Goal: Task Accomplishment & Management: Manage account settings

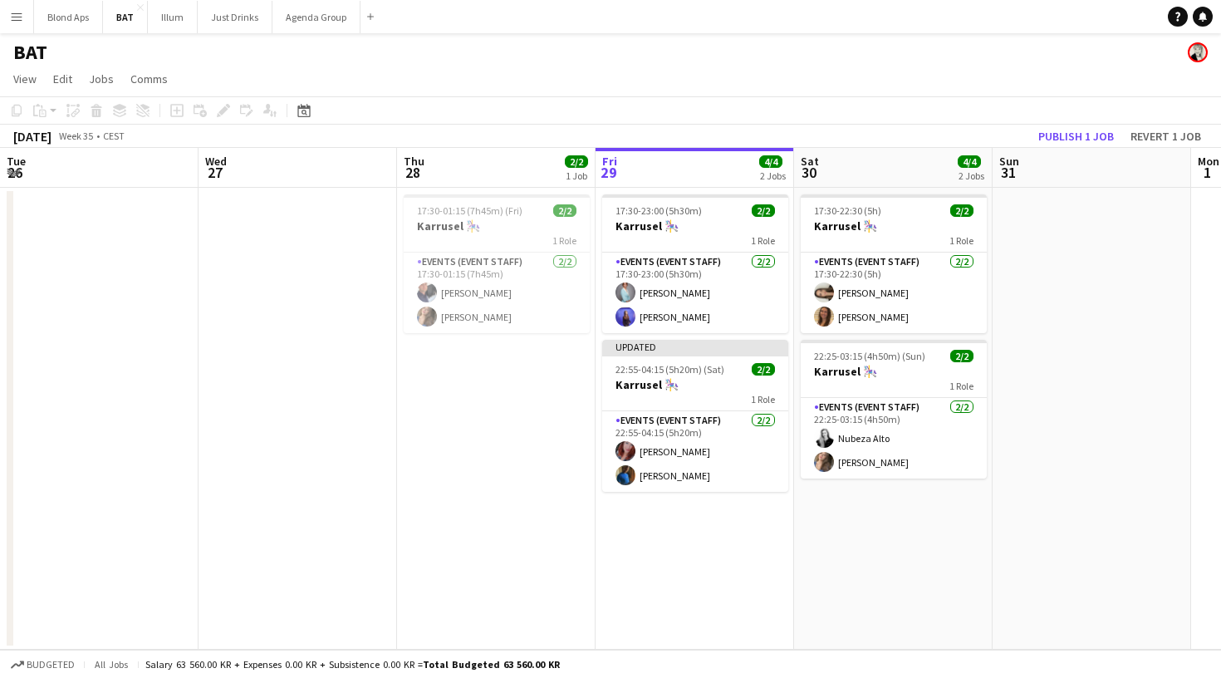
scroll to position [0, 397]
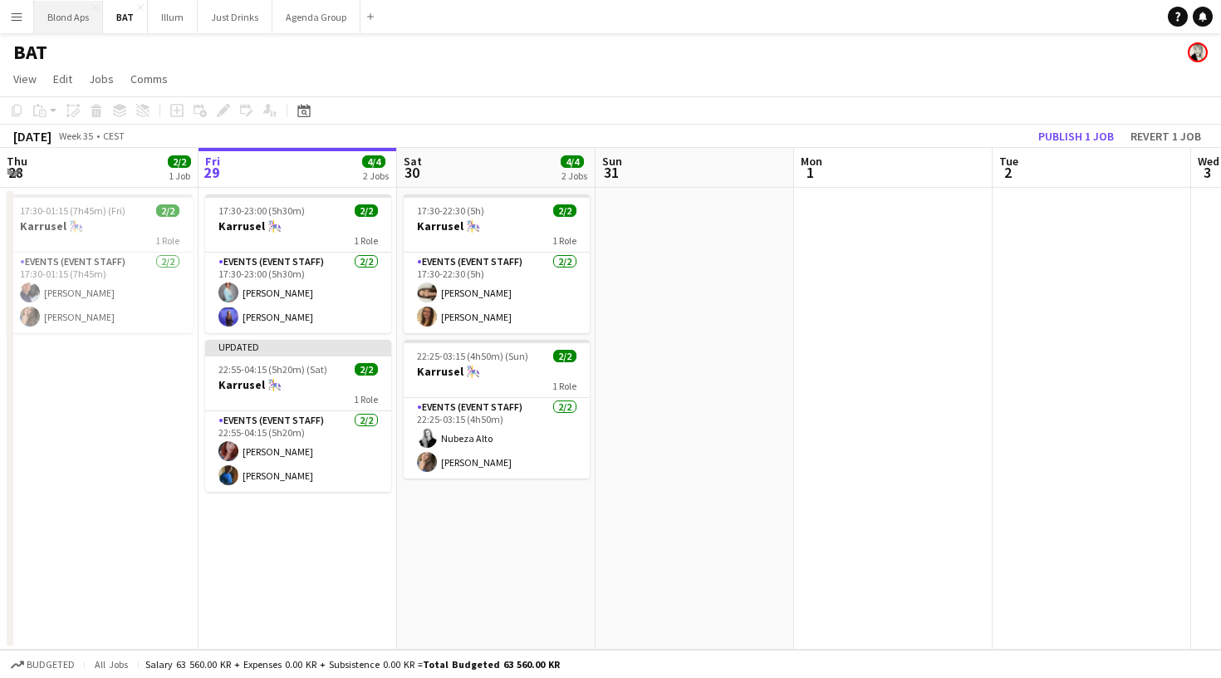
click at [61, 23] on button "Blond Aps Close" at bounding box center [68, 17] width 69 height 32
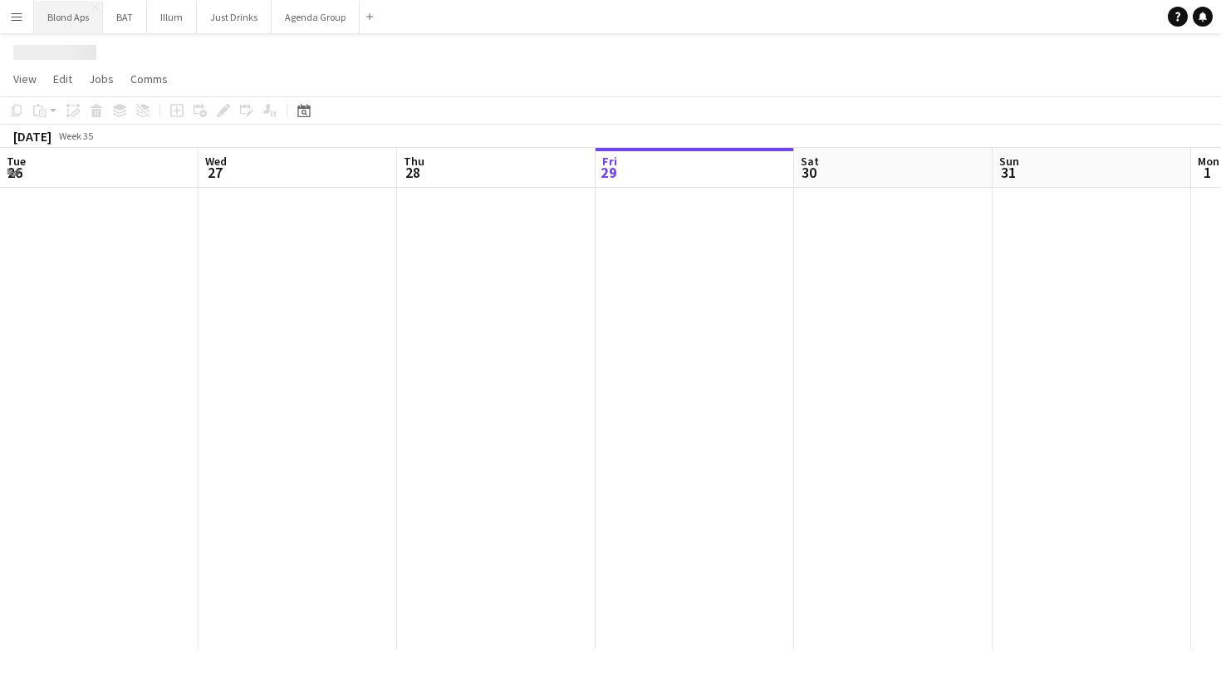
scroll to position [0, 397]
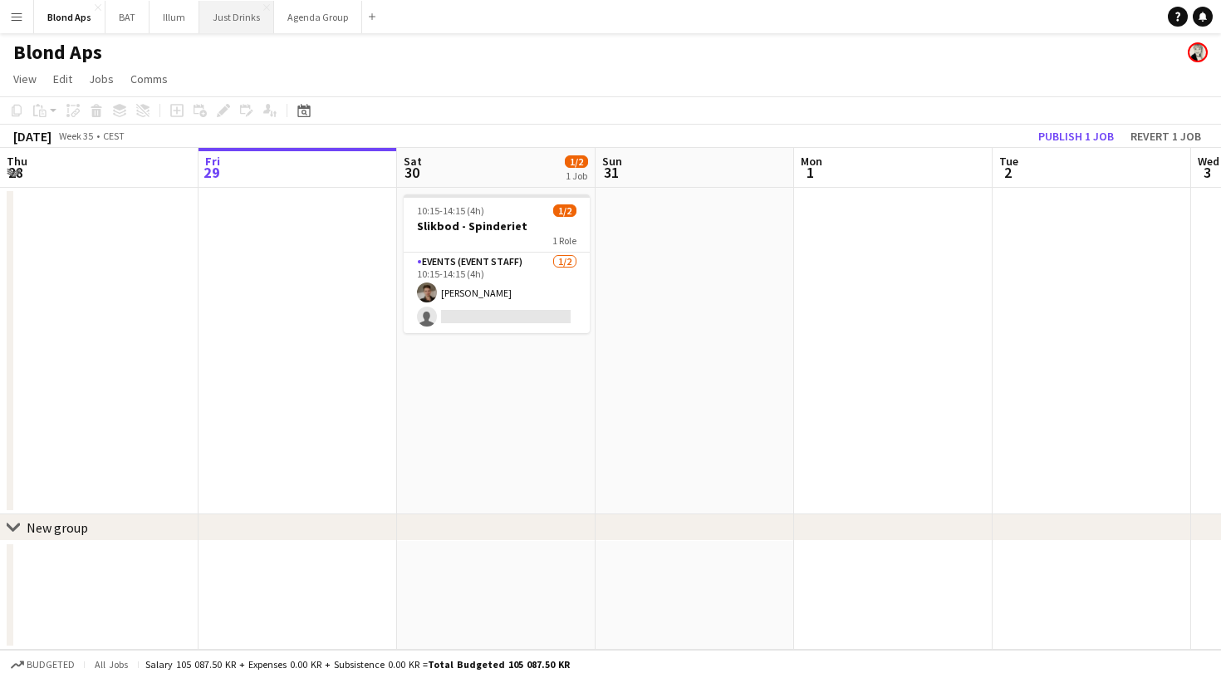
click at [215, 21] on button "Just Drinks Close" at bounding box center [236, 17] width 75 height 32
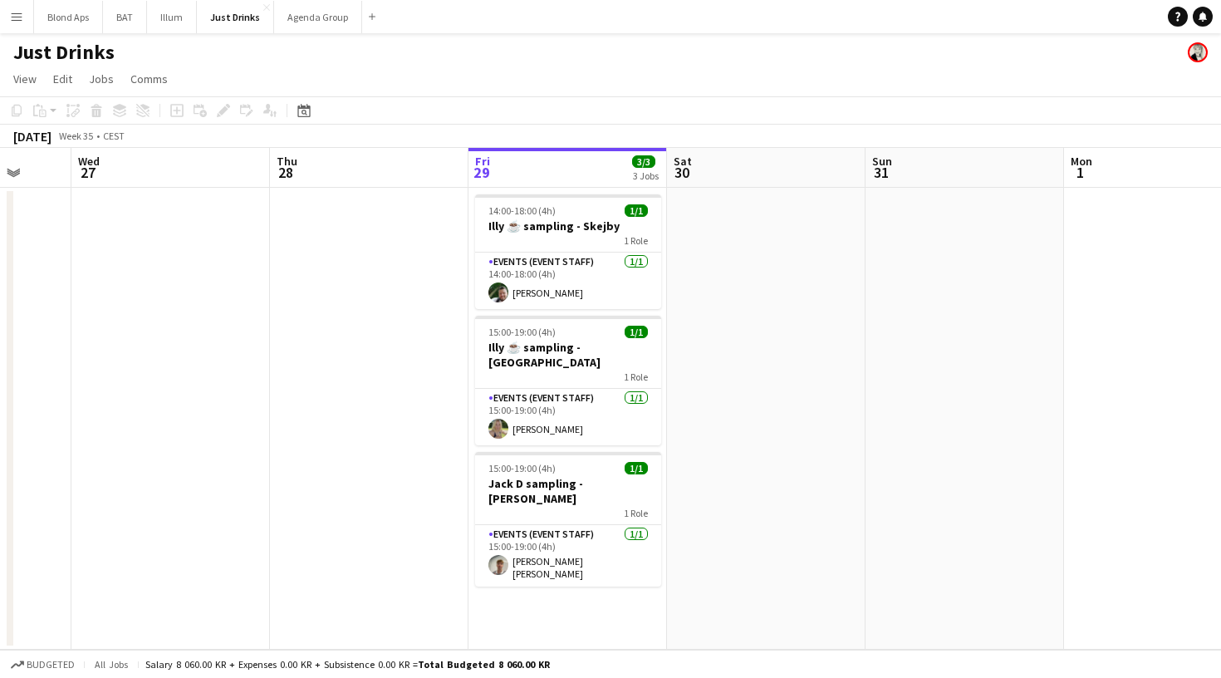
scroll to position [0, 527]
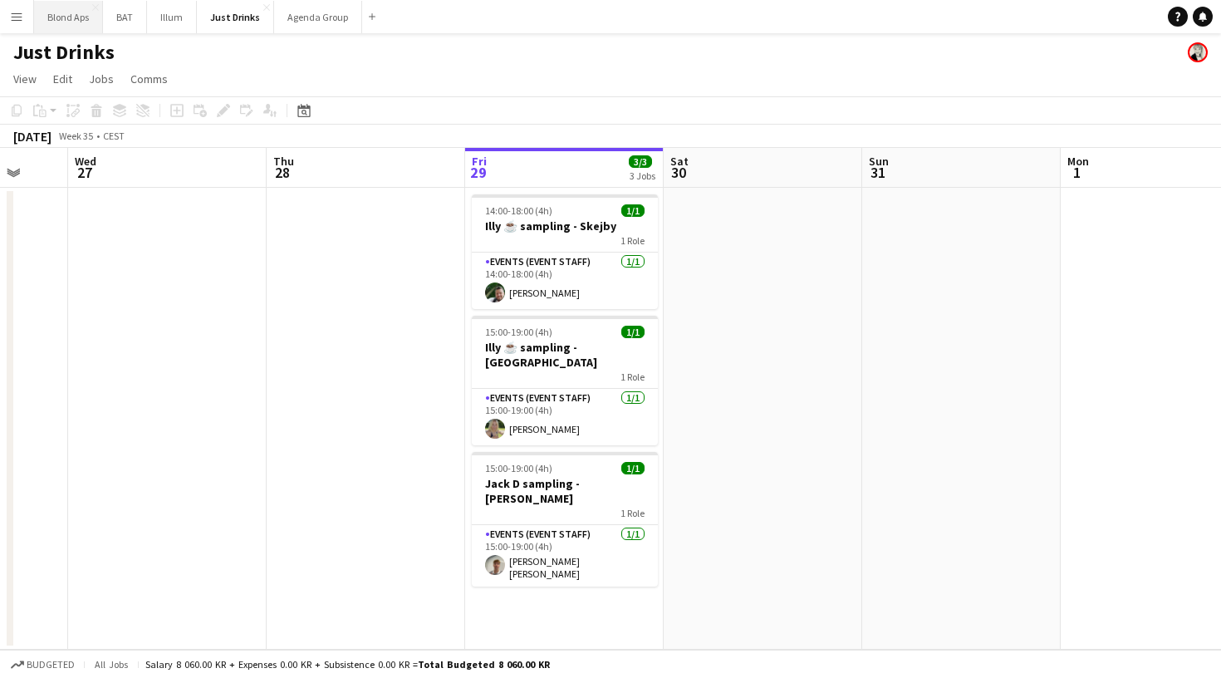
click at [72, 16] on button "Blond Aps Close" at bounding box center [68, 17] width 69 height 32
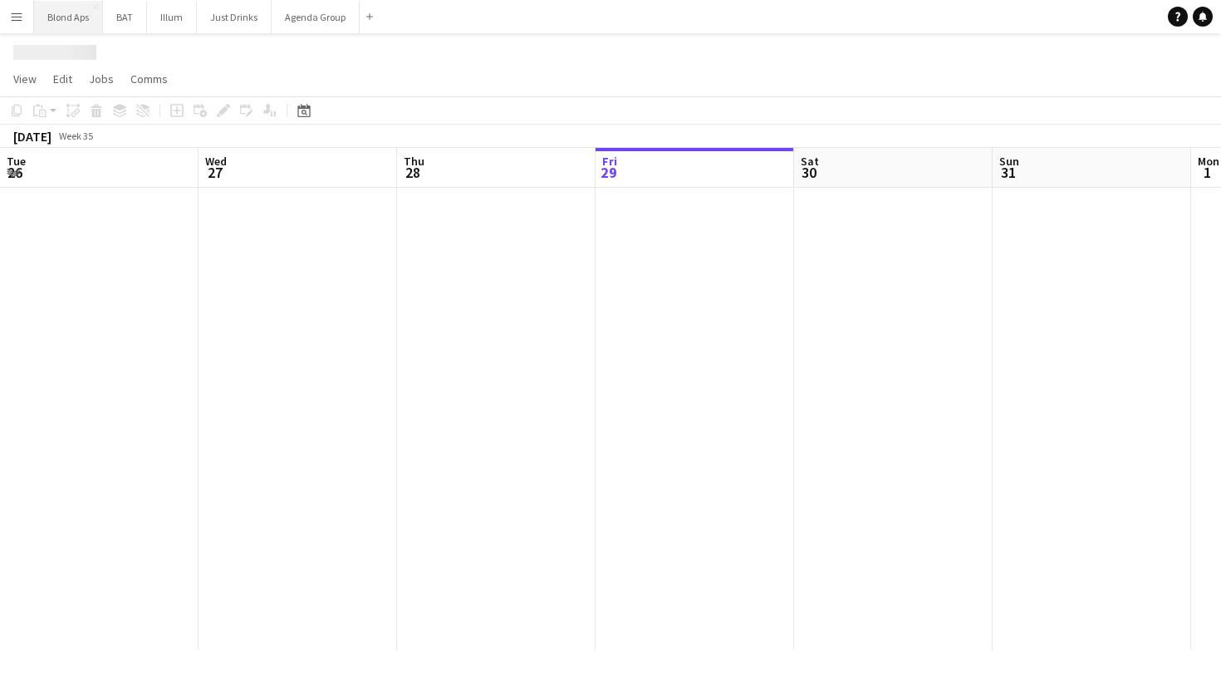
scroll to position [0, 397]
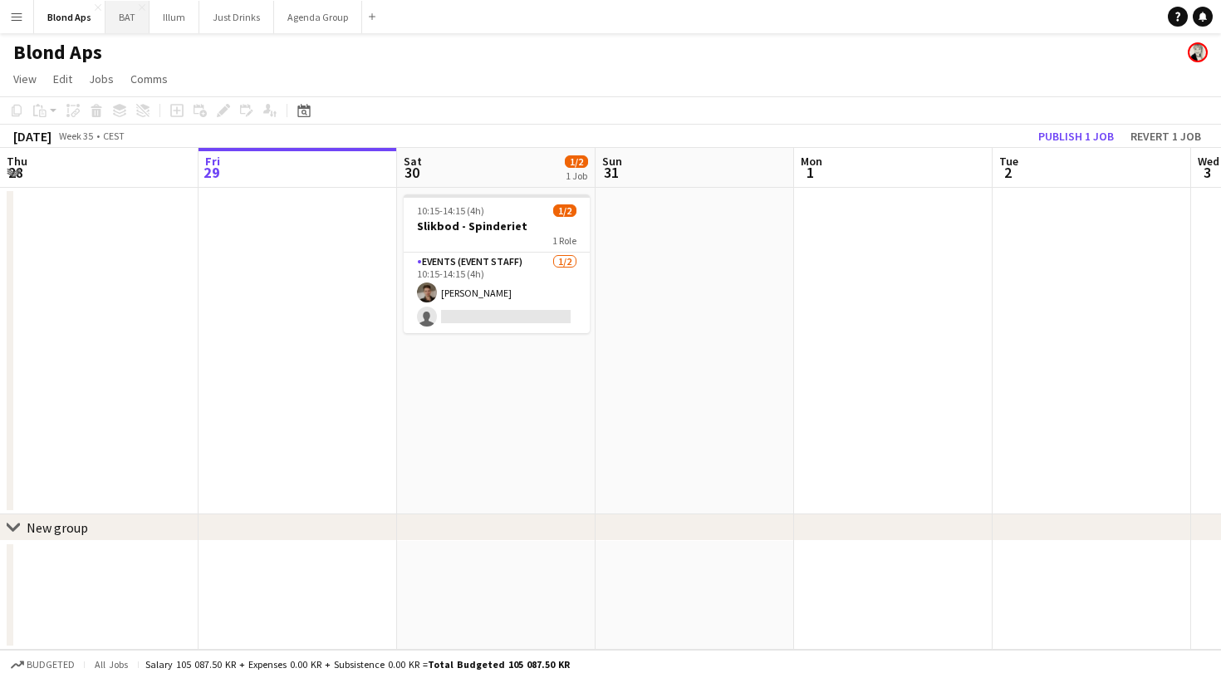
click at [133, 17] on button "BAT Close" at bounding box center [127, 17] width 44 height 32
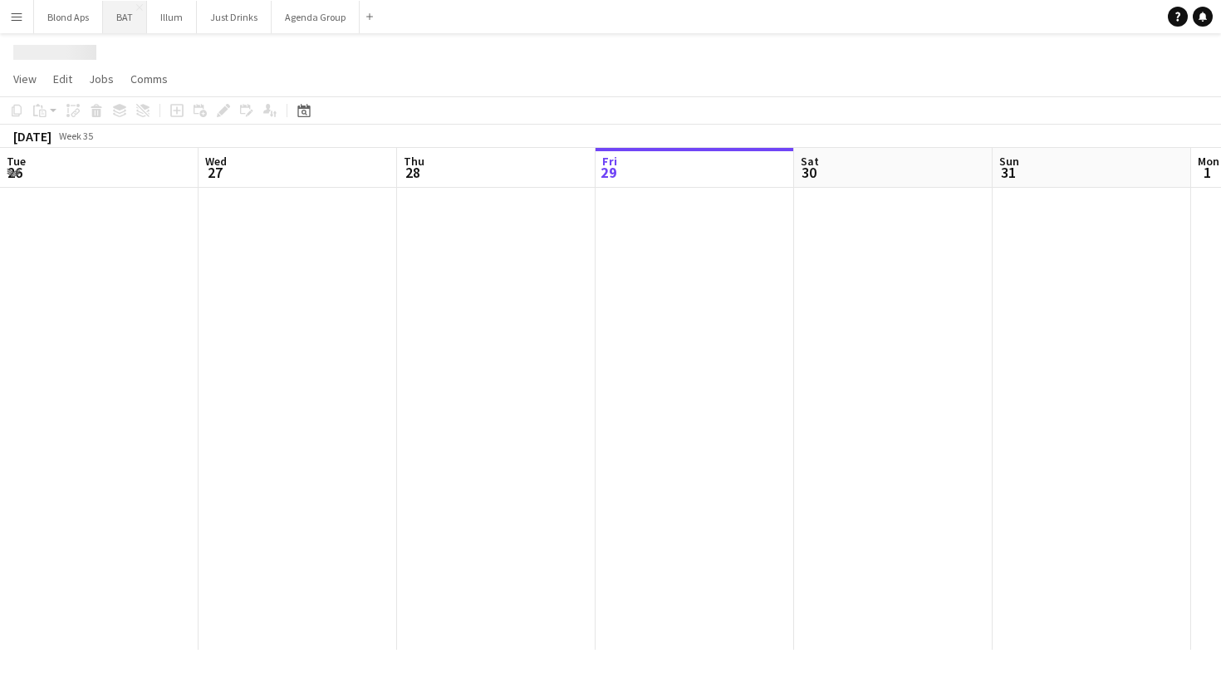
scroll to position [0, 397]
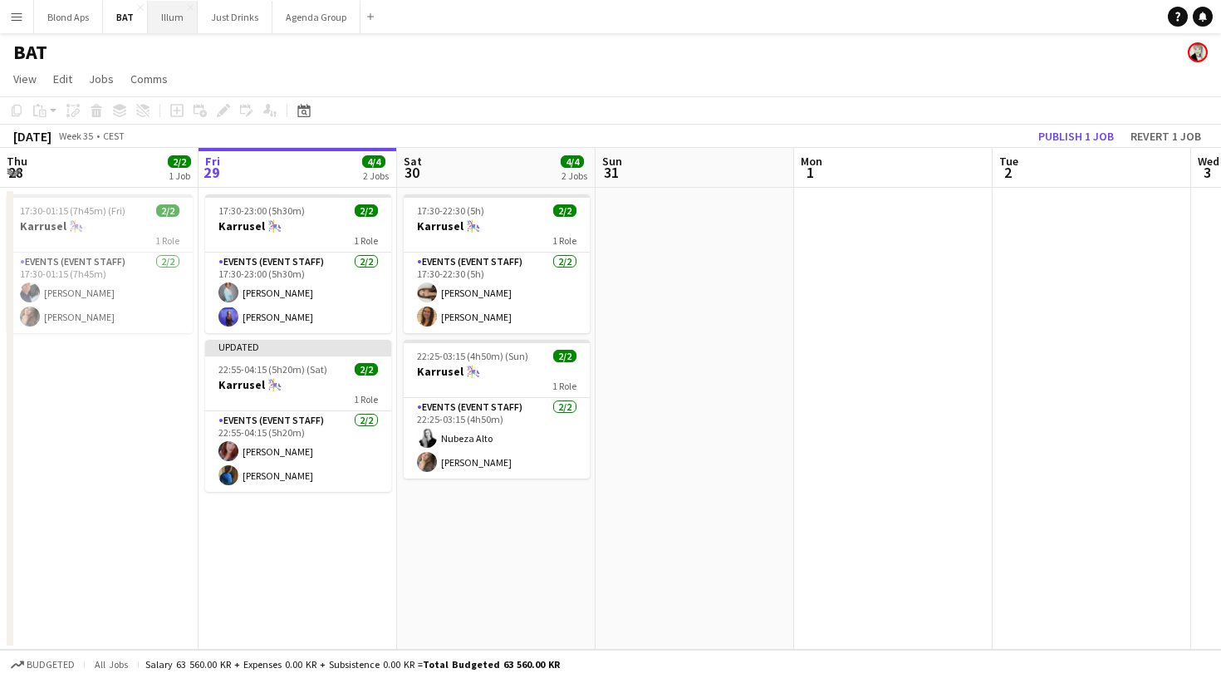
click at [184, 18] on button "Illum Close" at bounding box center [173, 17] width 50 height 32
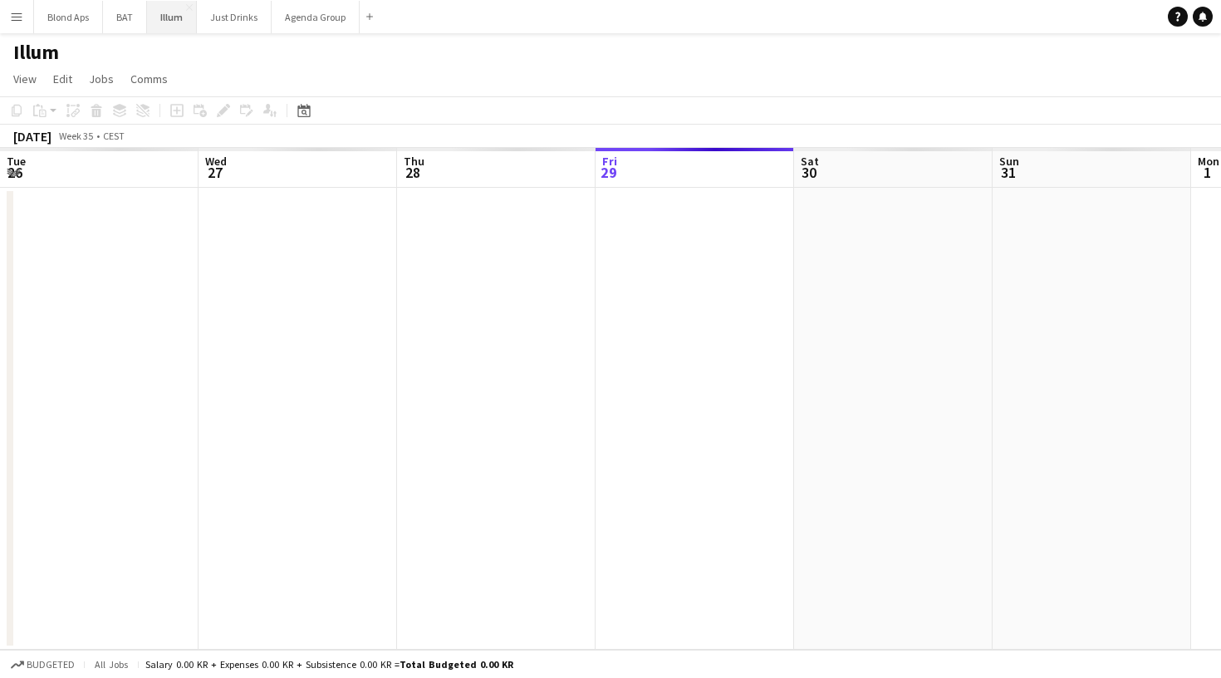
scroll to position [0, 397]
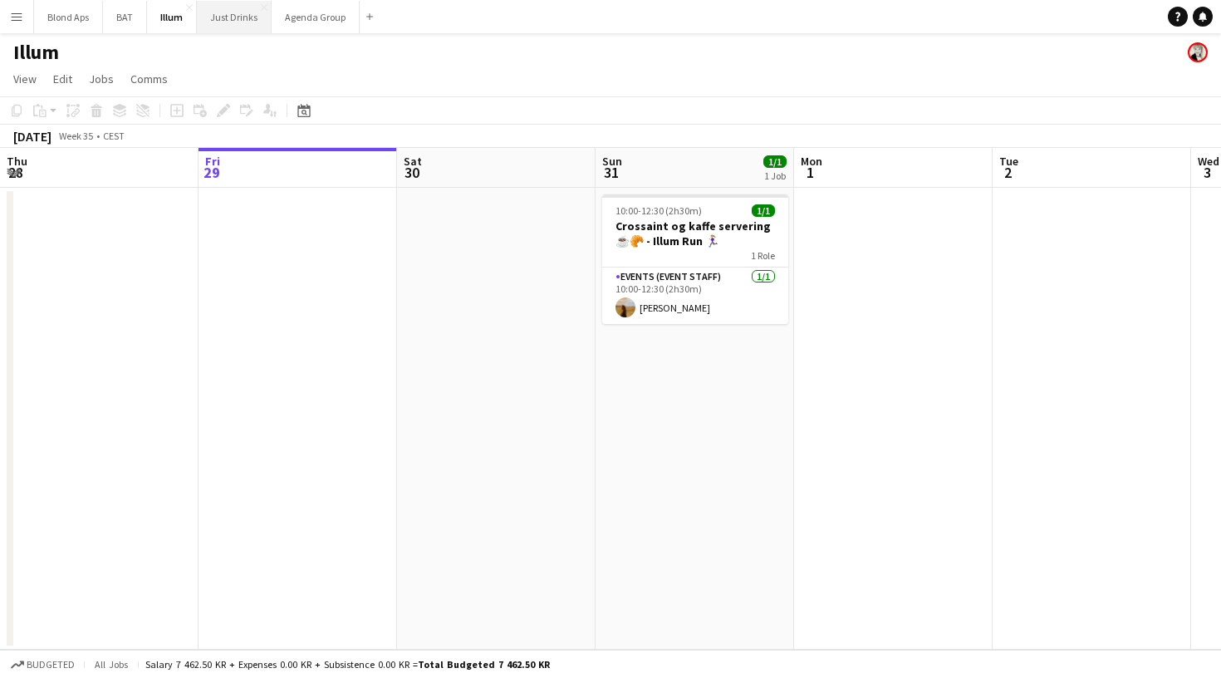
click at [252, 25] on button "Just Drinks Close" at bounding box center [234, 17] width 75 height 32
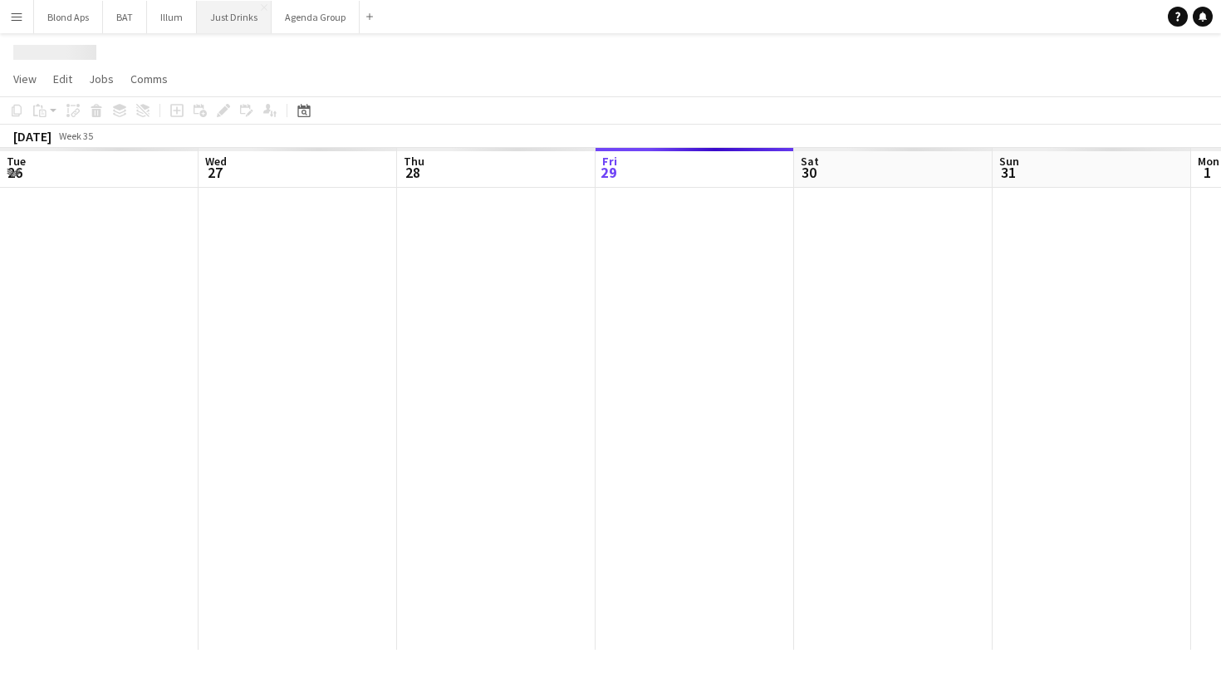
scroll to position [0, 397]
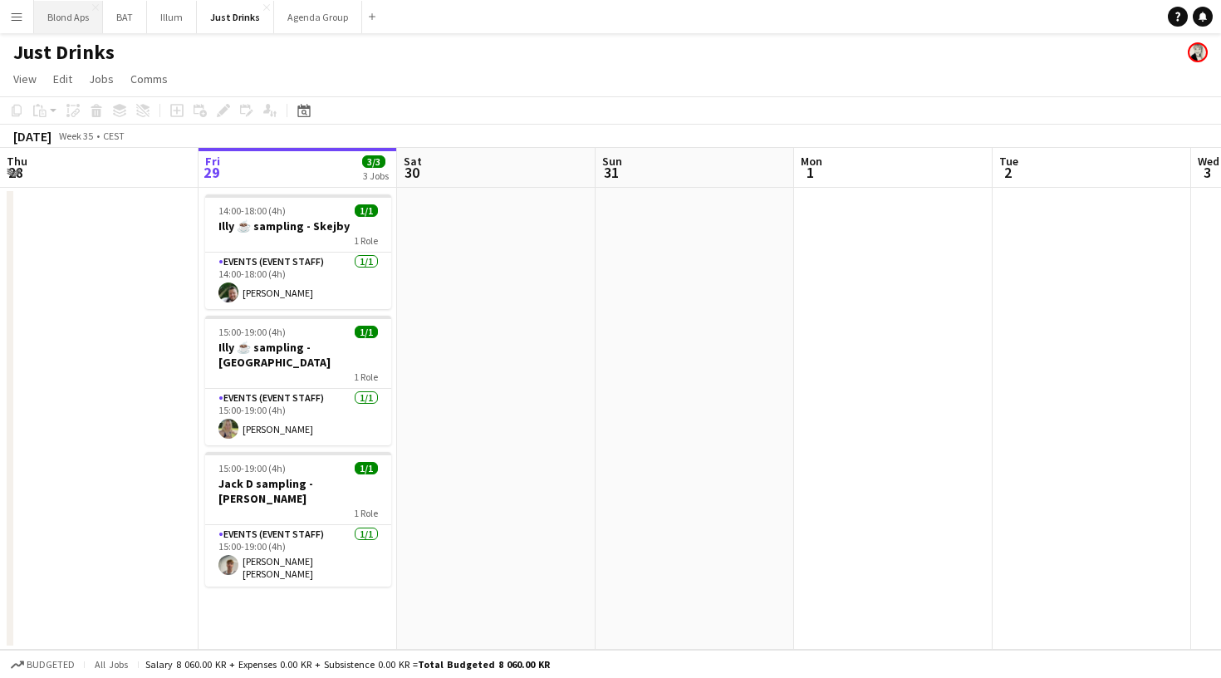
click at [65, 26] on button "Blond Aps Close" at bounding box center [68, 17] width 69 height 32
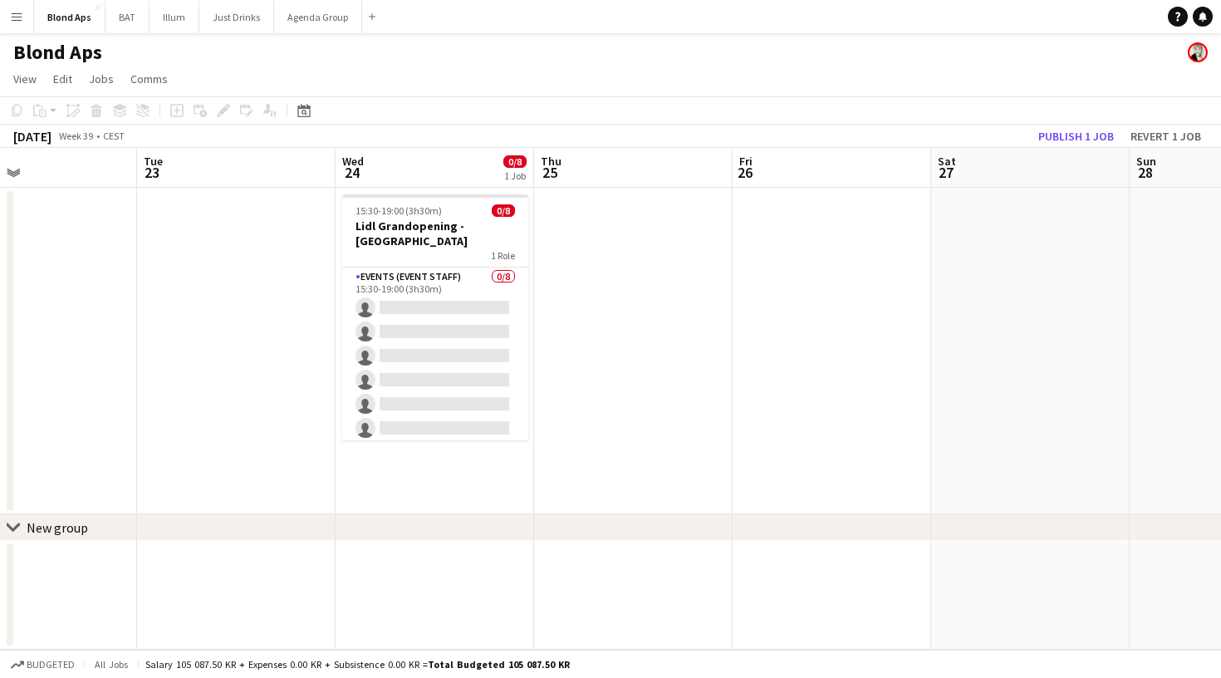
scroll to position [0, 811]
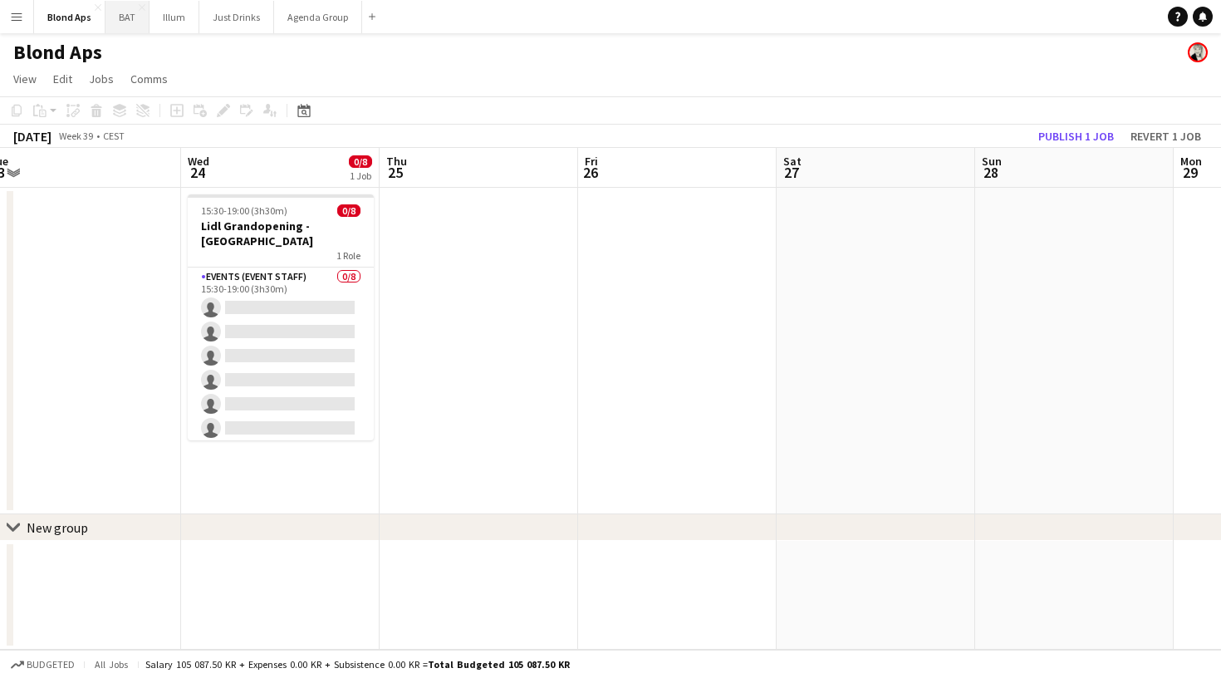
click at [128, 22] on button "BAT Close" at bounding box center [127, 17] width 44 height 32
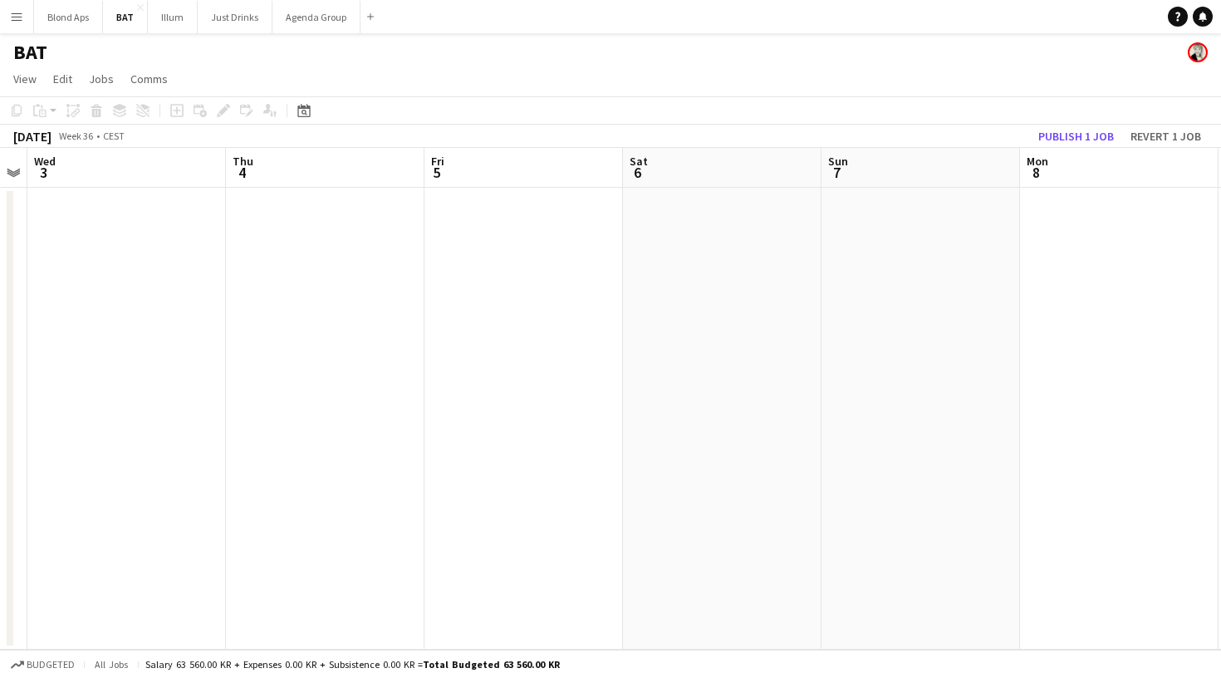
scroll to position [0, 448]
click at [182, 21] on button "Illum Close" at bounding box center [173, 17] width 50 height 32
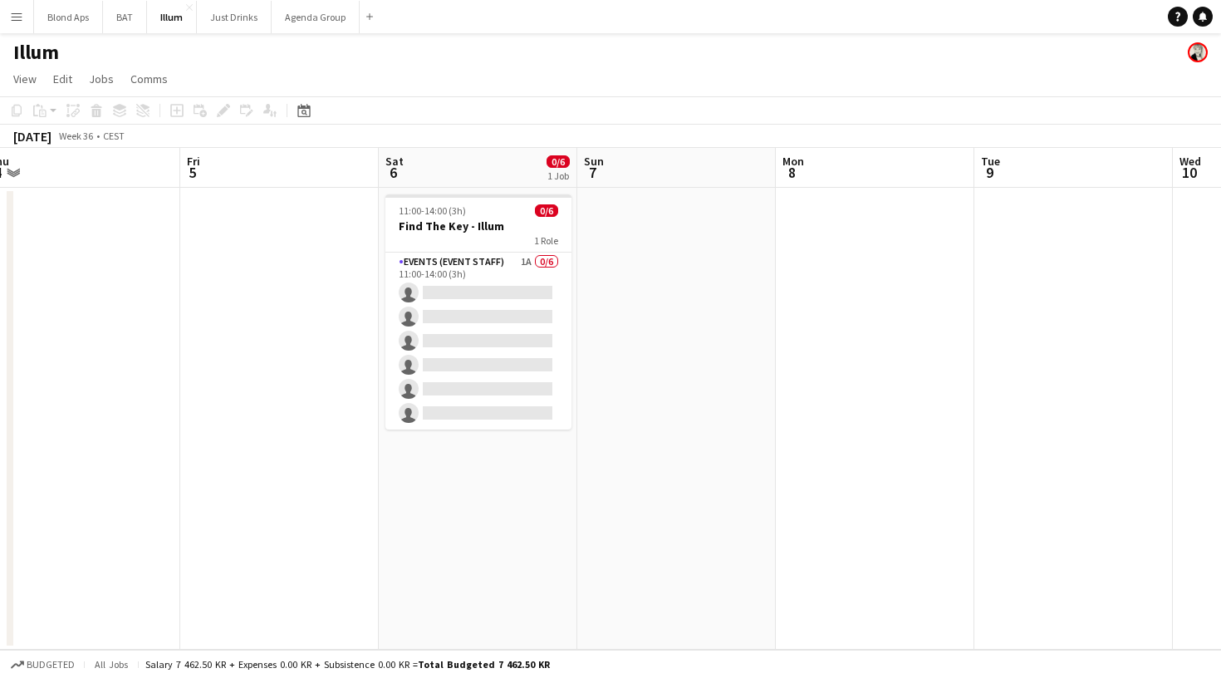
scroll to position [0, 653]
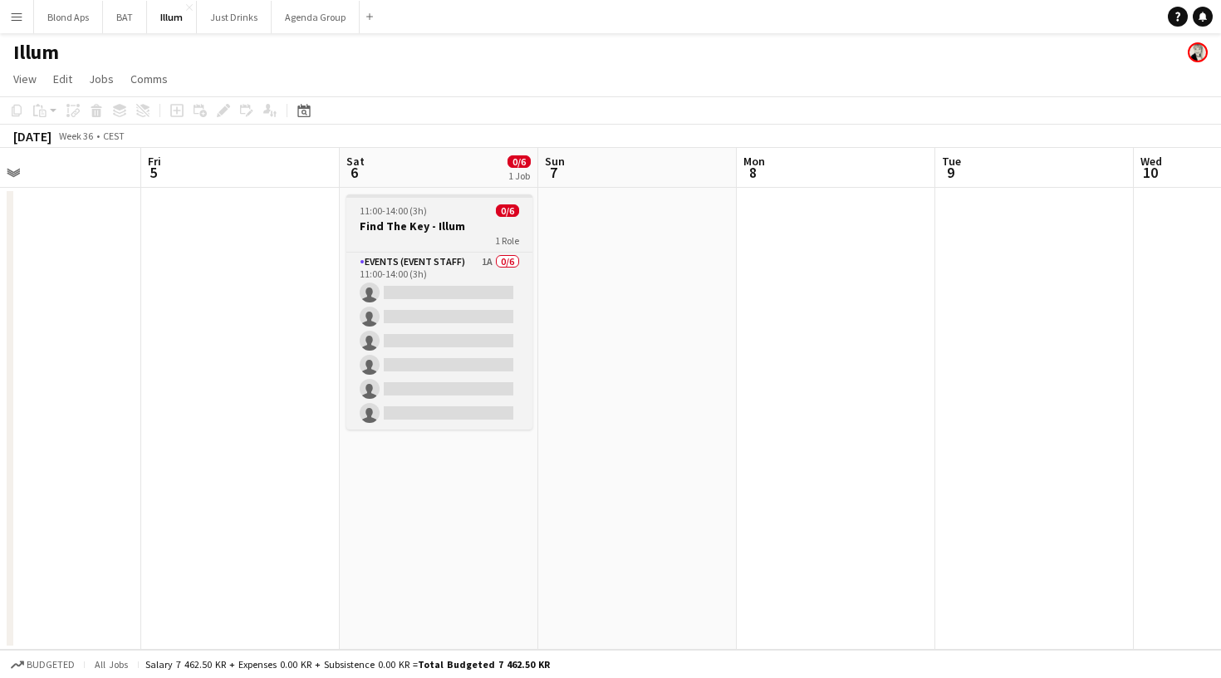
click at [445, 242] on div "1 Role" at bounding box center [439, 239] width 186 height 13
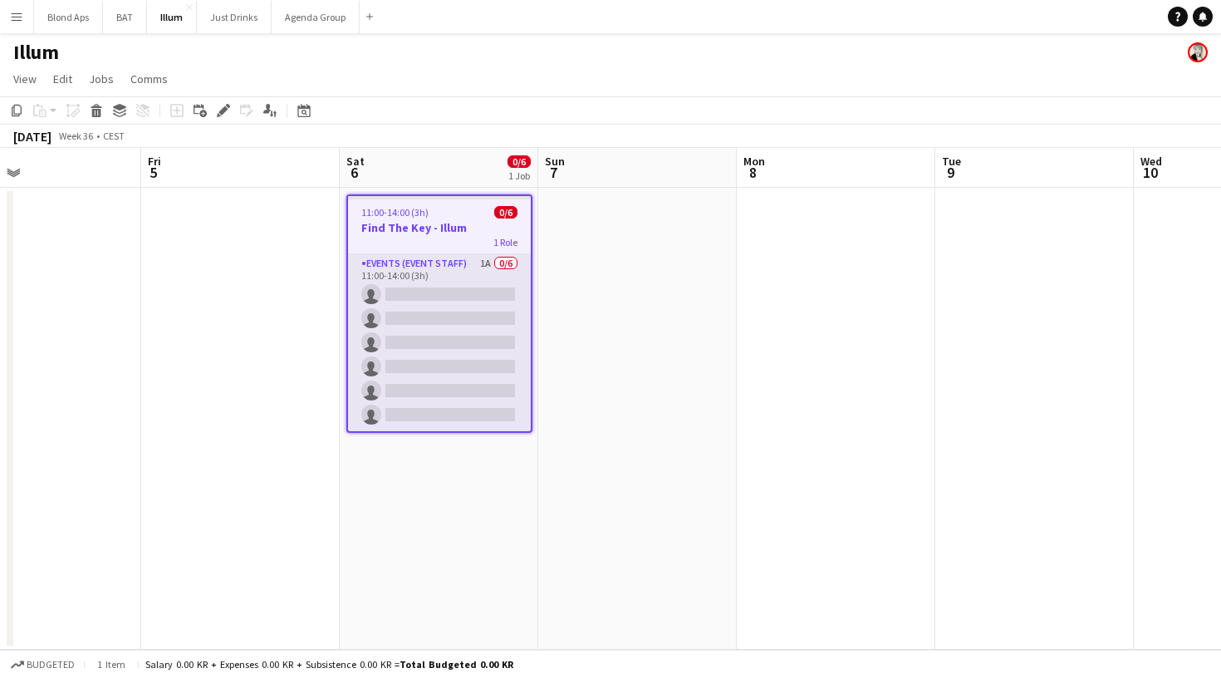
click at [443, 290] on app-card-role "Events (Event Staff) 1A 0/6 11:00-14:00 (3h) single-neutral-actions single-neut…" at bounding box center [439, 342] width 183 height 177
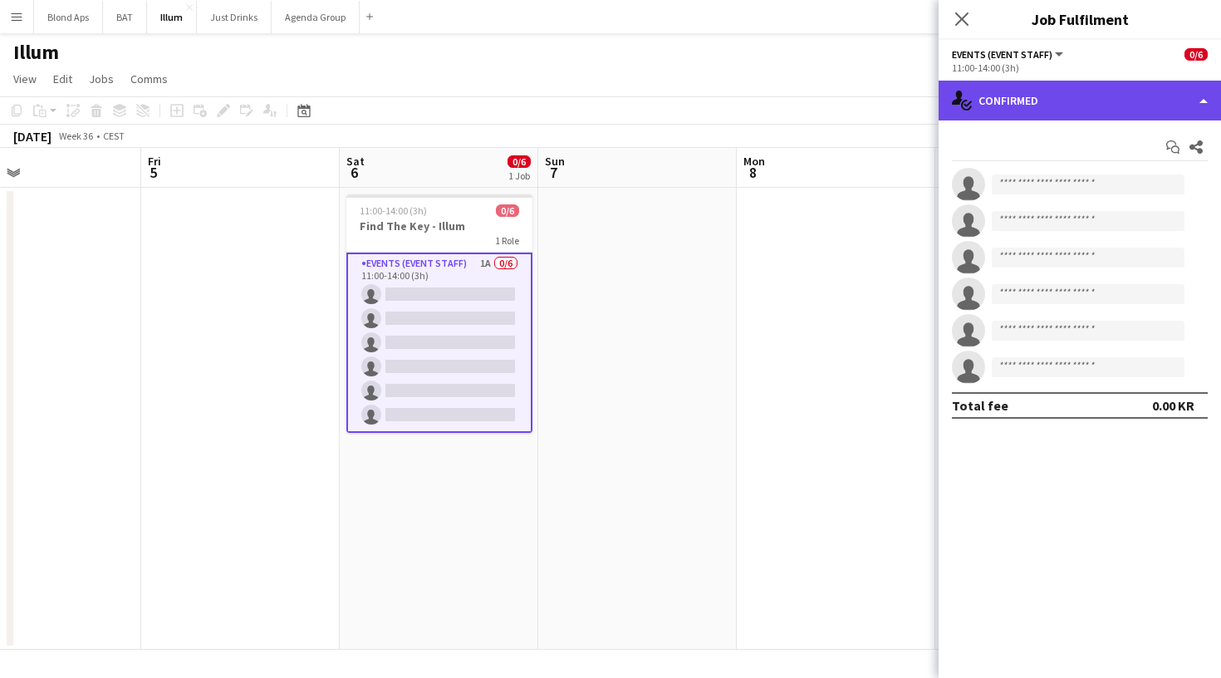
click at [1063, 101] on div "single-neutral-actions-check-2 Confirmed" at bounding box center [1079, 101] width 282 height 40
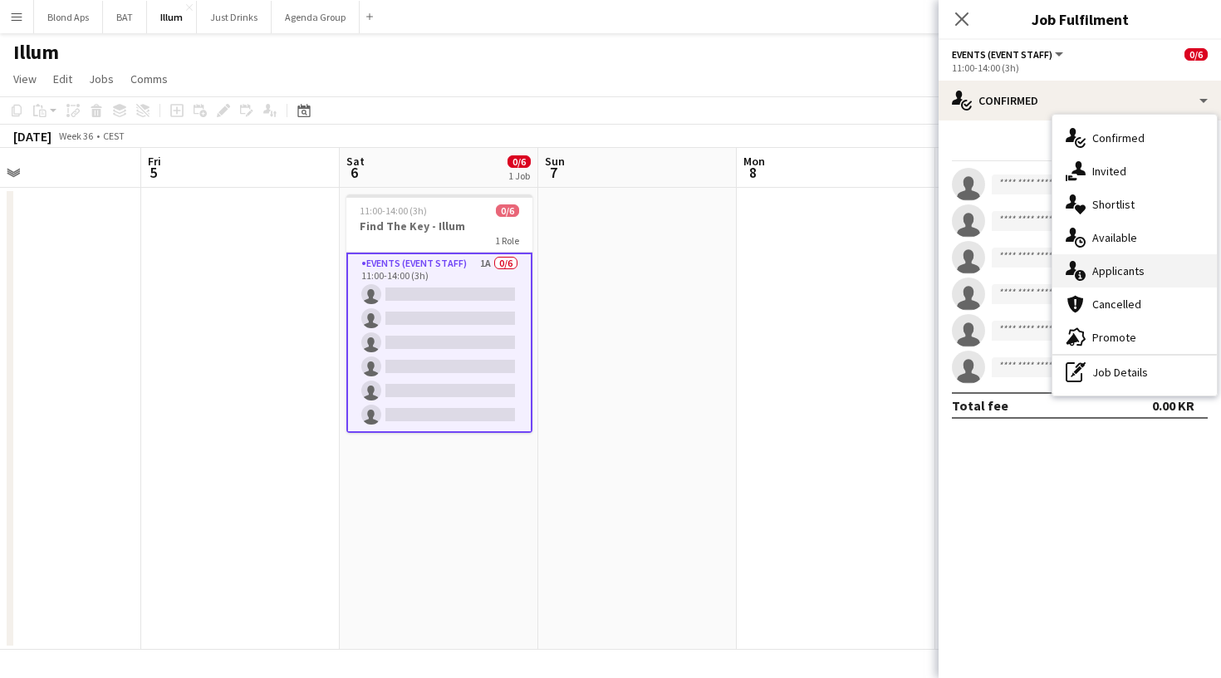
click at [1125, 270] on div "single-neutral-actions-information Applicants" at bounding box center [1134, 270] width 164 height 33
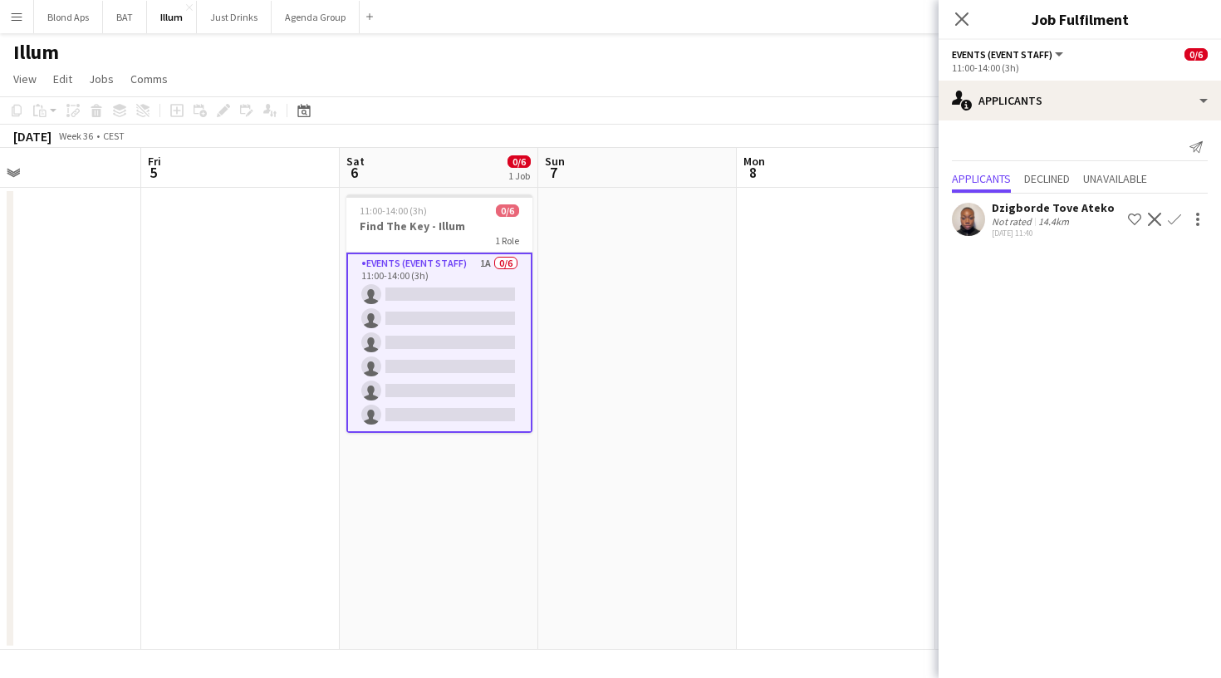
click at [1177, 218] on app-icon "Confirm" at bounding box center [1173, 219] width 13 height 13
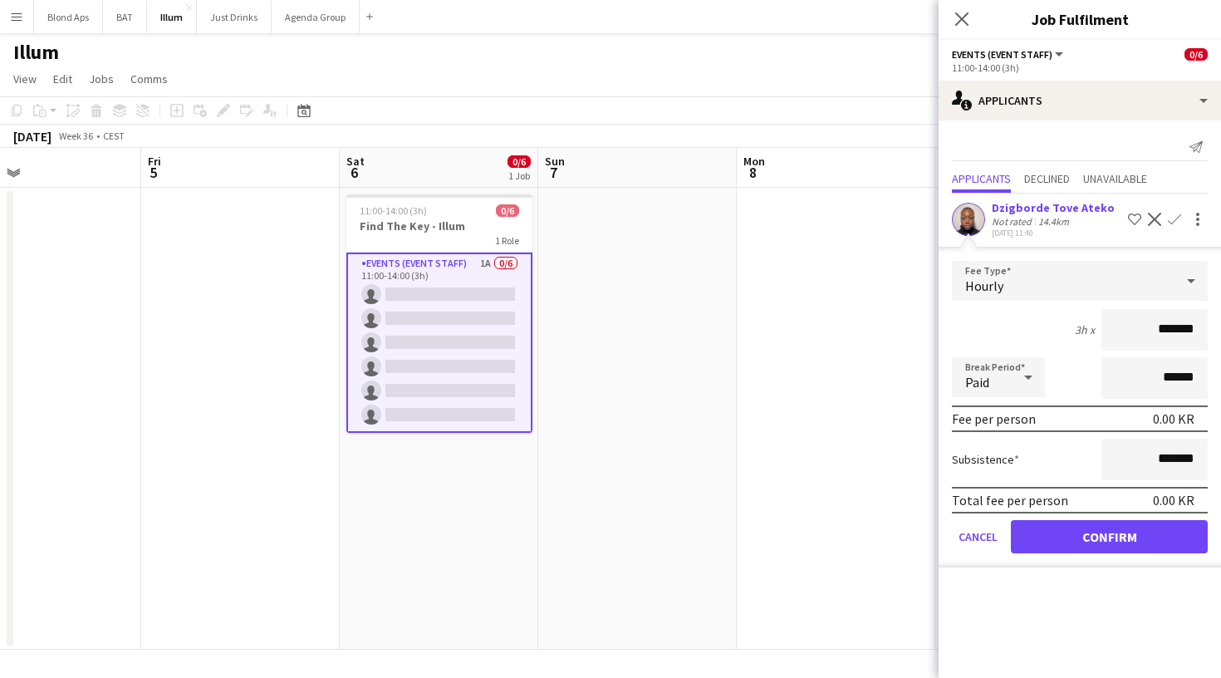
click at [1120, 541] on button "Confirm" at bounding box center [1109, 536] width 197 height 33
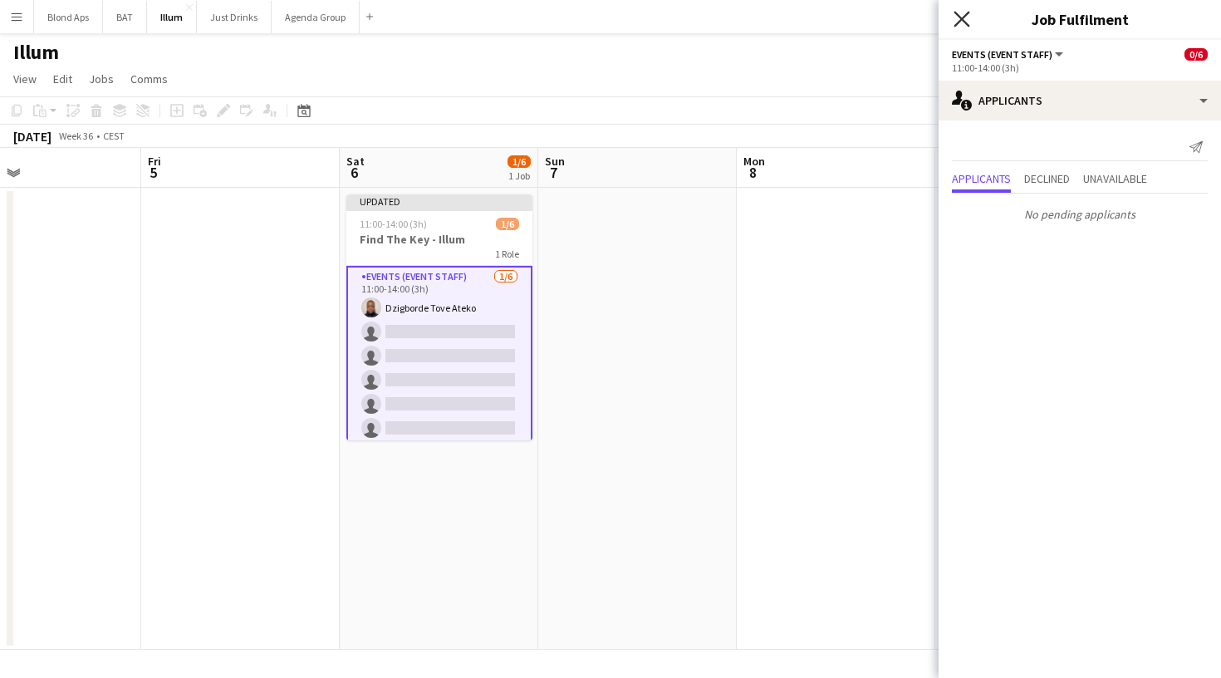
click at [969, 27] on icon at bounding box center [961, 19] width 16 height 16
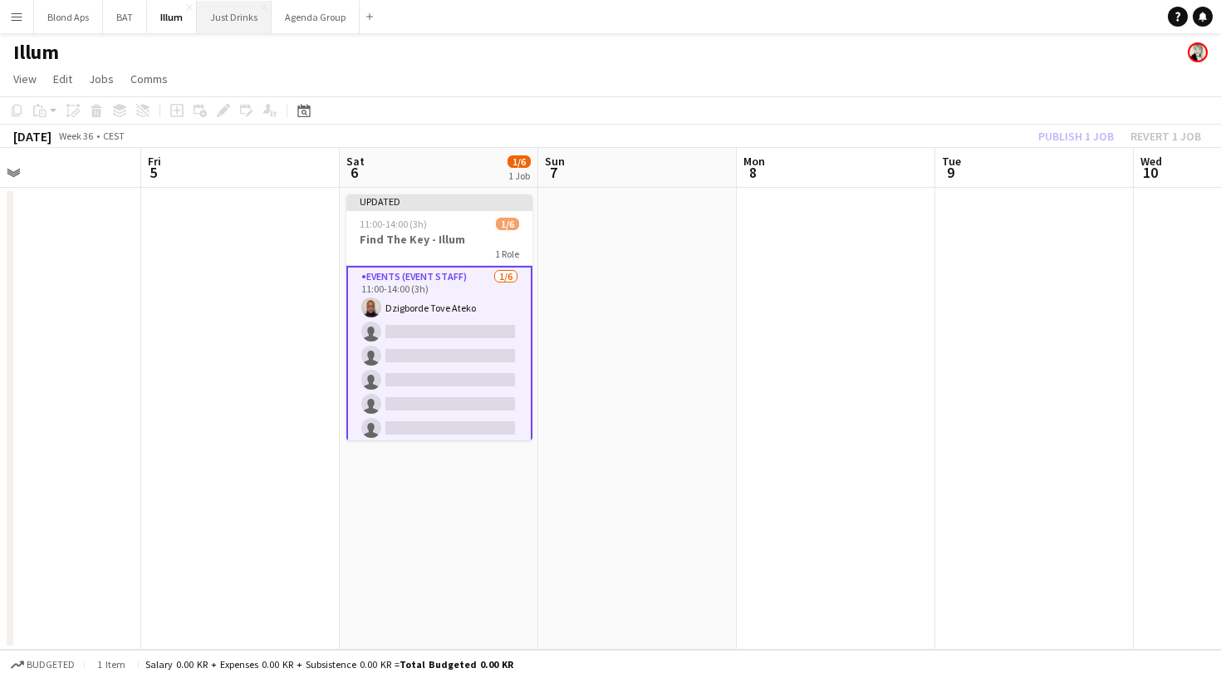
click at [220, 20] on button "Just Drinks Close" at bounding box center [234, 17] width 75 height 32
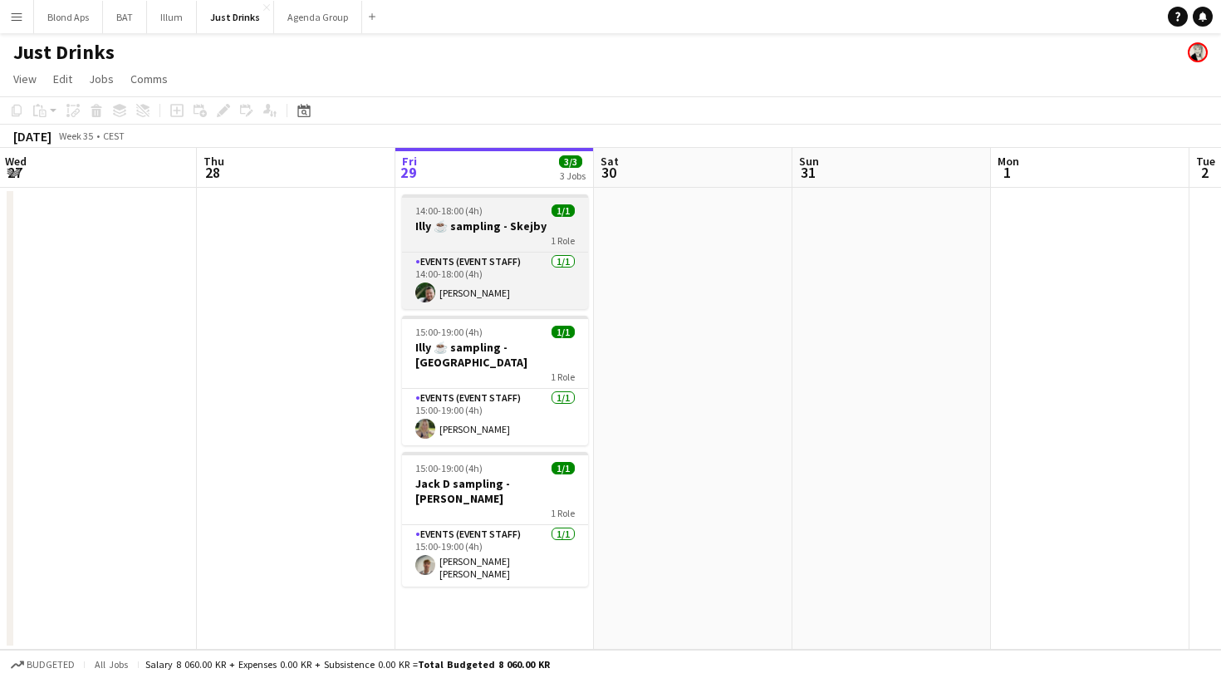
scroll to position [0, 401]
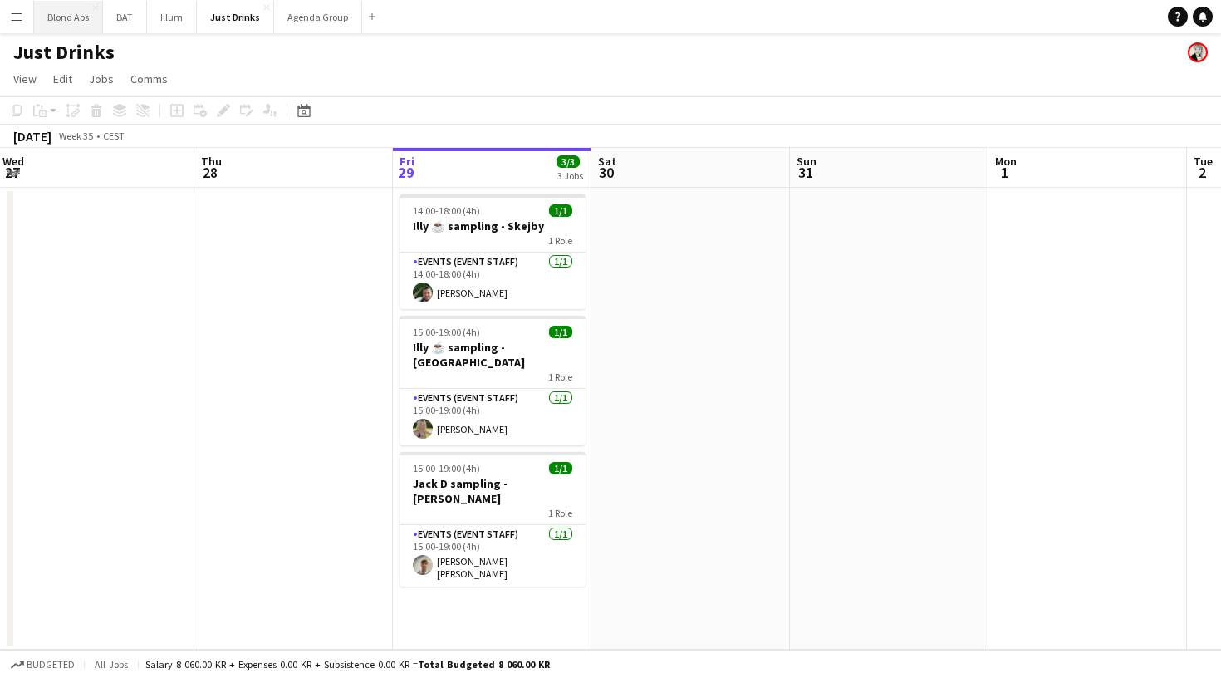
click at [68, 12] on button "Blond Aps Close" at bounding box center [68, 17] width 69 height 32
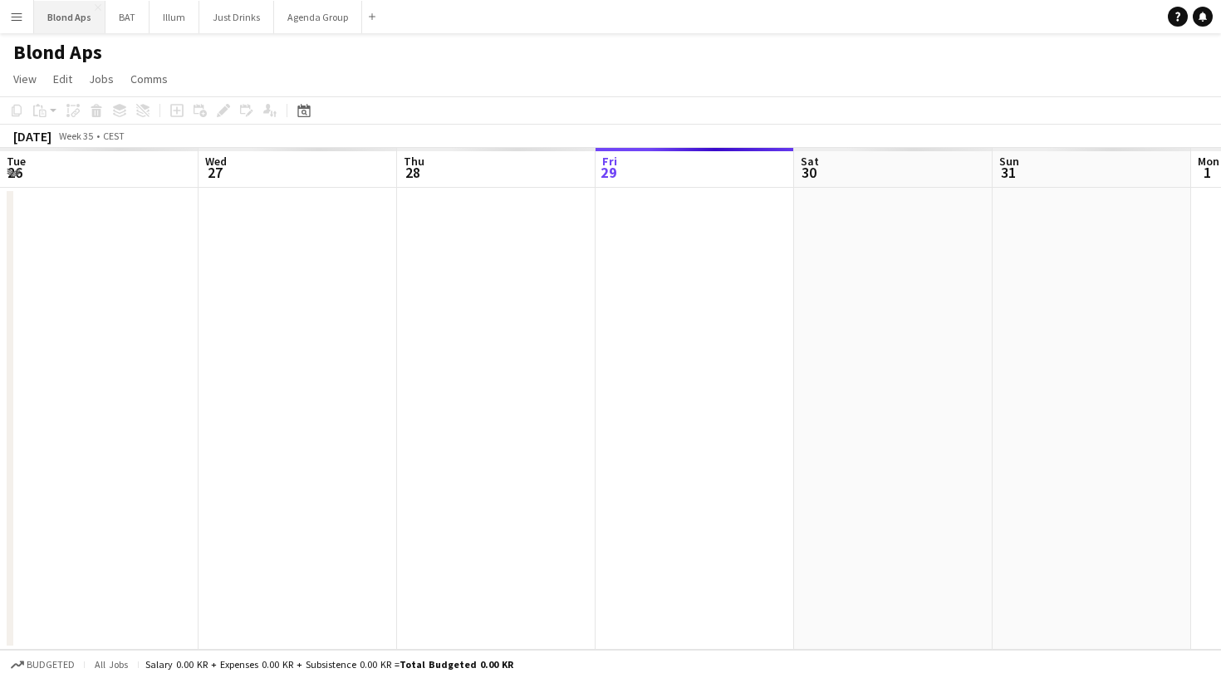
scroll to position [0, 397]
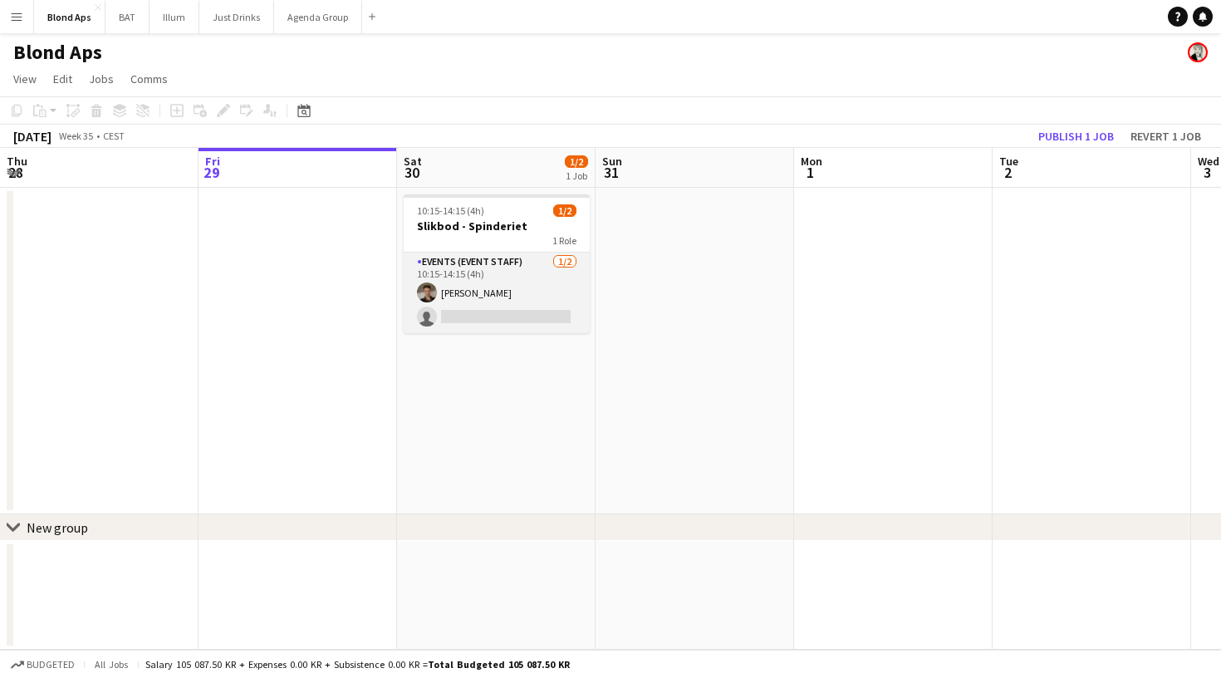
click at [475, 294] on app-card-role "Events (Event Staff) 1/2 10:15-14:15 (4h) Simon Kristensen single-neutral-actio…" at bounding box center [497, 292] width 186 height 81
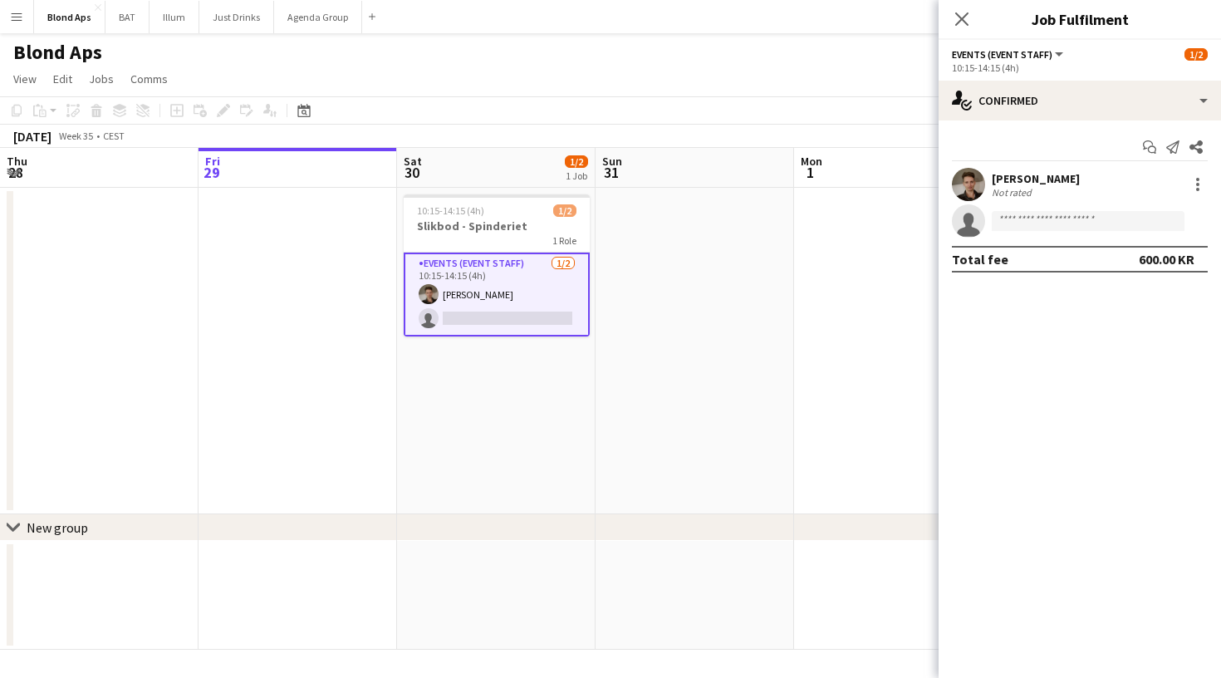
click at [743, 346] on app-date-cell at bounding box center [694, 351] width 198 height 326
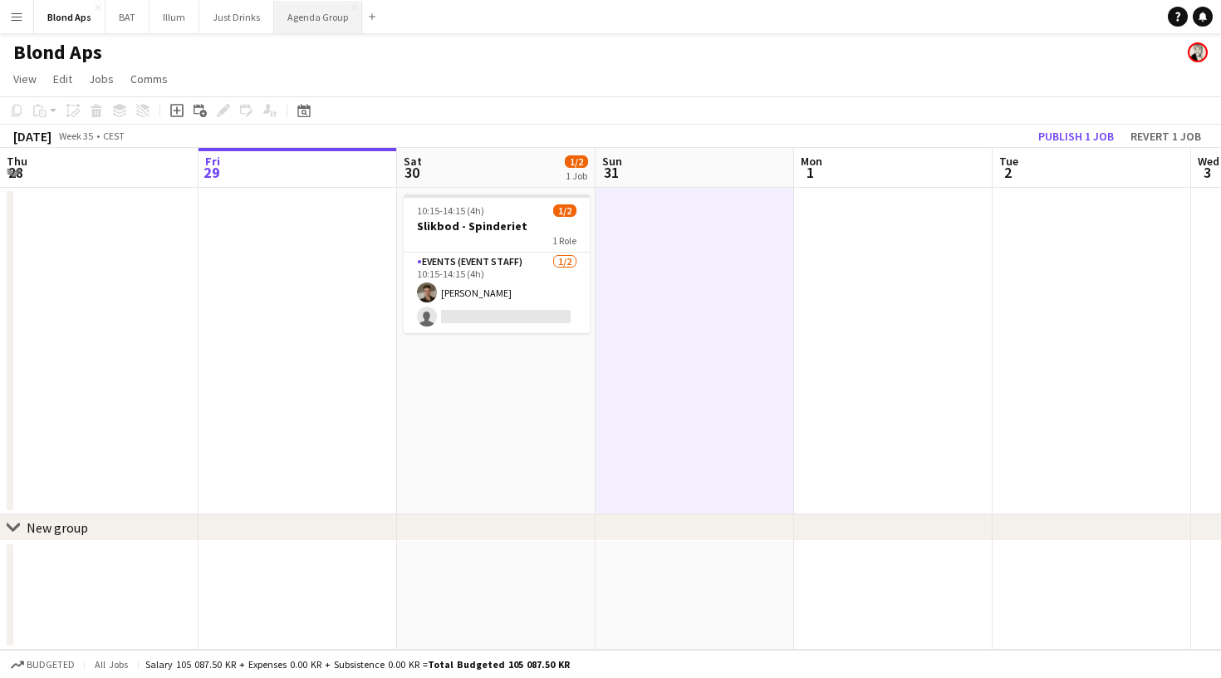
click at [311, 16] on button "Agenda Group Close" at bounding box center [318, 17] width 88 height 32
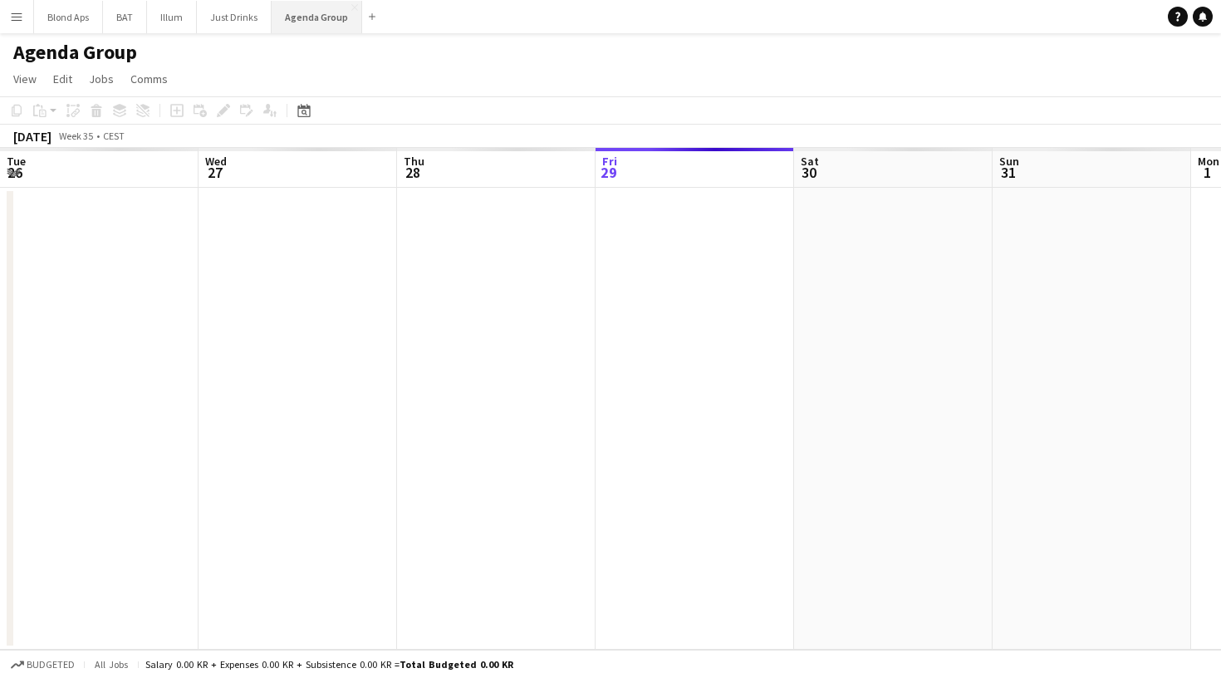
scroll to position [0, 397]
click at [58, 22] on button "Blond Aps Close" at bounding box center [68, 17] width 69 height 32
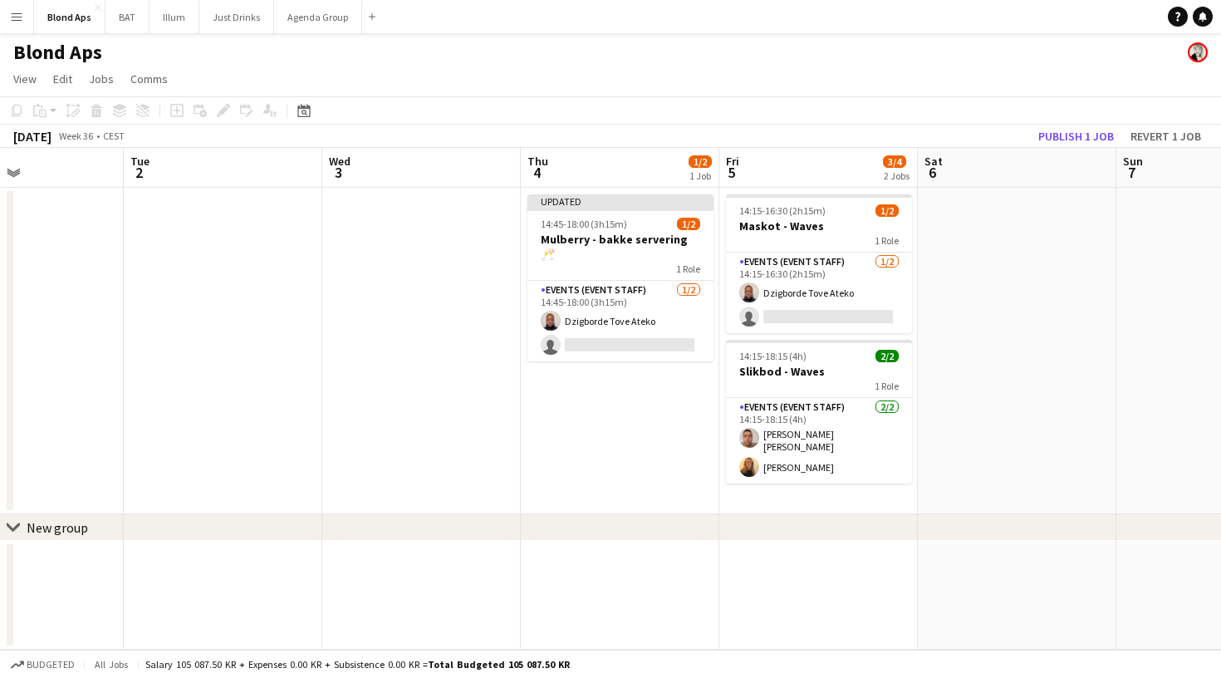
scroll to position [0, 517]
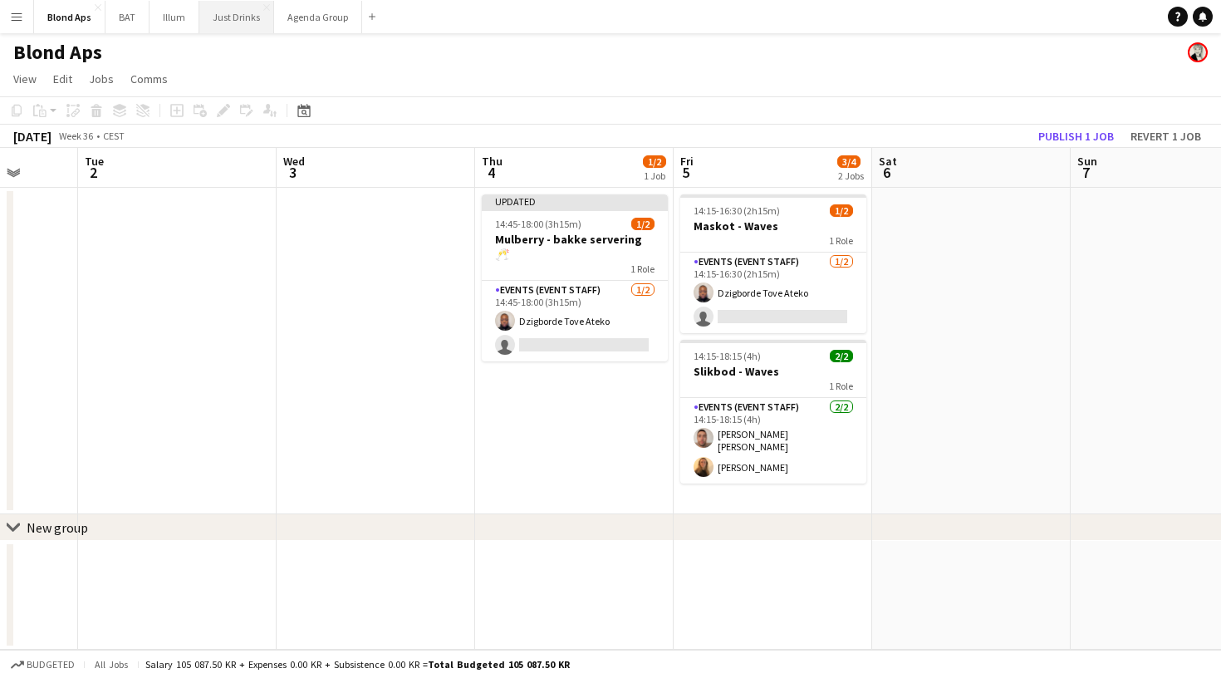
click at [233, 24] on button "Just Drinks Close" at bounding box center [236, 17] width 75 height 32
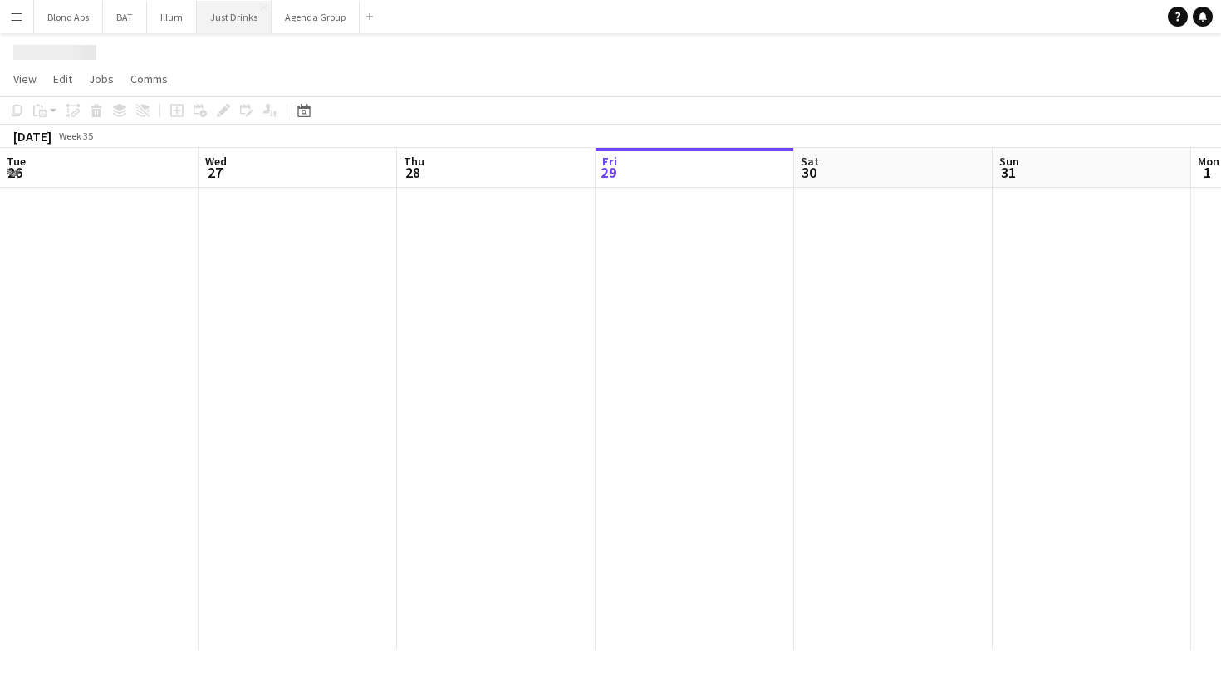
scroll to position [0, 397]
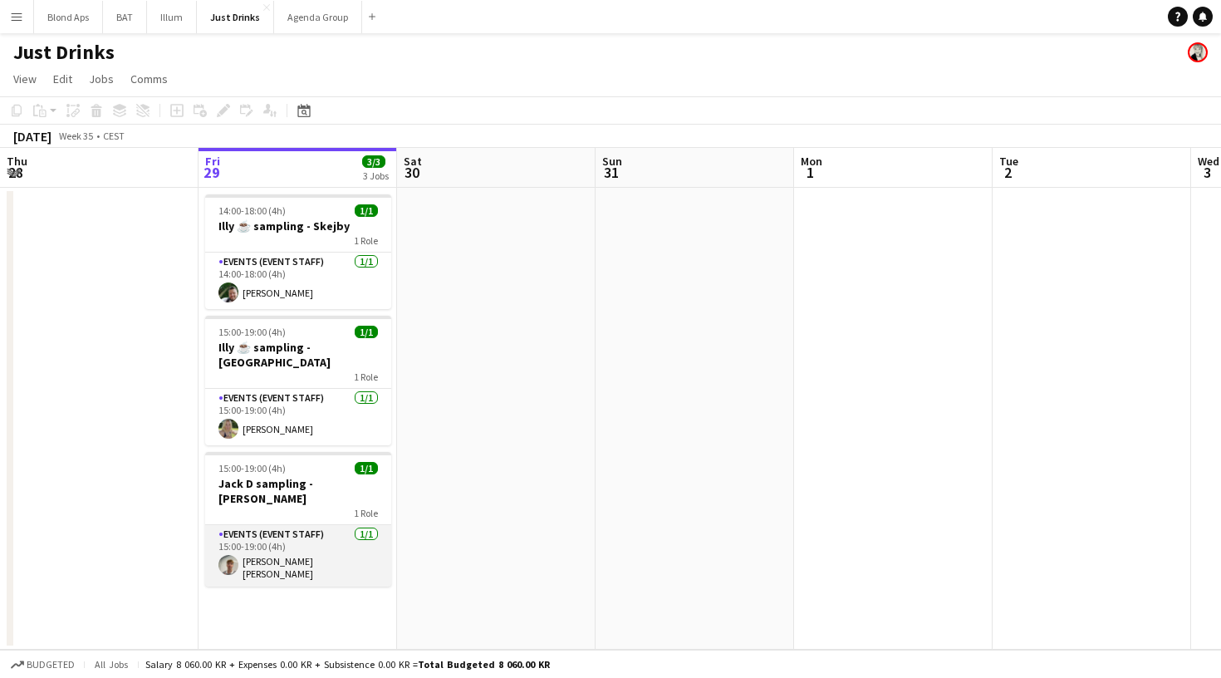
click at [286, 532] on app-card-role "Events (Event Staff) 1/1 15:00-19:00 (4h) Magnus Dupont Petersen" at bounding box center [298, 555] width 186 height 61
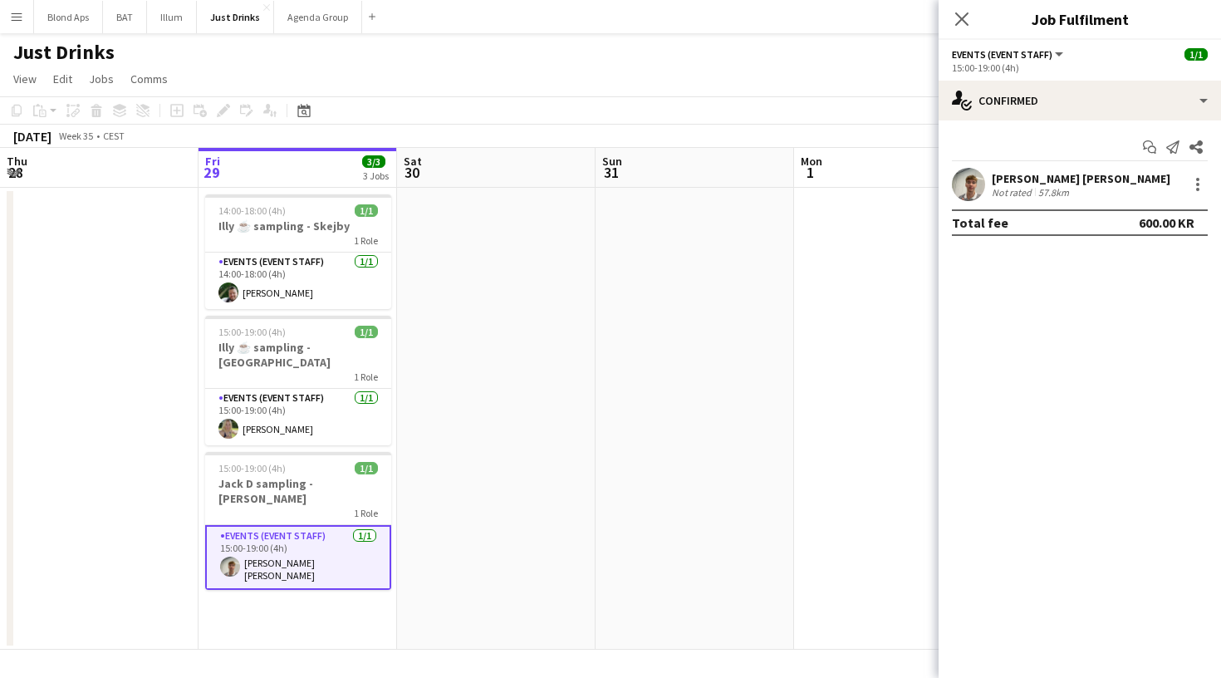
click at [974, 184] on app-user-avatar at bounding box center [968, 184] width 33 height 33
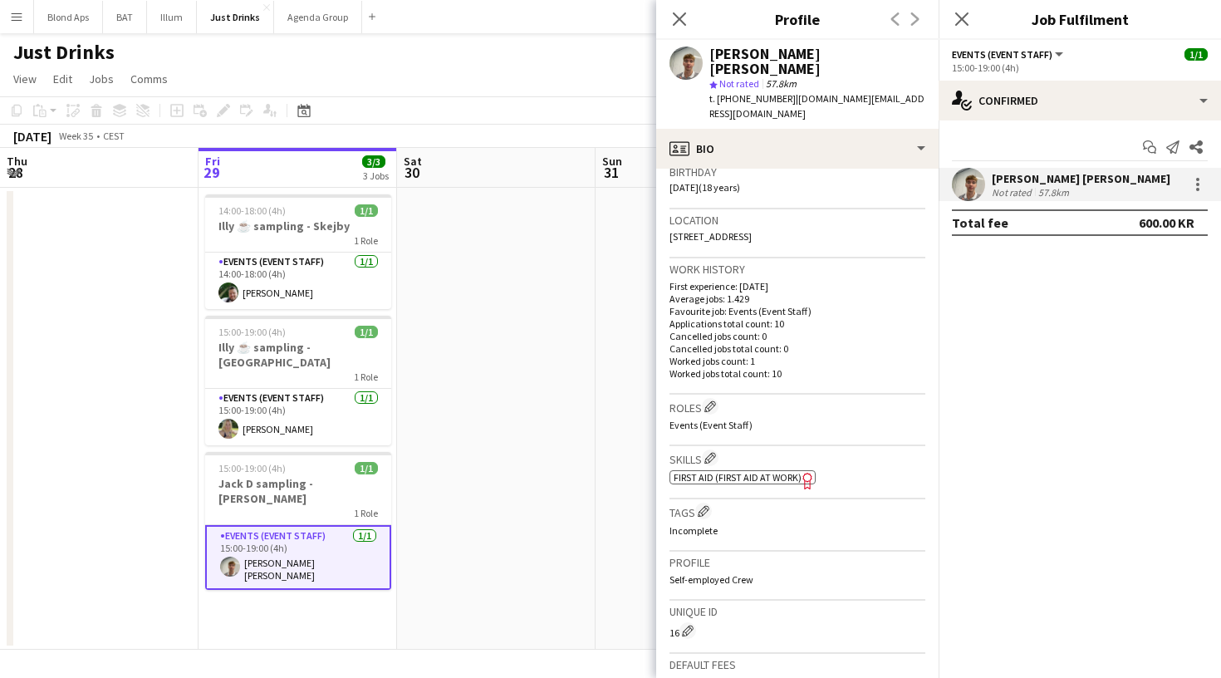
scroll to position [350, 0]
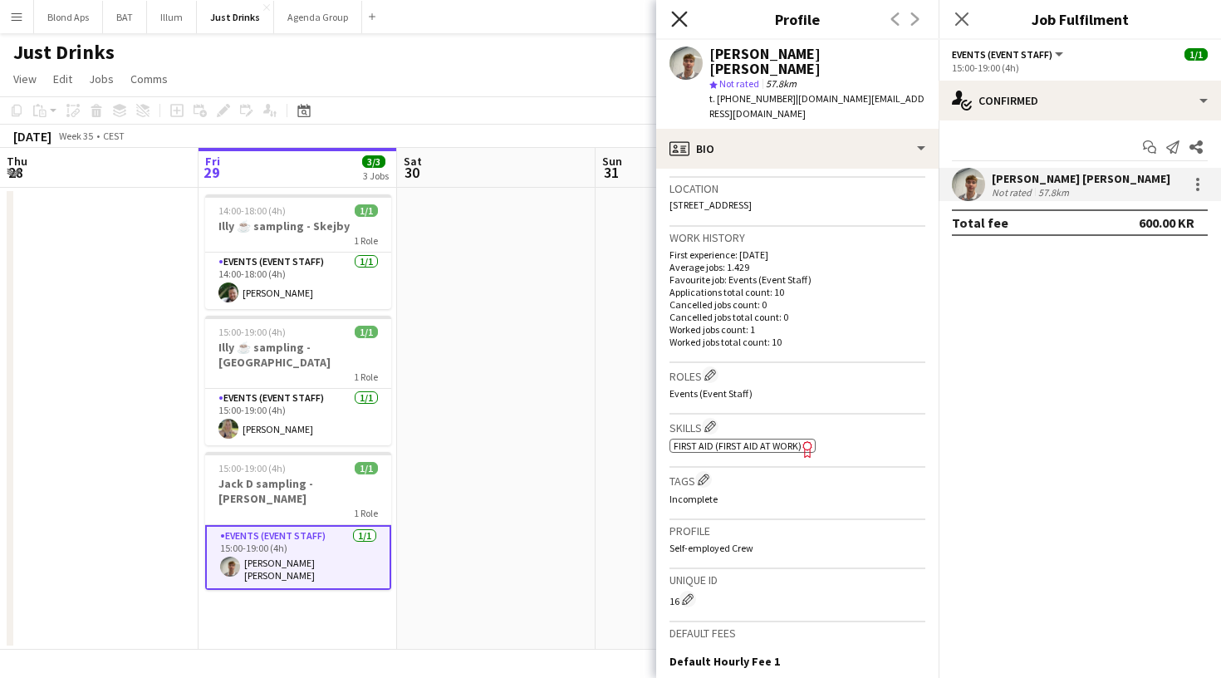
click at [685, 22] on icon "Close pop-in" at bounding box center [679, 19] width 16 height 16
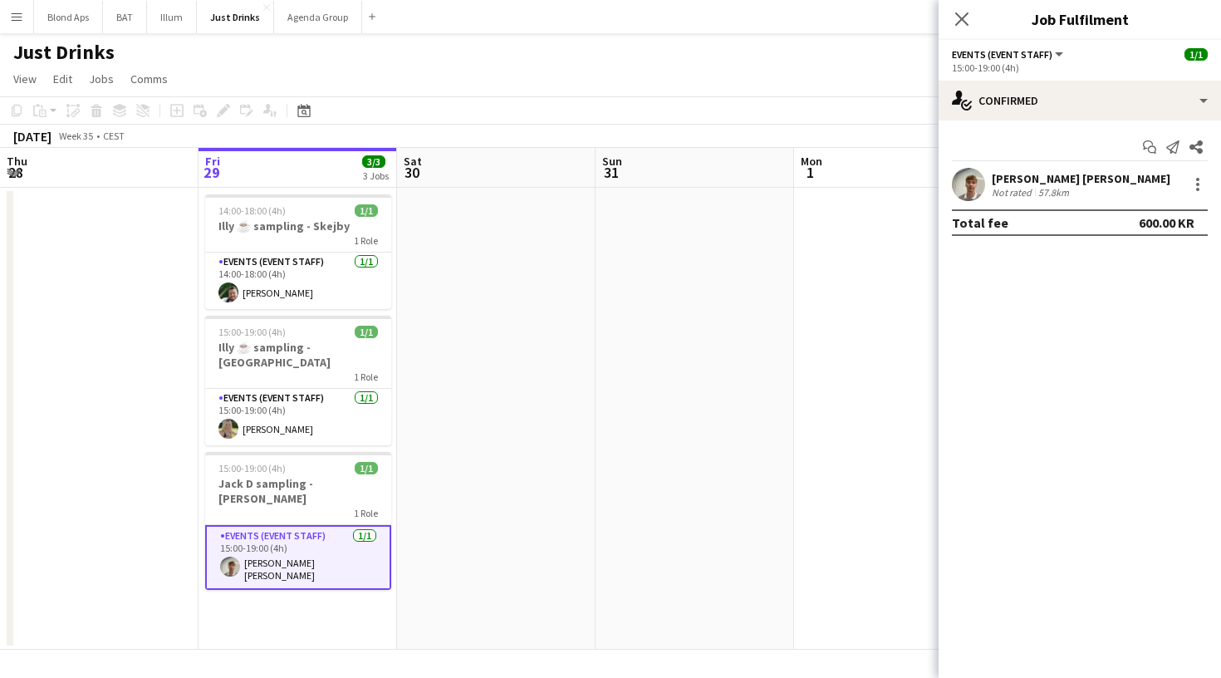
click at [716, 262] on app-date-cell at bounding box center [694, 419] width 198 height 462
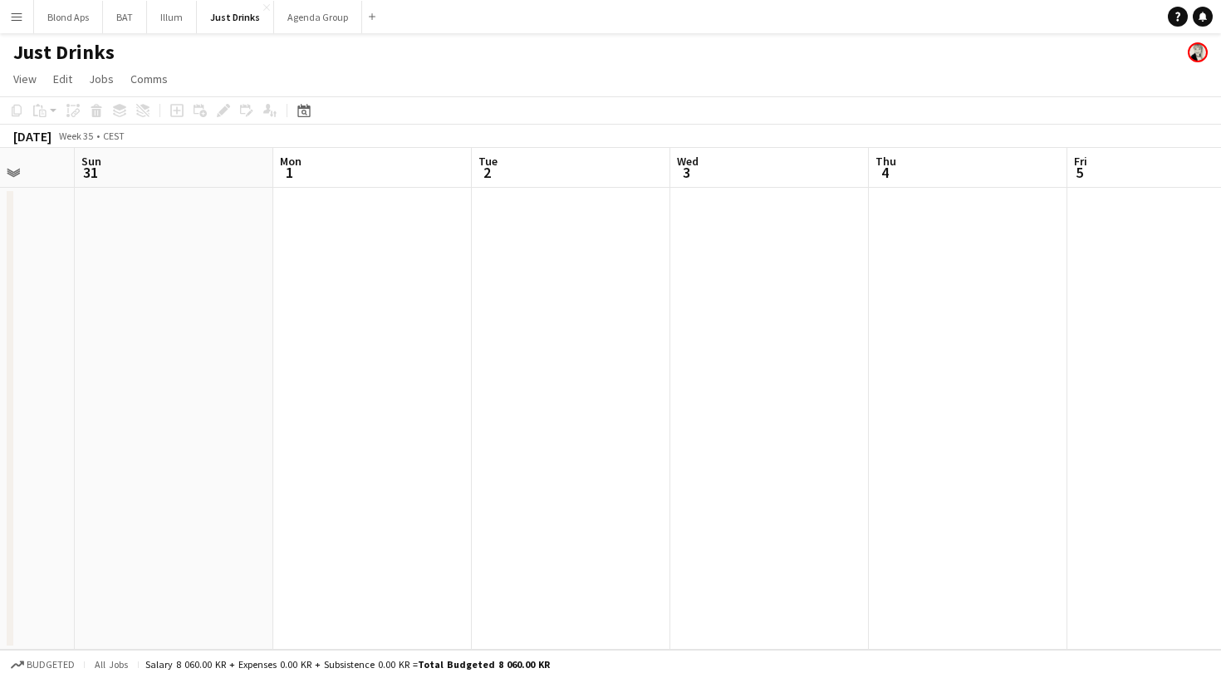
scroll to position [0, 406]
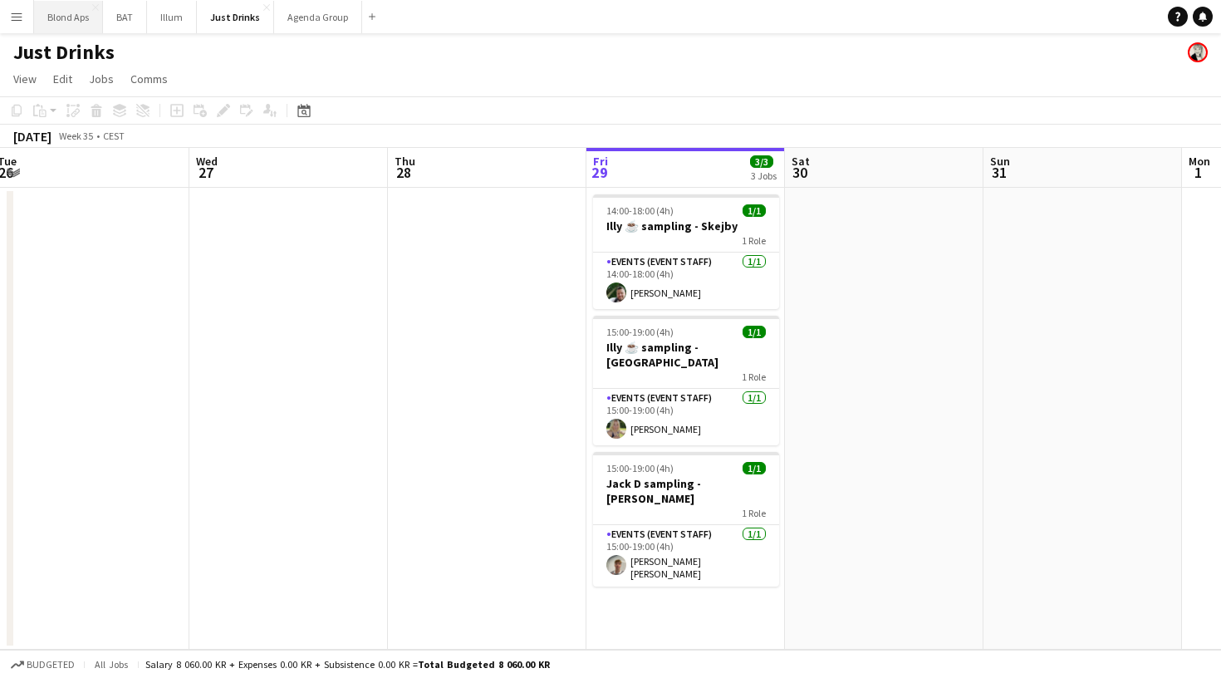
click at [56, 21] on button "Blond Aps Close" at bounding box center [68, 17] width 69 height 32
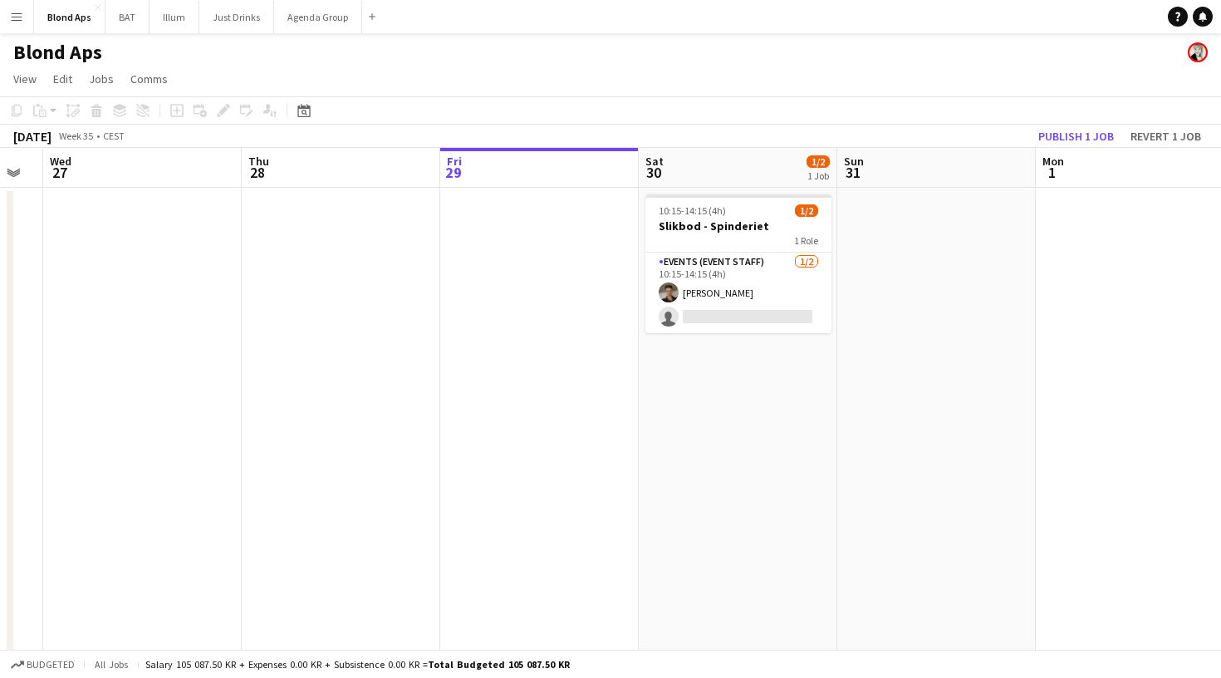
scroll to position [0, 785]
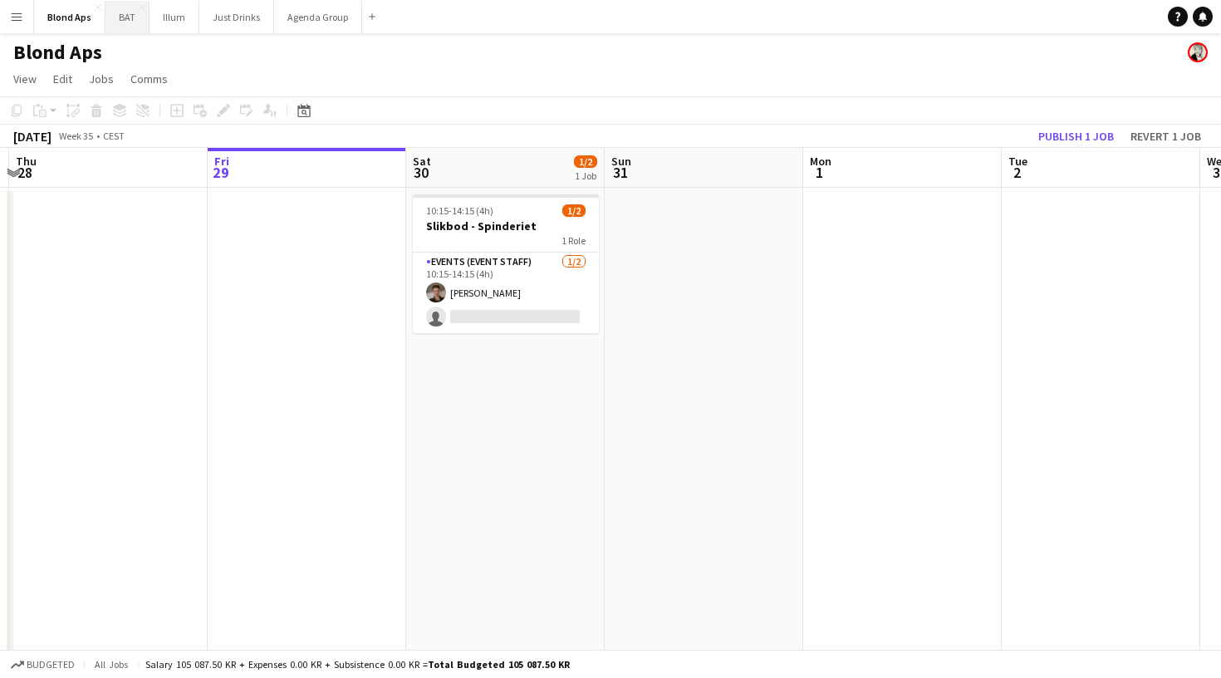
click at [123, 23] on button "BAT Close" at bounding box center [127, 17] width 44 height 32
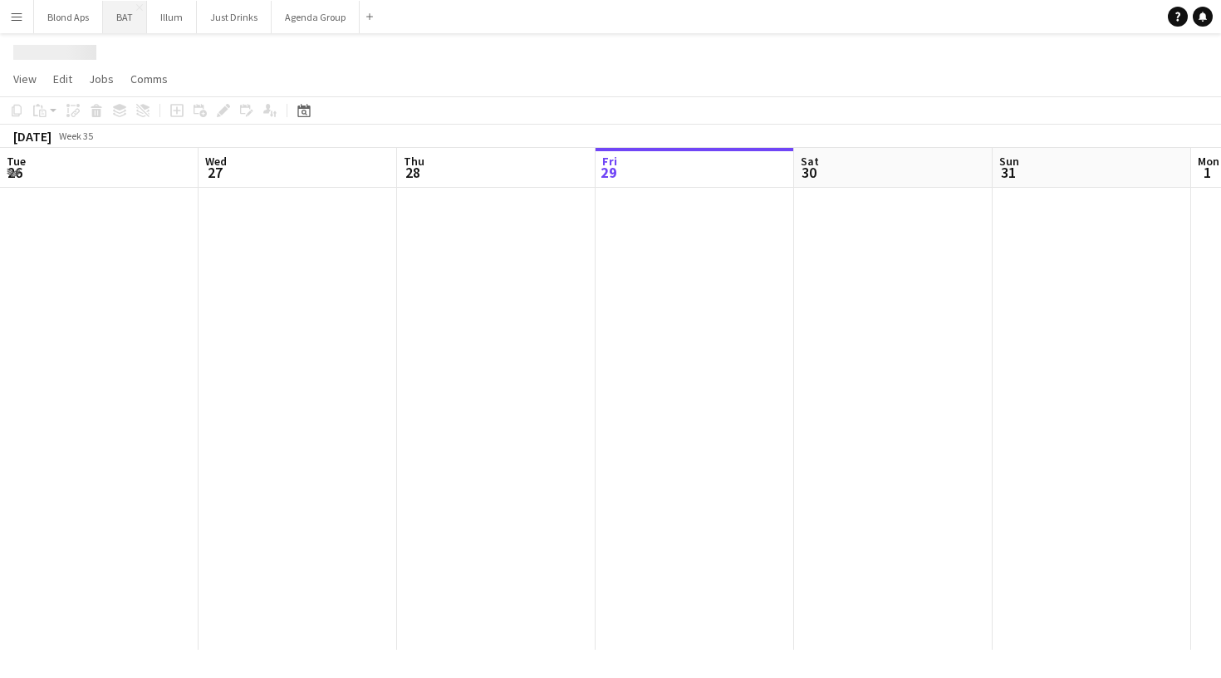
scroll to position [0, 397]
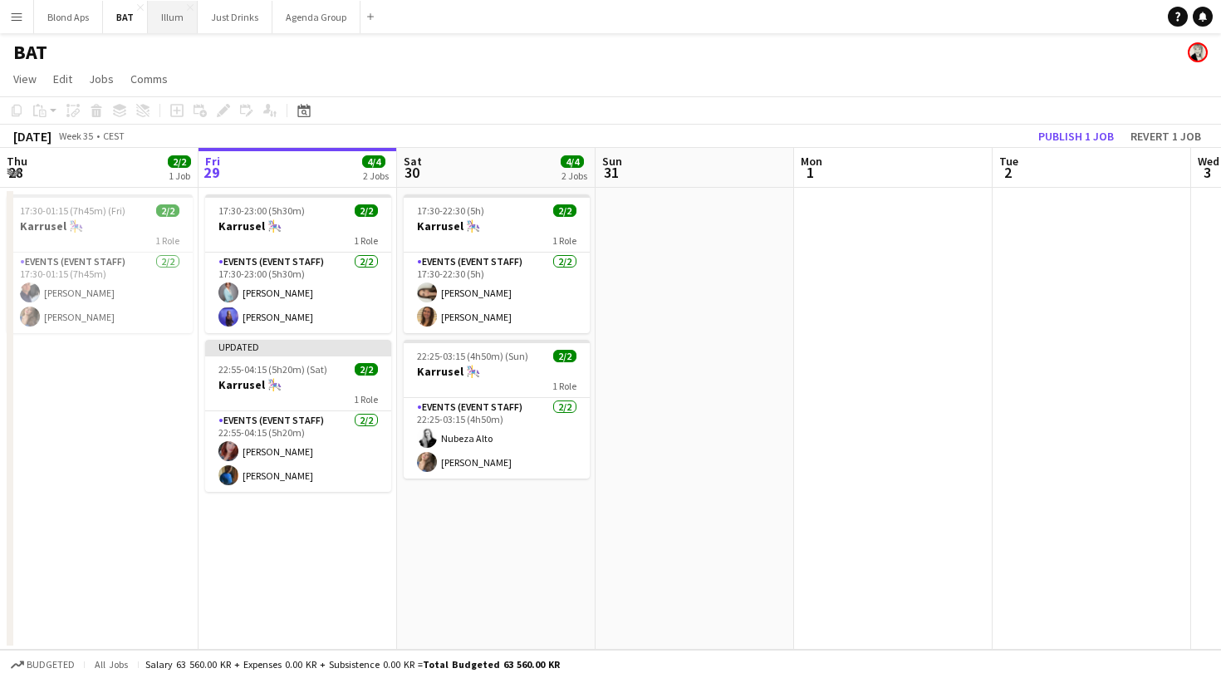
click at [174, 20] on button "Illum Close" at bounding box center [173, 17] width 50 height 32
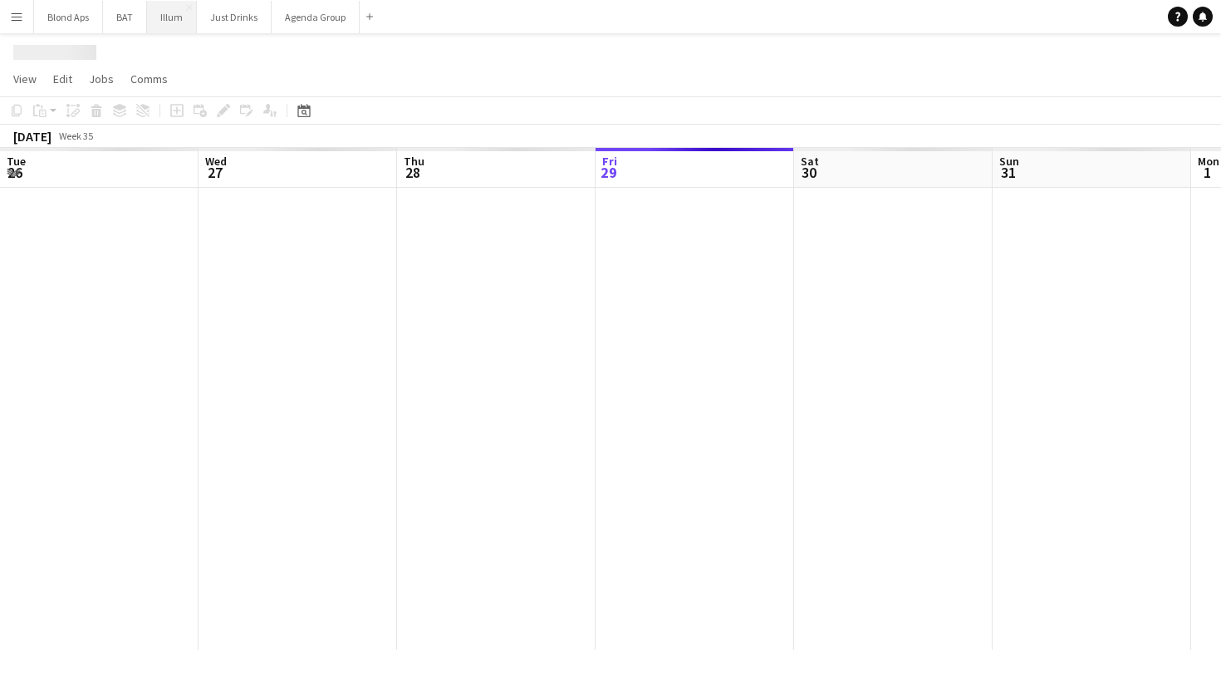
scroll to position [0, 397]
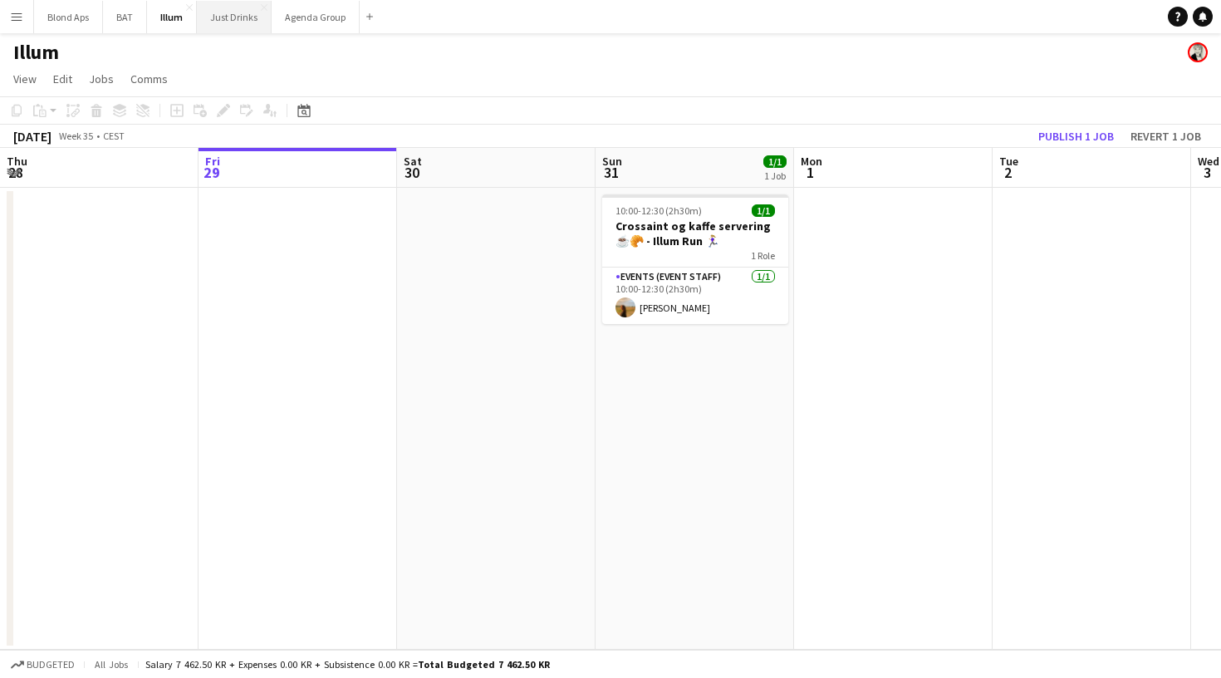
click at [221, 14] on button "Just Drinks Close" at bounding box center [234, 17] width 75 height 32
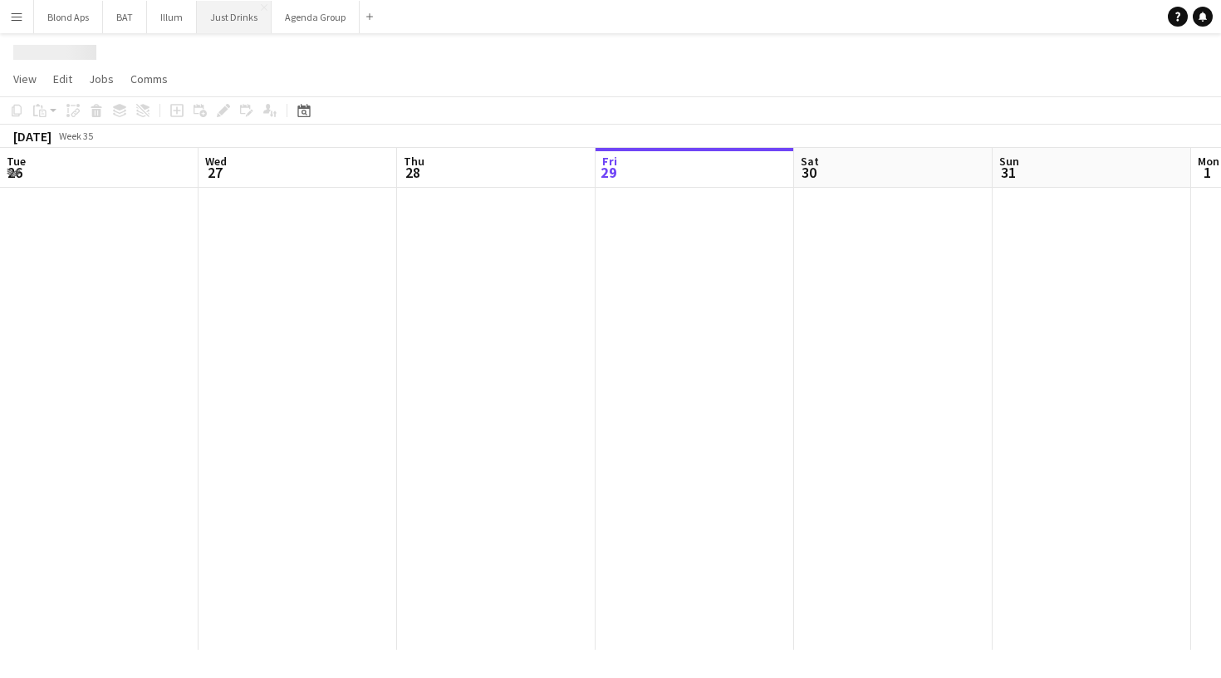
scroll to position [0, 397]
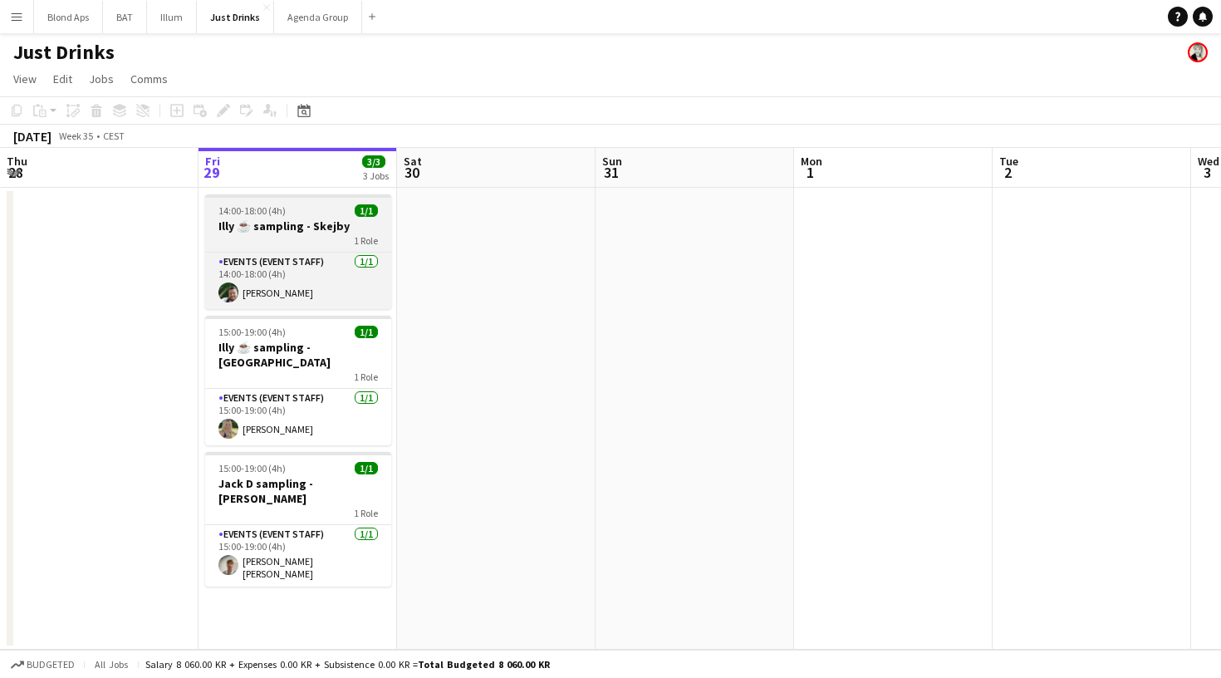
click at [251, 223] on h3 "Illy ☕️ sampling - Skejby" at bounding box center [298, 225] width 186 height 15
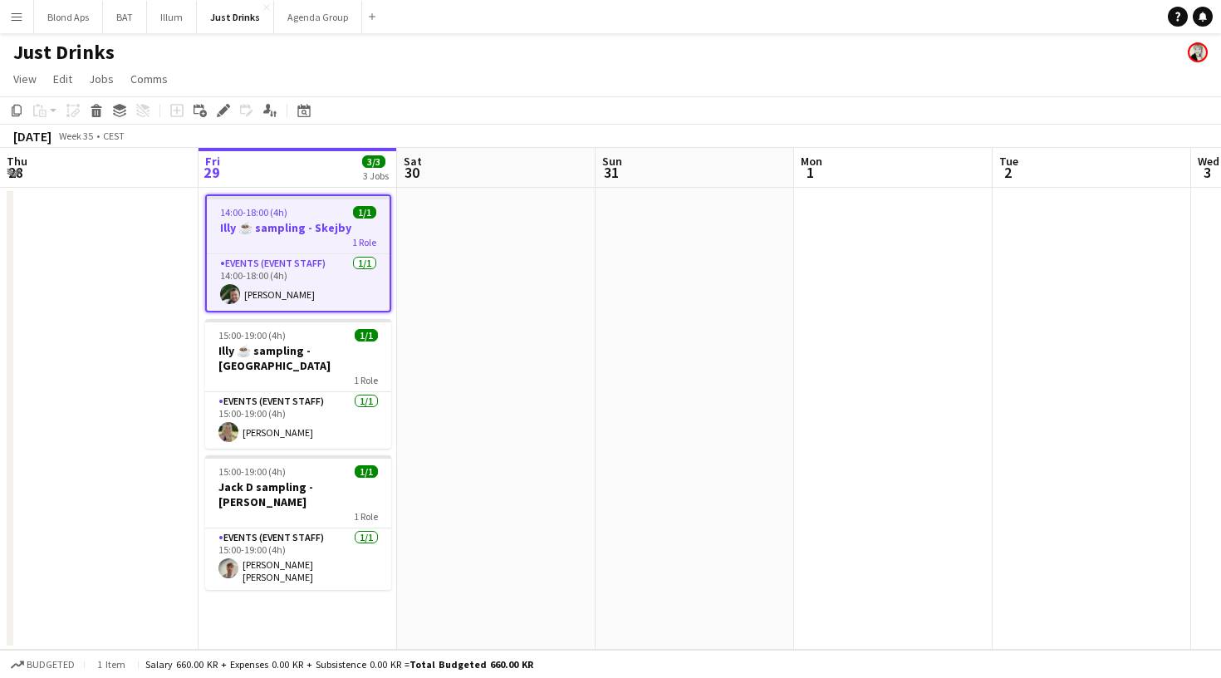
click at [281, 214] on span "14:00-18:00 (4h)" at bounding box center [253, 212] width 67 height 12
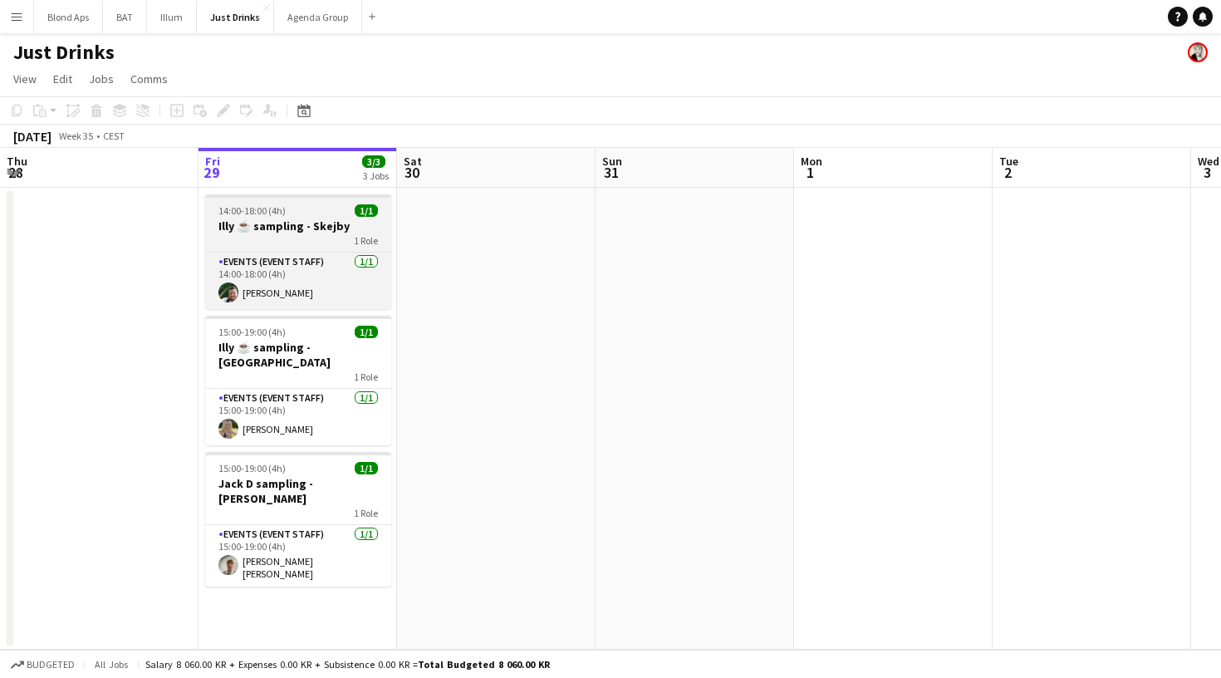
click at [281, 214] on span "14:00-18:00 (4h)" at bounding box center [251, 210] width 67 height 12
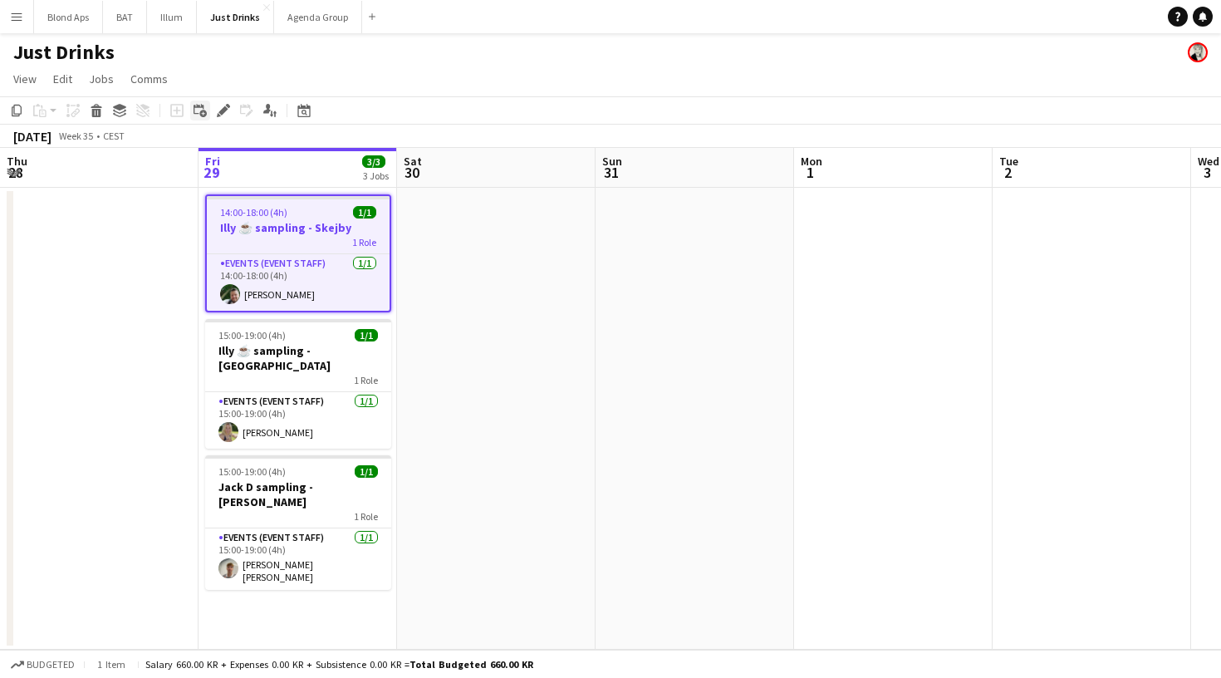
click at [203, 111] on icon at bounding box center [202, 113] width 7 height 7
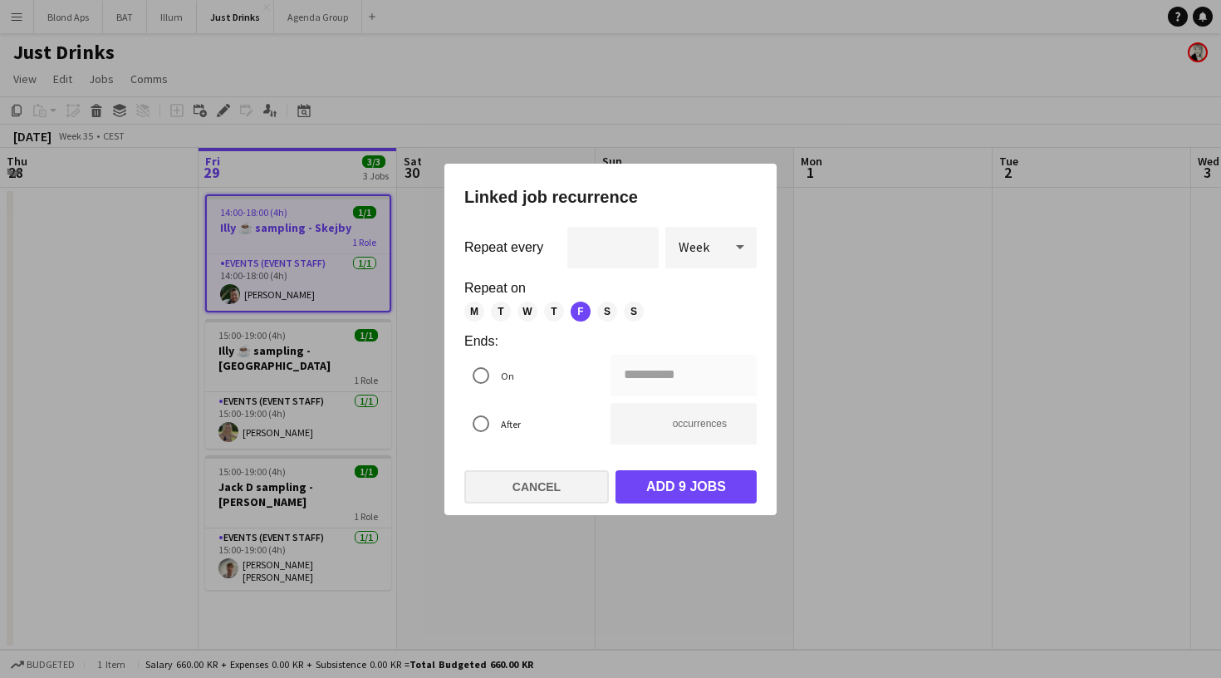
click at [541, 498] on button "Cancel" at bounding box center [536, 486] width 144 height 33
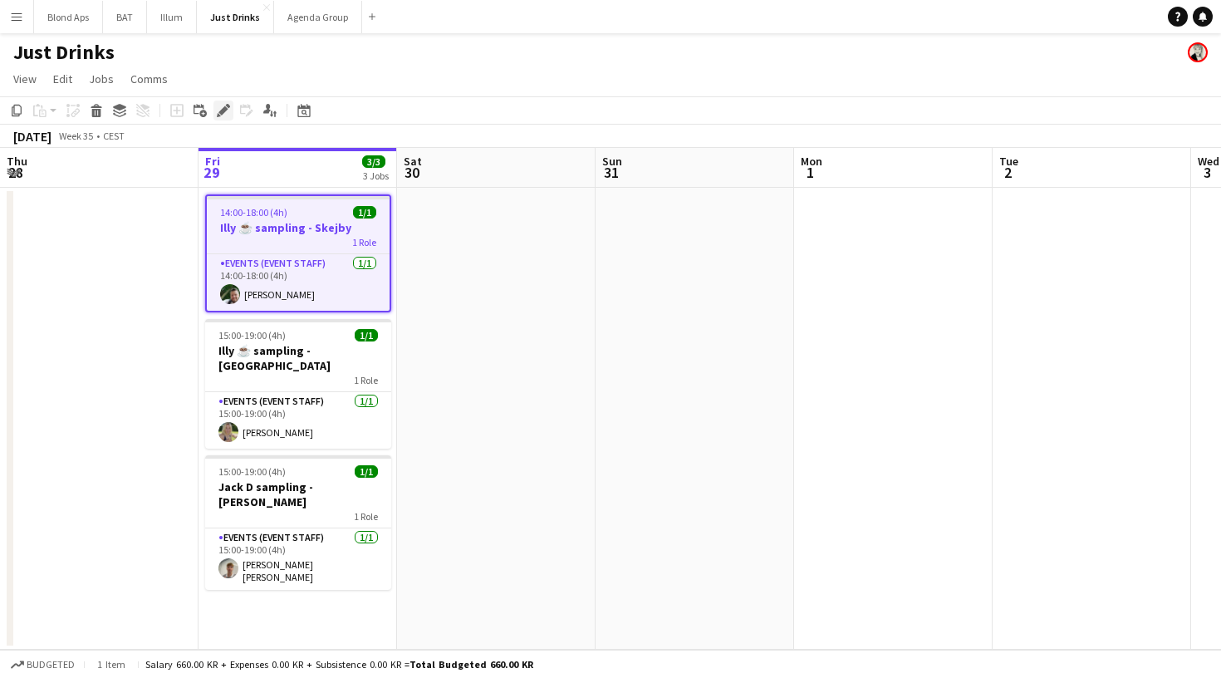
click at [223, 110] on icon at bounding box center [222, 110] width 9 height 9
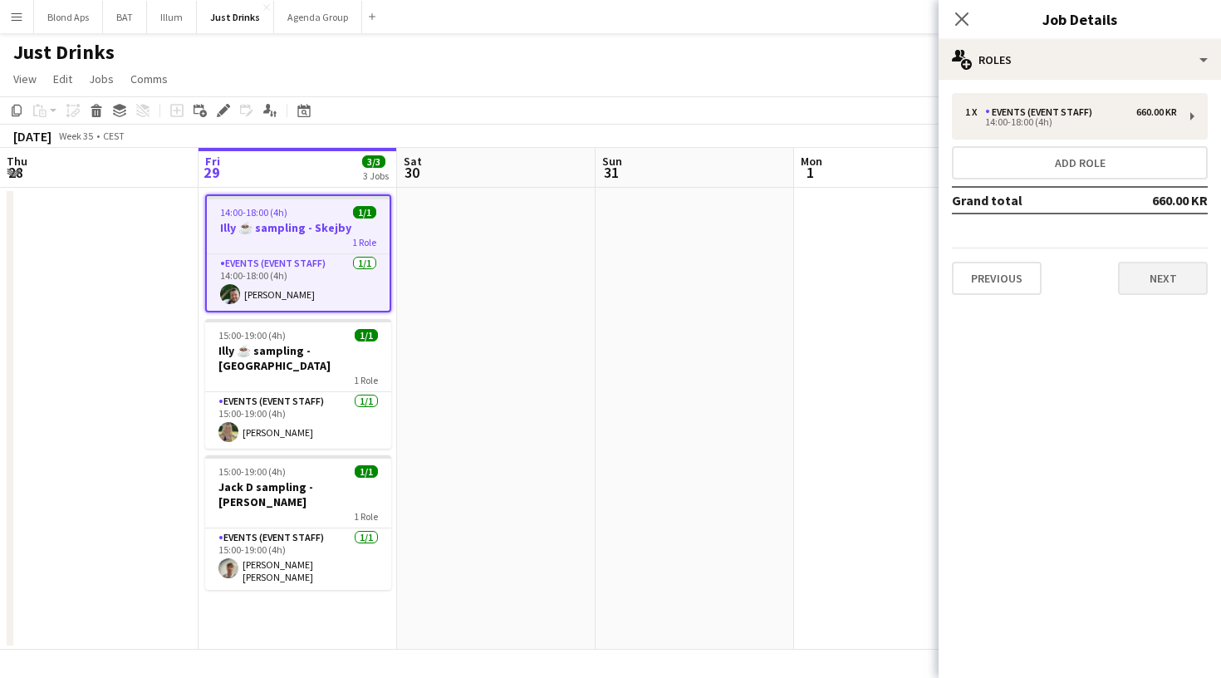
click at [1159, 269] on button "Next" at bounding box center [1163, 278] width 90 height 33
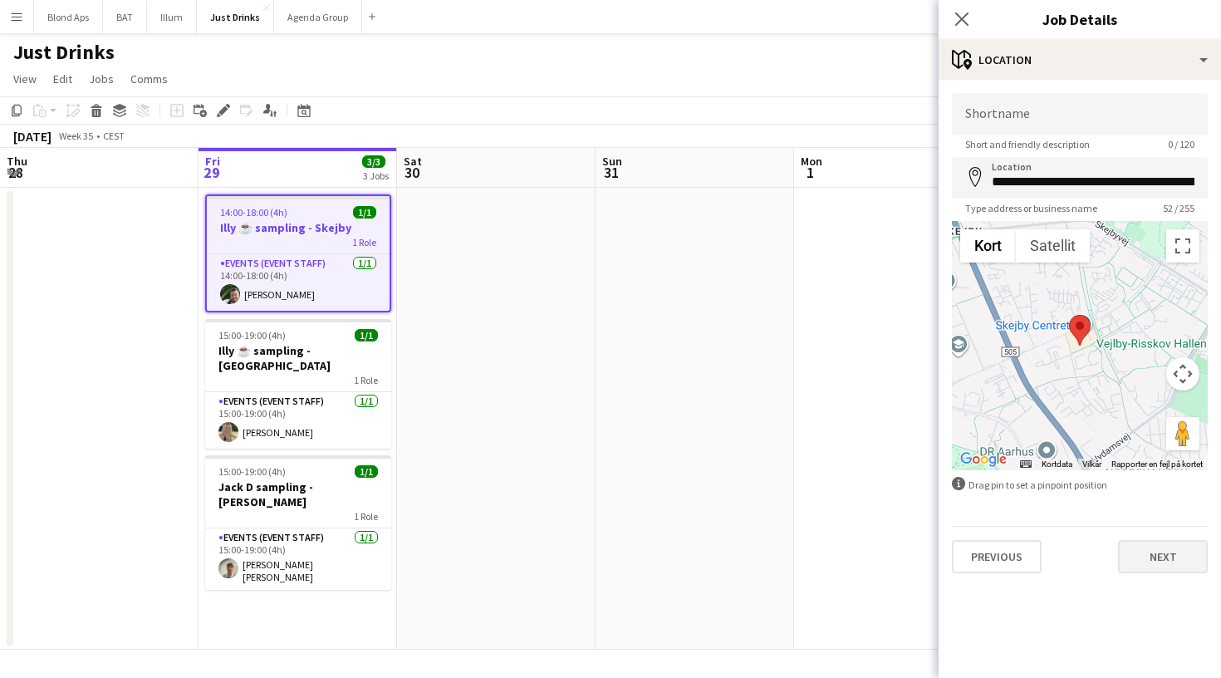
click at [1184, 554] on button "Next" at bounding box center [1163, 556] width 90 height 33
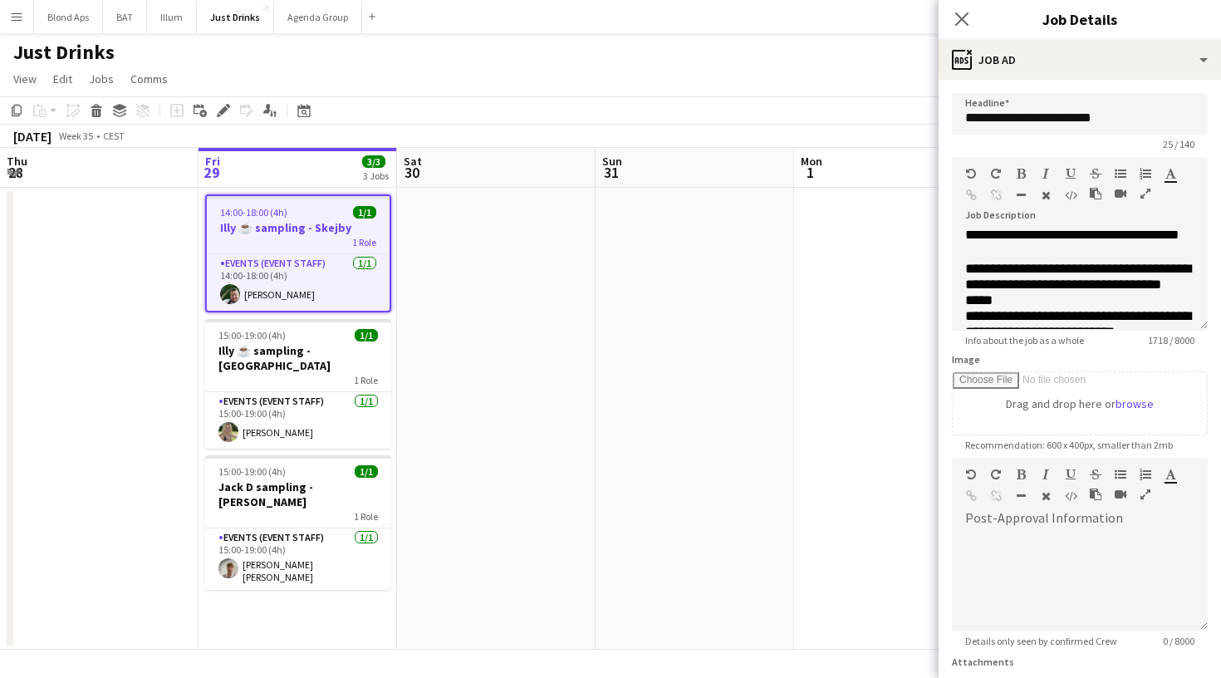
scroll to position [501, 0]
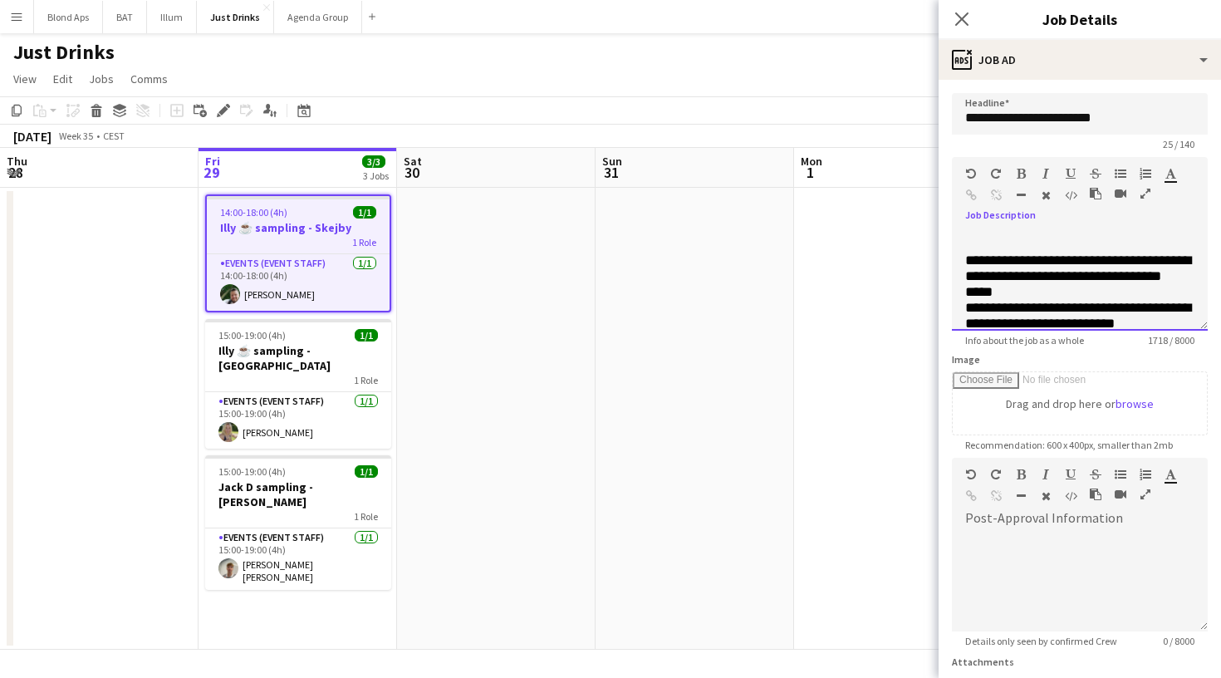
drag, startPoint x: 1126, startPoint y: 256, endPoint x: 1102, endPoint y: 252, distance: 24.3
click at [1097, 152] on span "**********" at bounding box center [1031, 145] width 132 height 14
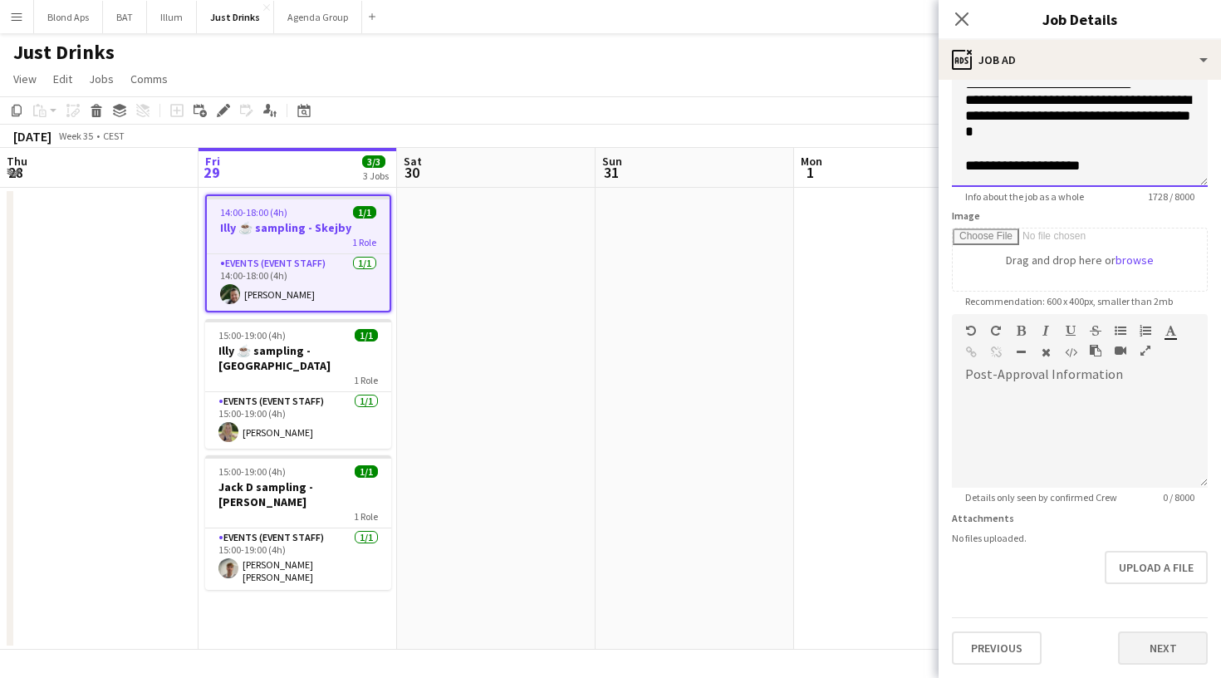
scroll to position [144, 0]
click at [1152, 651] on button "Next" at bounding box center [1163, 647] width 90 height 33
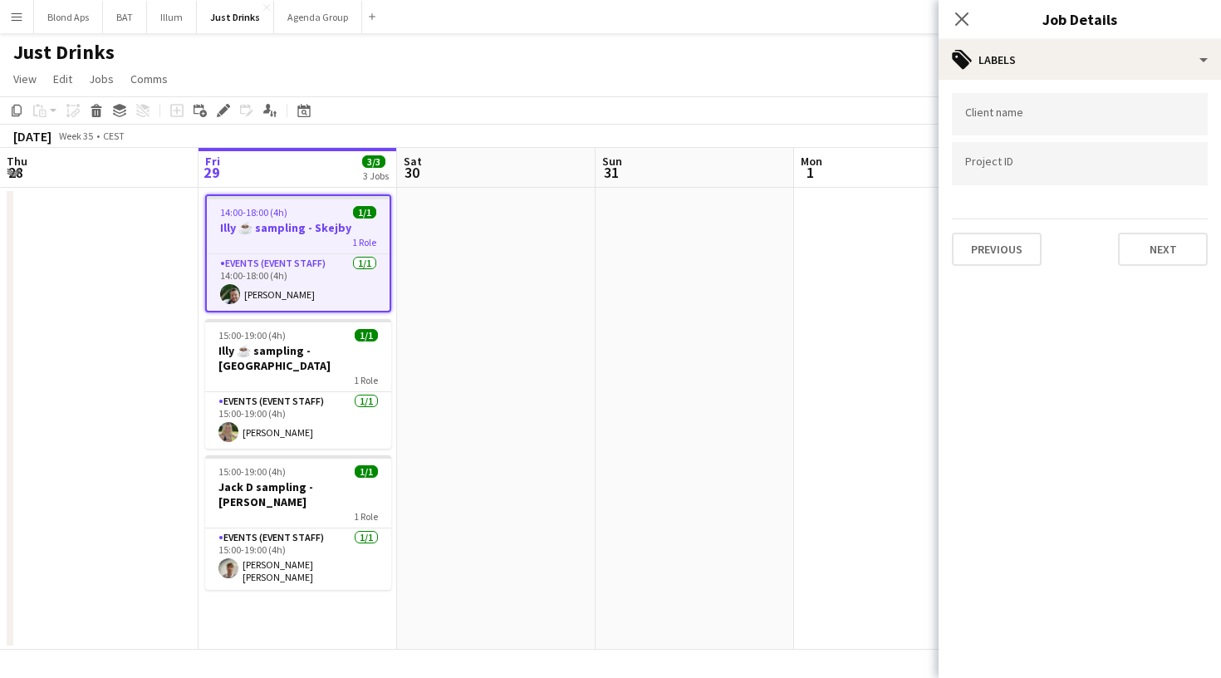
scroll to position [0, 0]
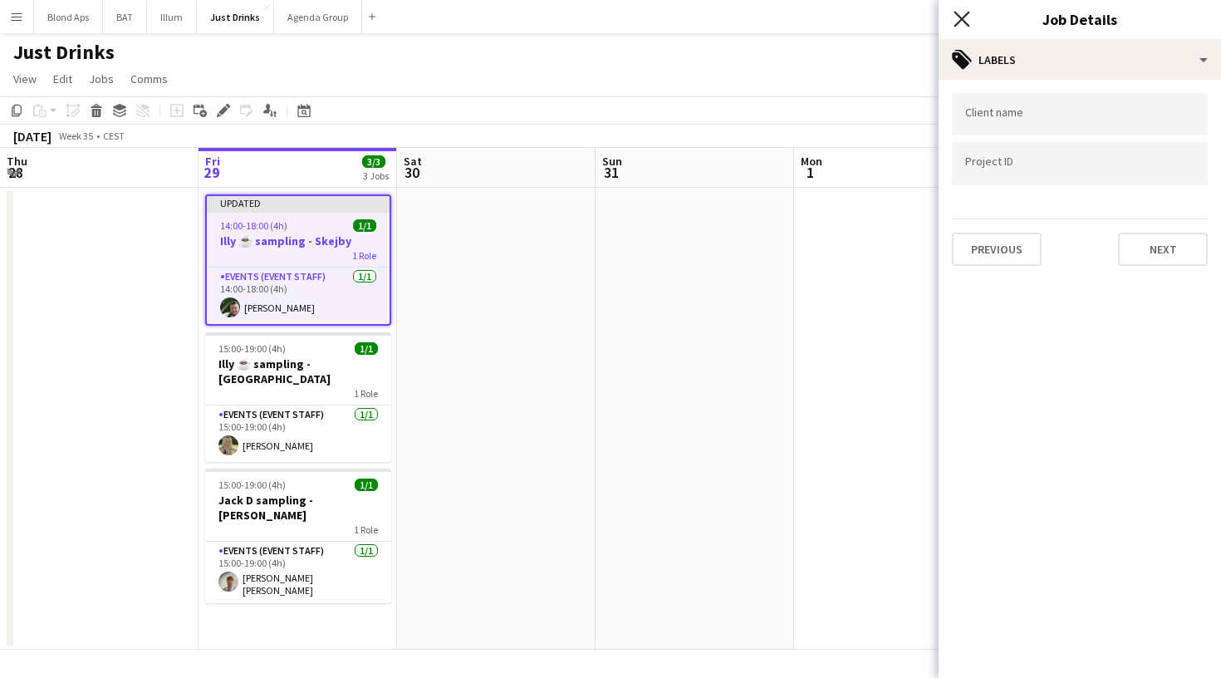
click at [965, 18] on icon "Close pop-in" at bounding box center [961, 19] width 16 height 16
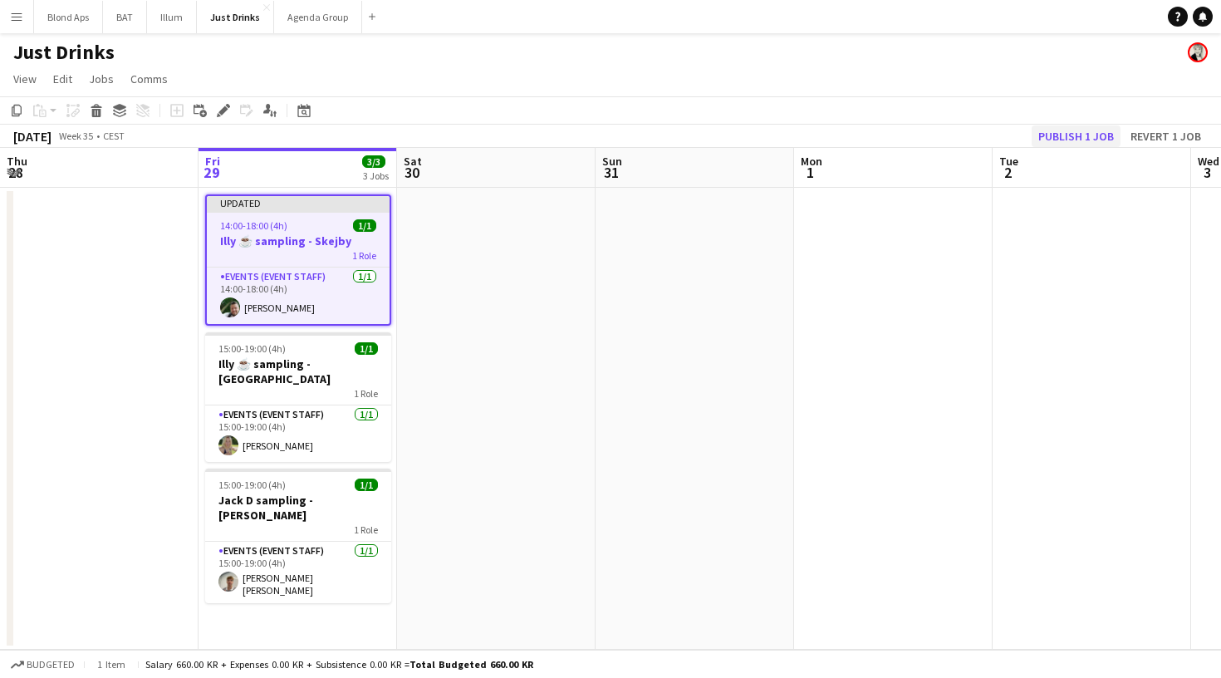
click at [1048, 135] on button "Publish 1 job" at bounding box center [1075, 136] width 89 height 22
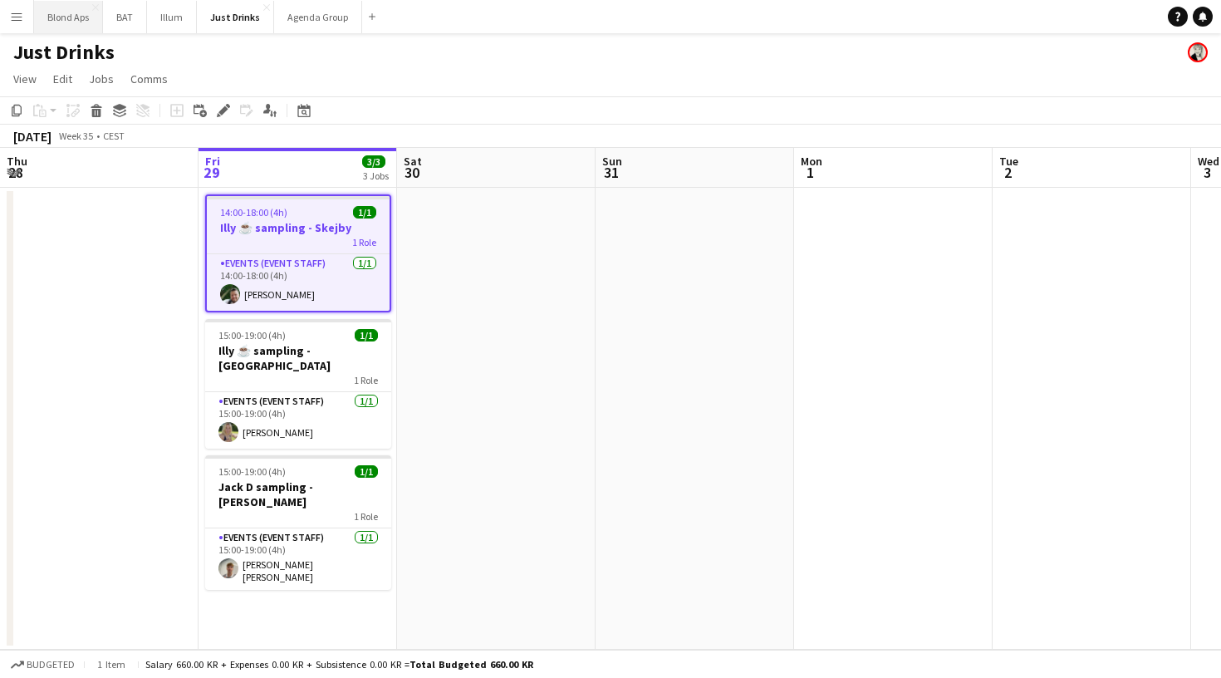
click at [71, 12] on button "Blond Aps Close" at bounding box center [68, 17] width 69 height 32
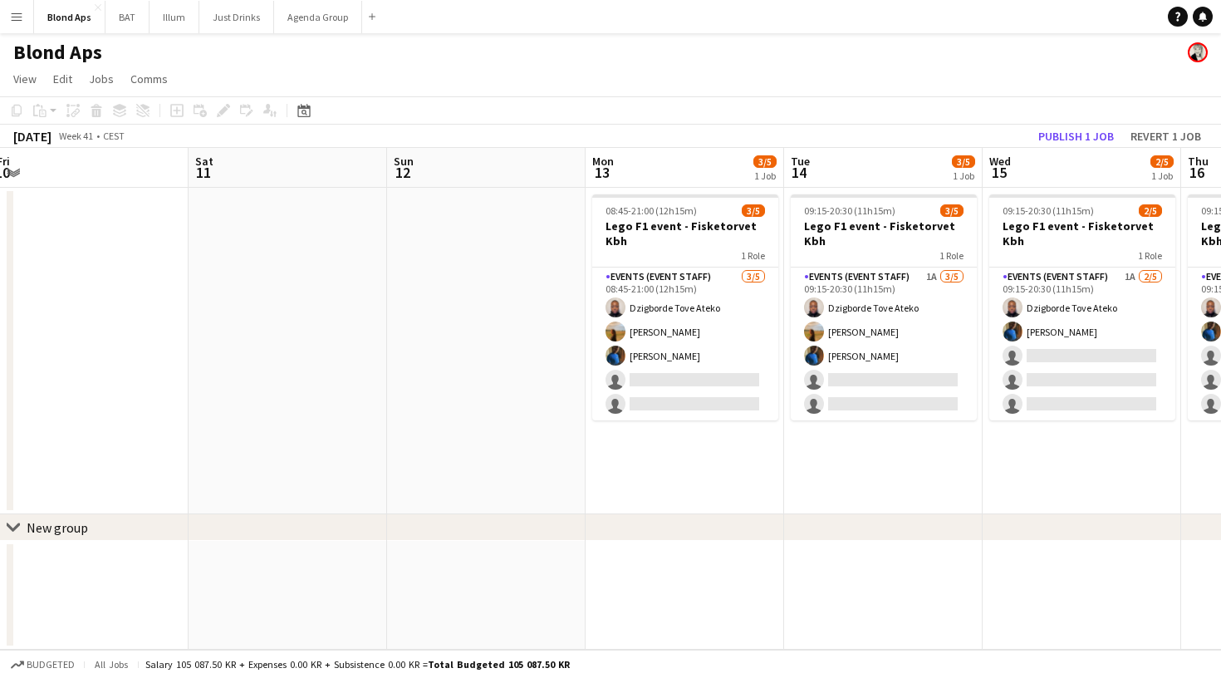
scroll to position [0, 620]
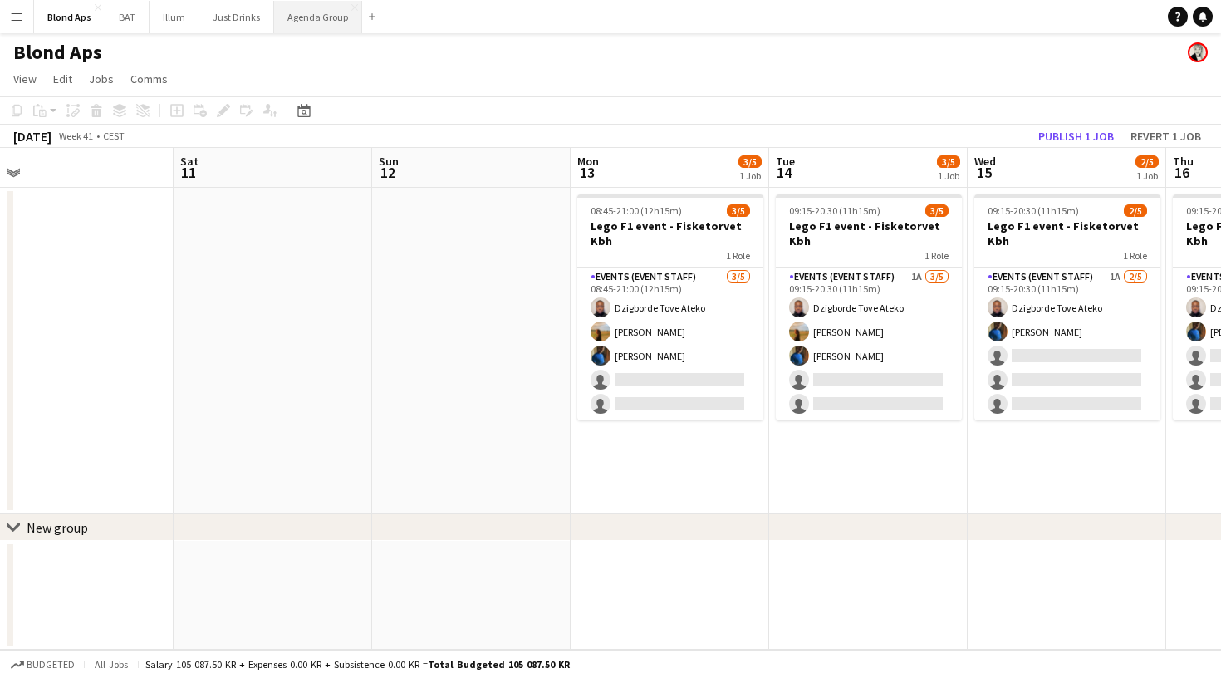
click at [287, 28] on button "Agenda Group Close" at bounding box center [318, 17] width 88 height 32
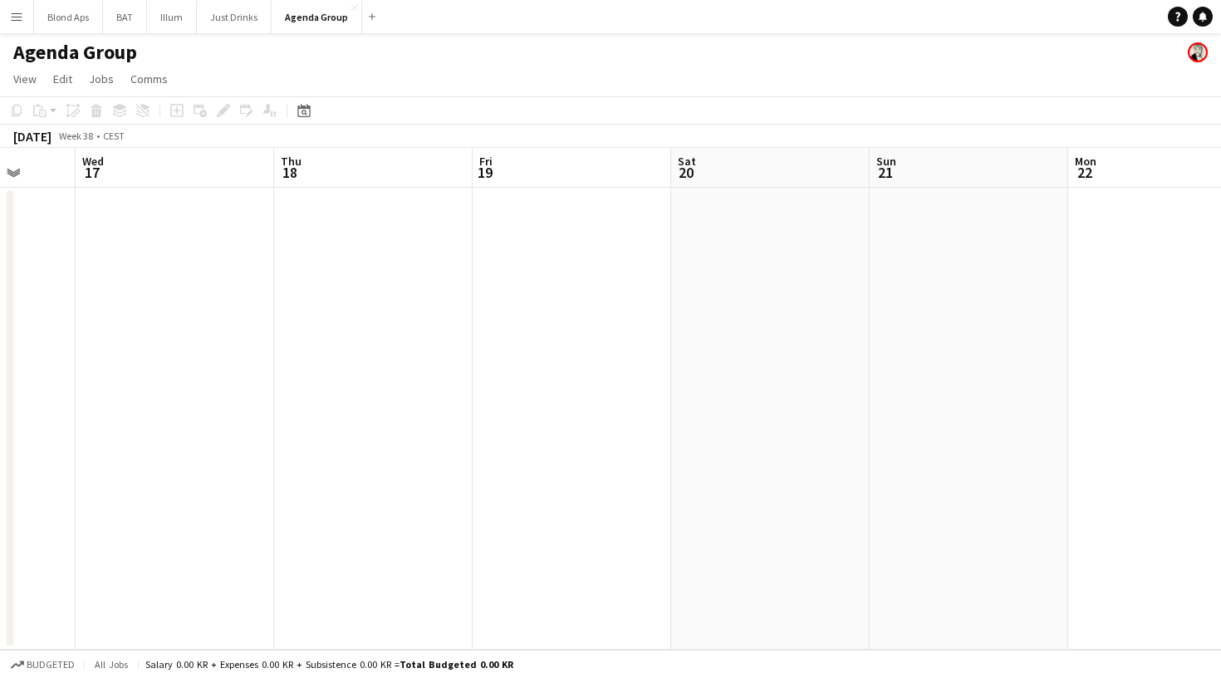
scroll to position [0, 534]
click at [14, 22] on app-icon "Menu" at bounding box center [16, 16] width 13 height 13
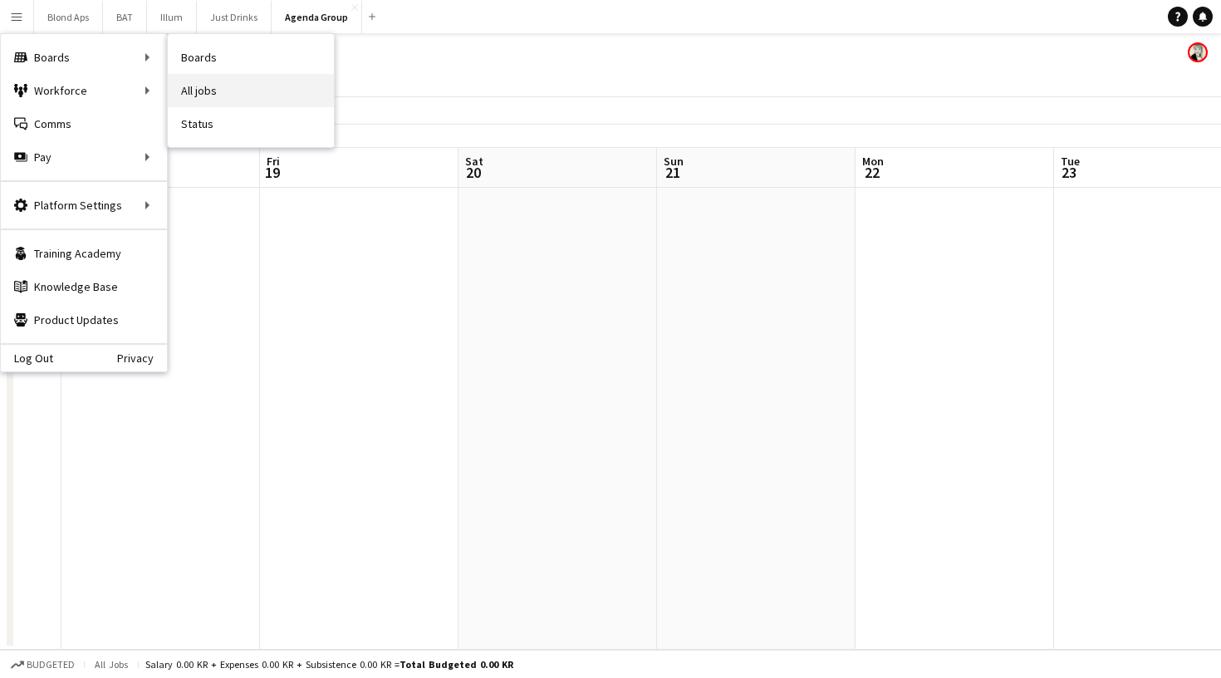
click at [215, 85] on link "All jobs" at bounding box center [251, 90] width 166 height 33
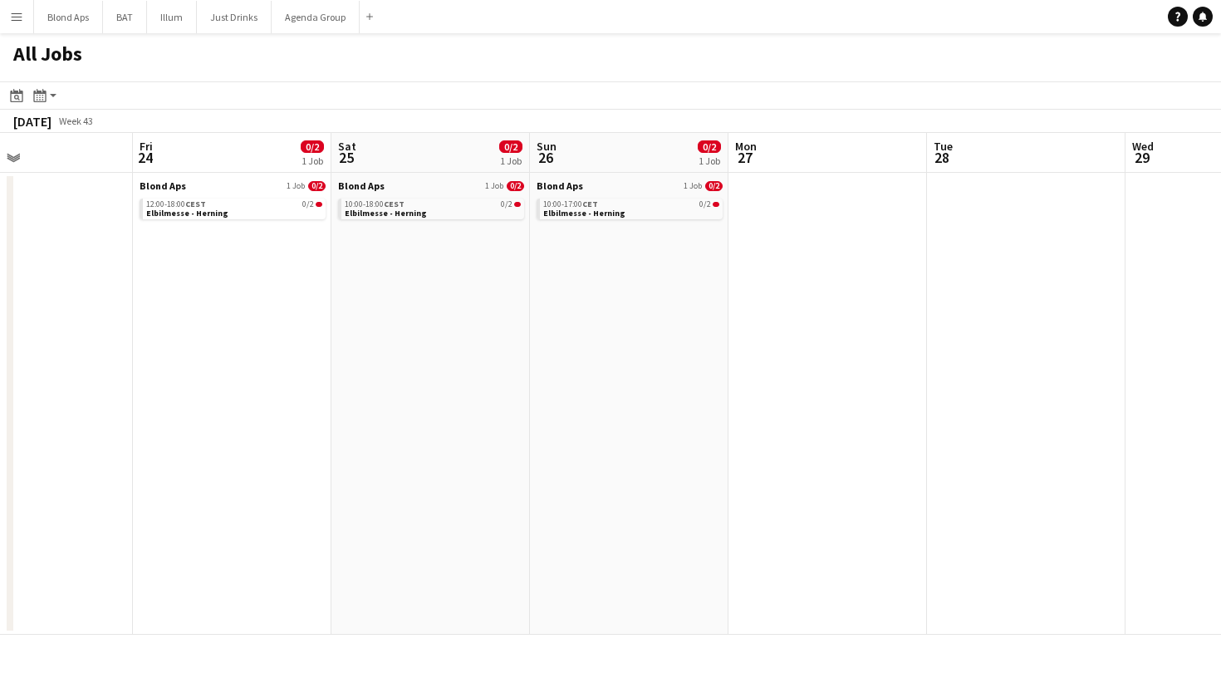
scroll to position [0, 445]
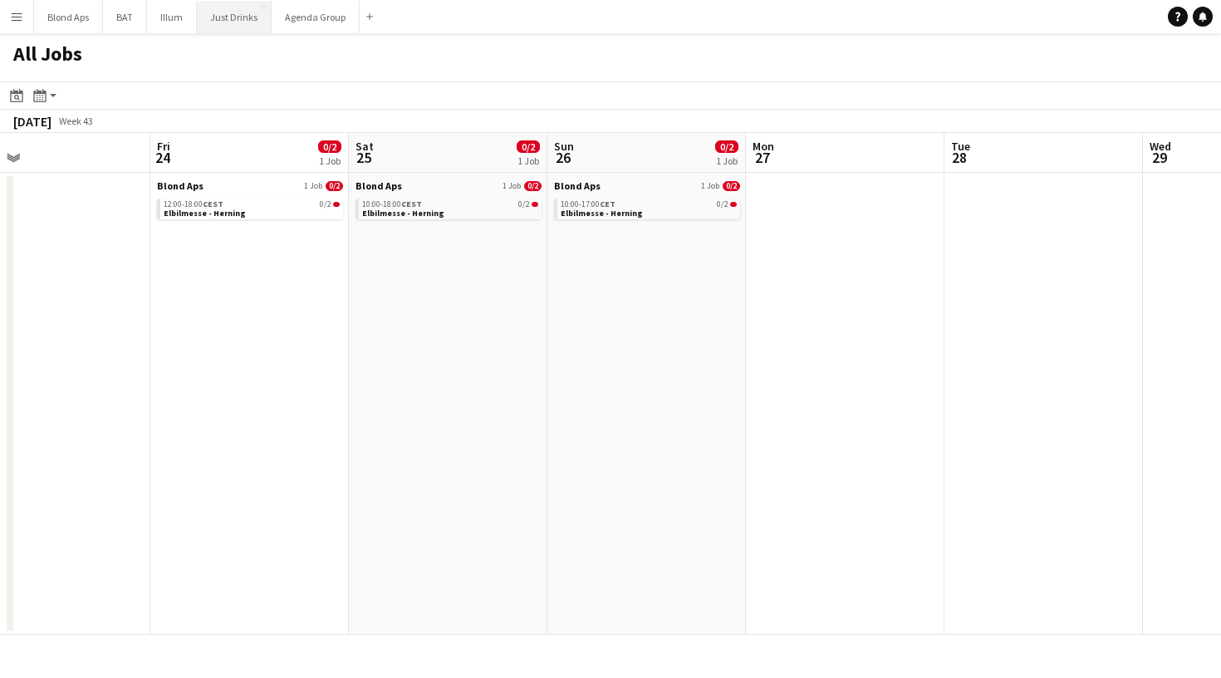
click at [241, 19] on button "Just Drinks Close" at bounding box center [234, 17] width 75 height 32
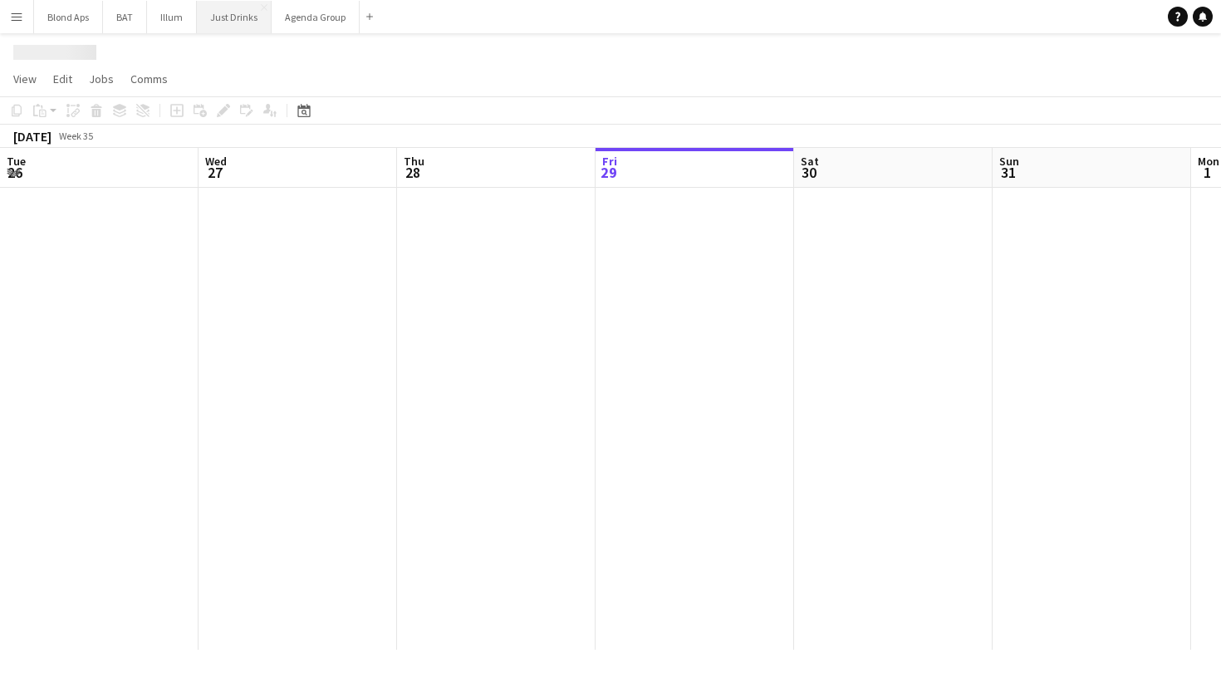
scroll to position [0, 397]
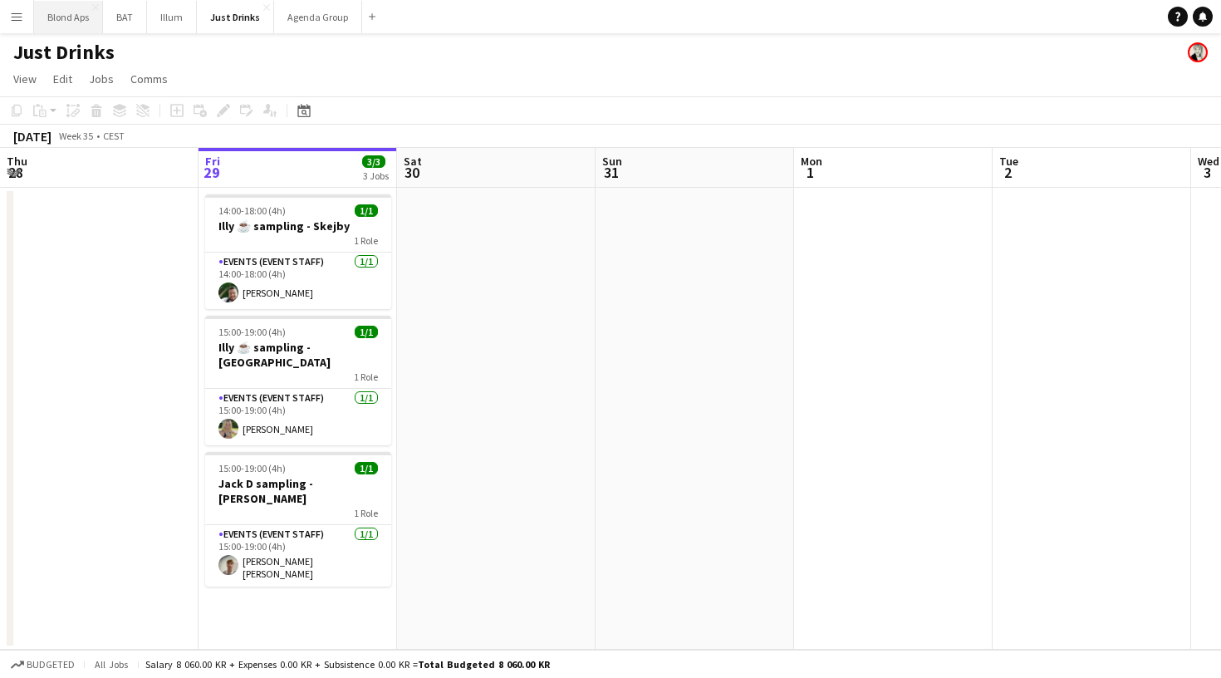
click at [66, 20] on button "Blond Aps Close" at bounding box center [68, 17] width 69 height 32
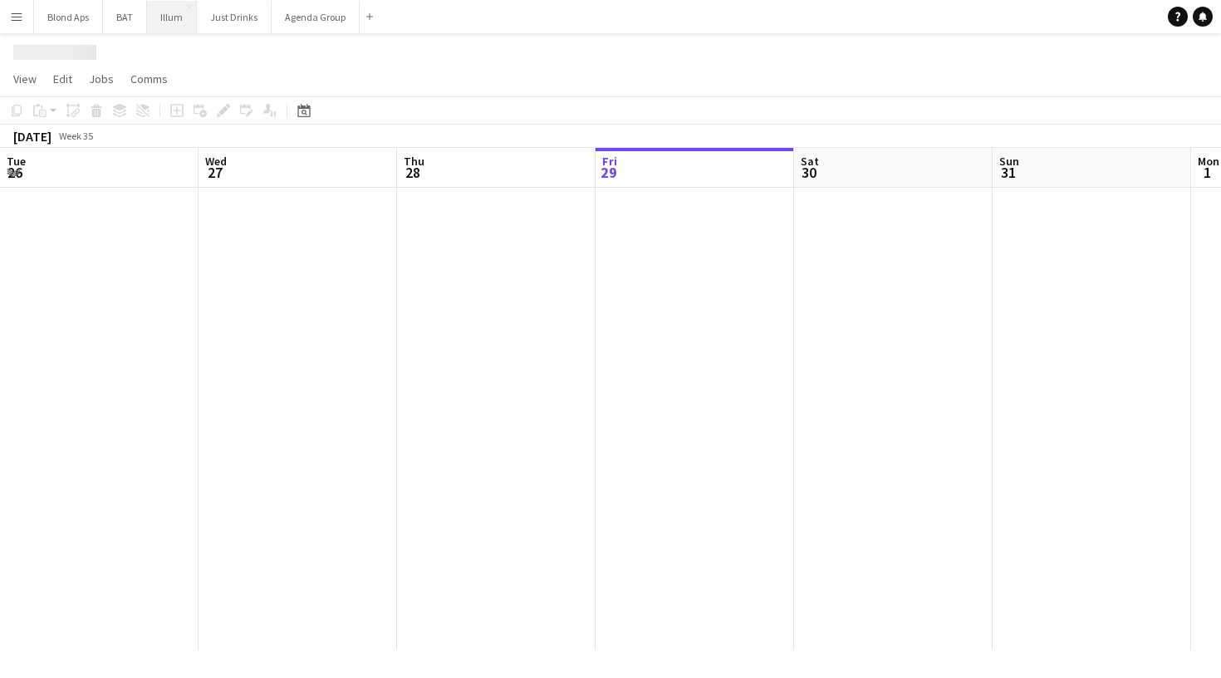
scroll to position [0, 397]
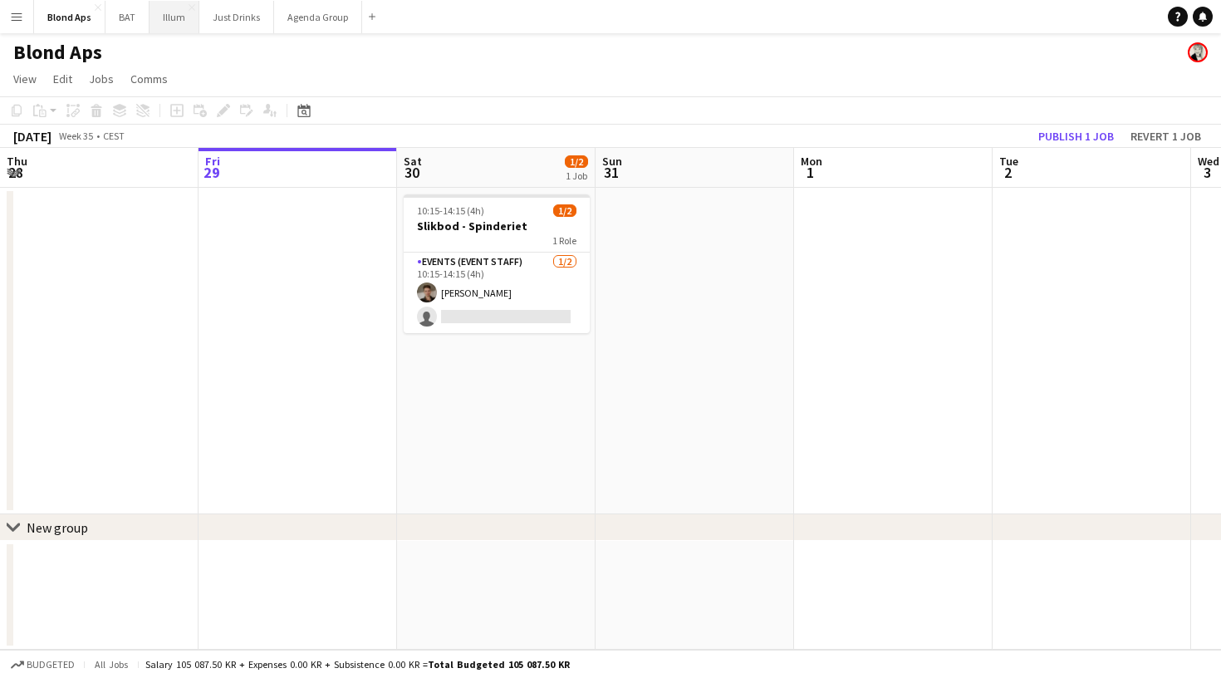
click at [164, 25] on button "Illum Close" at bounding box center [174, 17] width 50 height 32
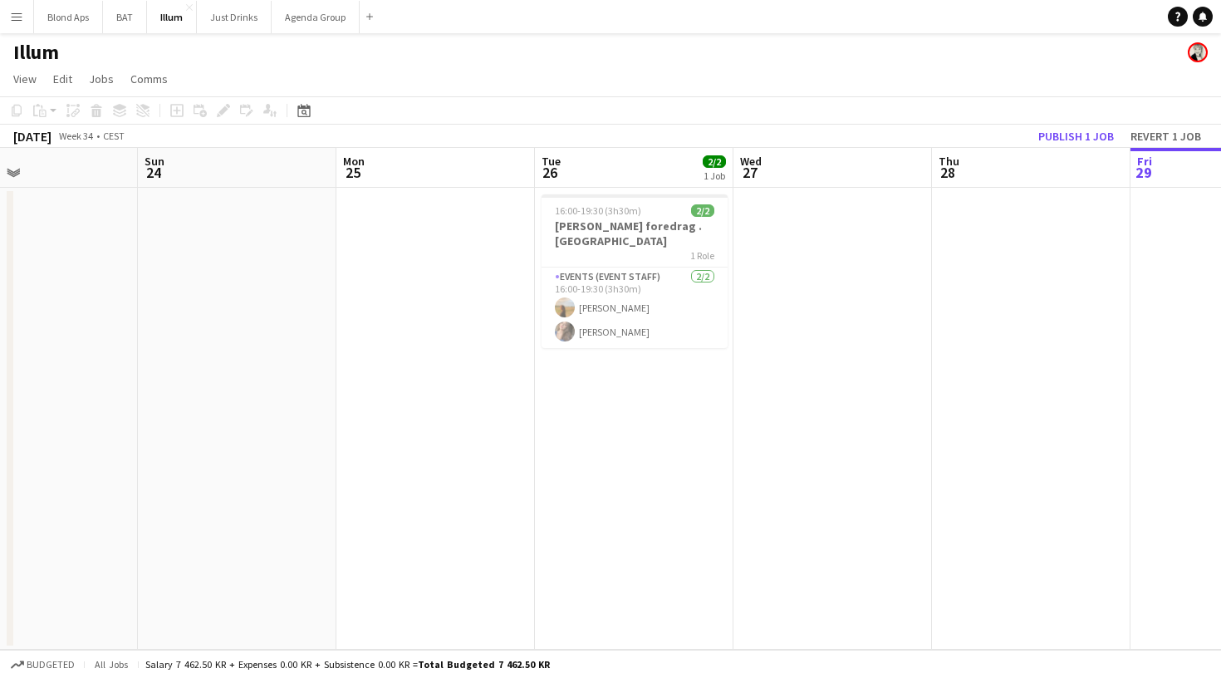
scroll to position [0, 458]
click at [617, 248] on div "1 Role" at bounding box center [634, 254] width 186 height 13
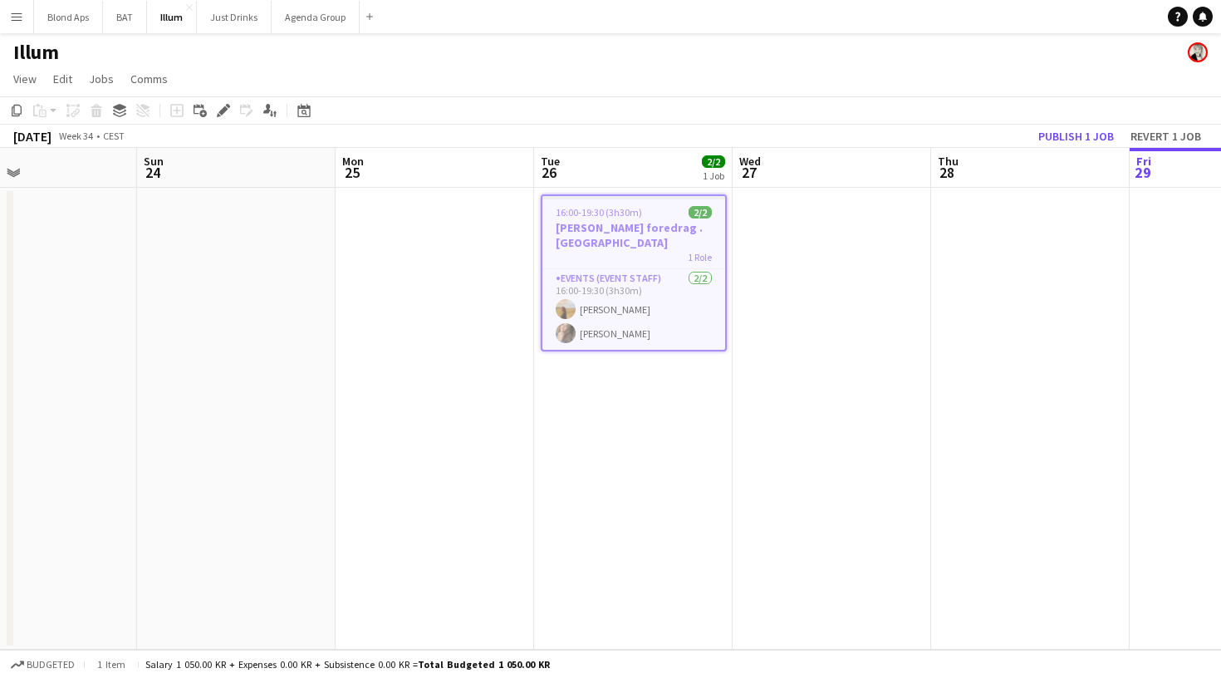
click at [631, 212] on span "16:00-19:30 (3h30m)" at bounding box center [599, 212] width 86 height 12
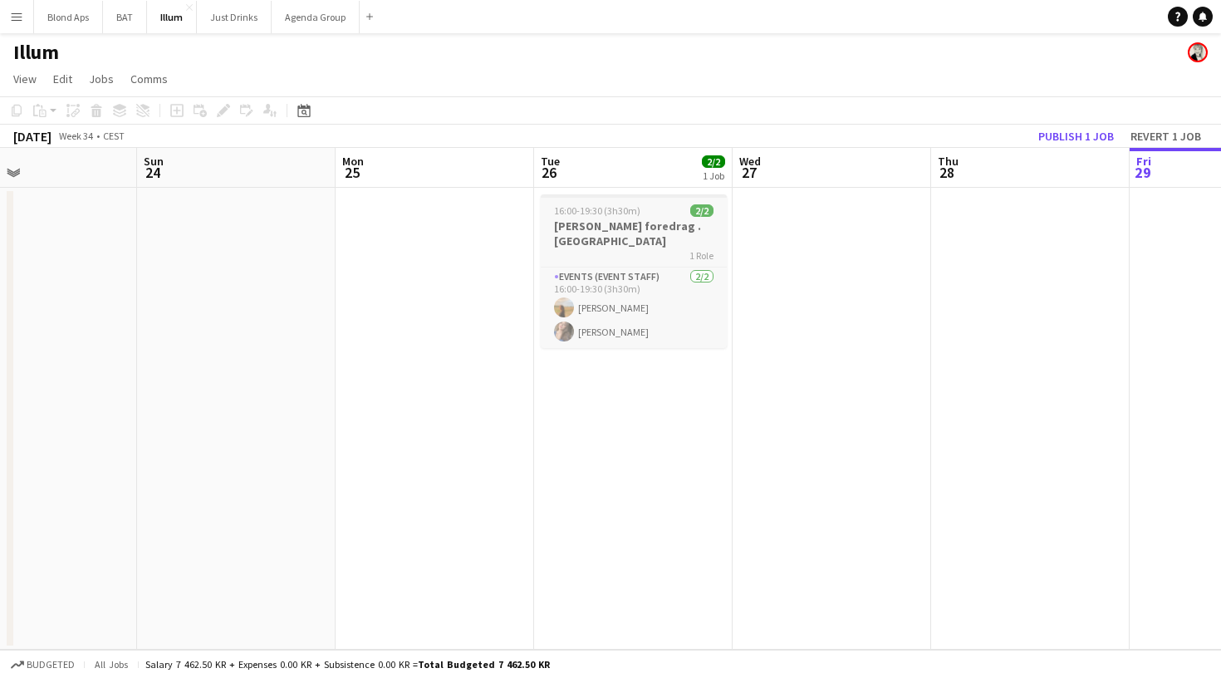
click at [631, 212] on span "16:00-19:30 (3h30m)" at bounding box center [597, 210] width 86 height 12
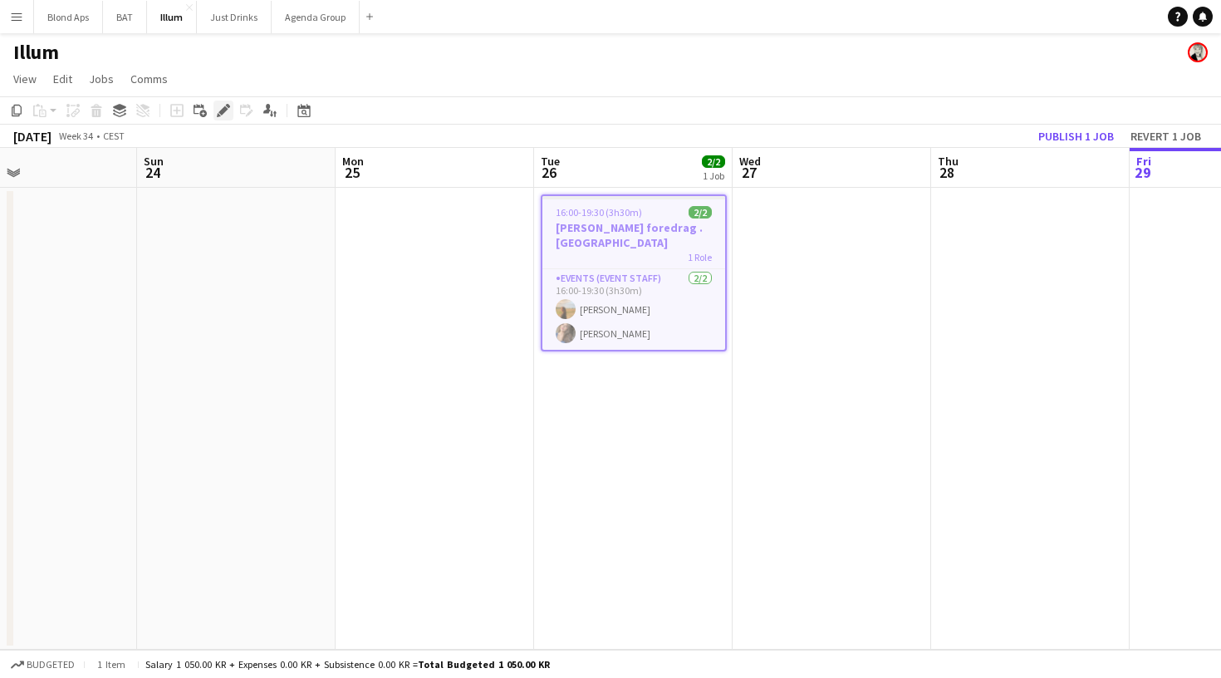
click at [229, 109] on icon "Edit" at bounding box center [223, 110] width 13 height 13
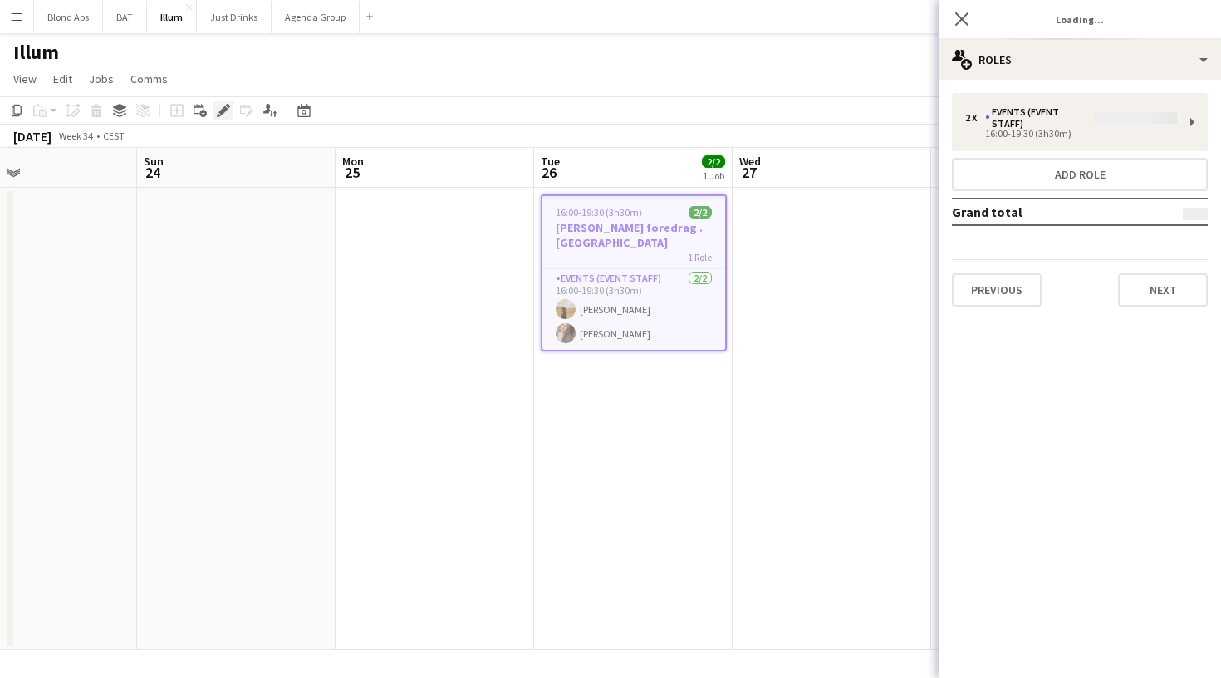
type input "**********"
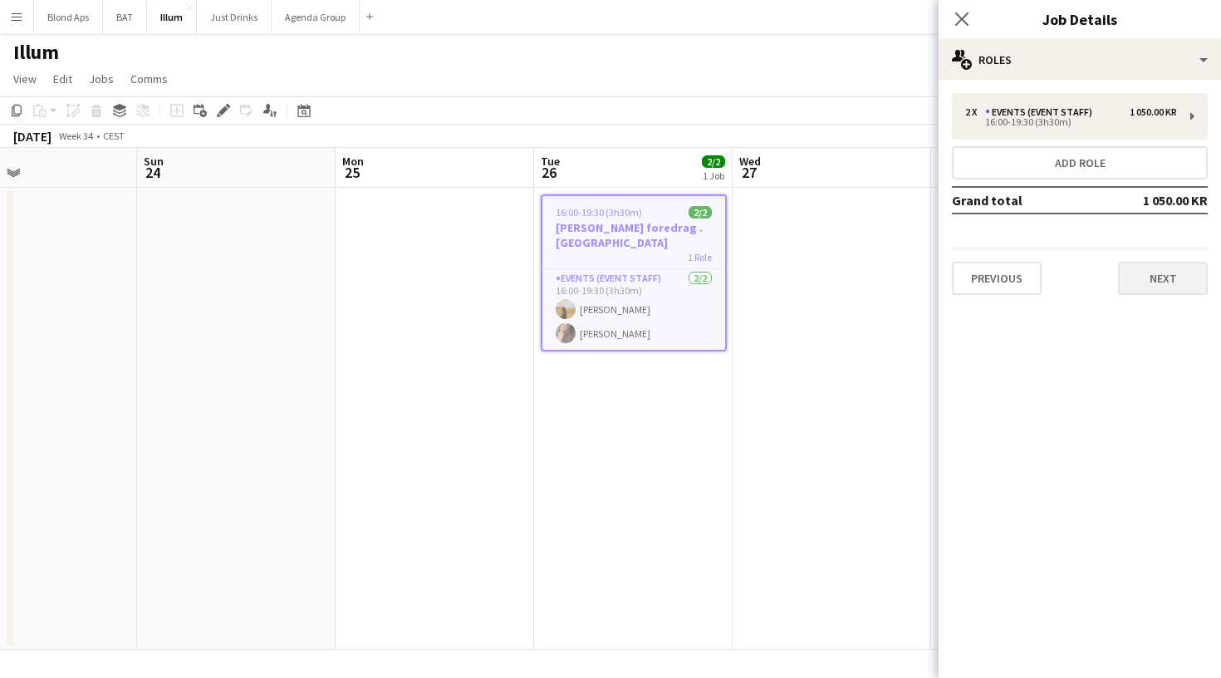
click at [1199, 271] on button "Next" at bounding box center [1163, 278] width 90 height 33
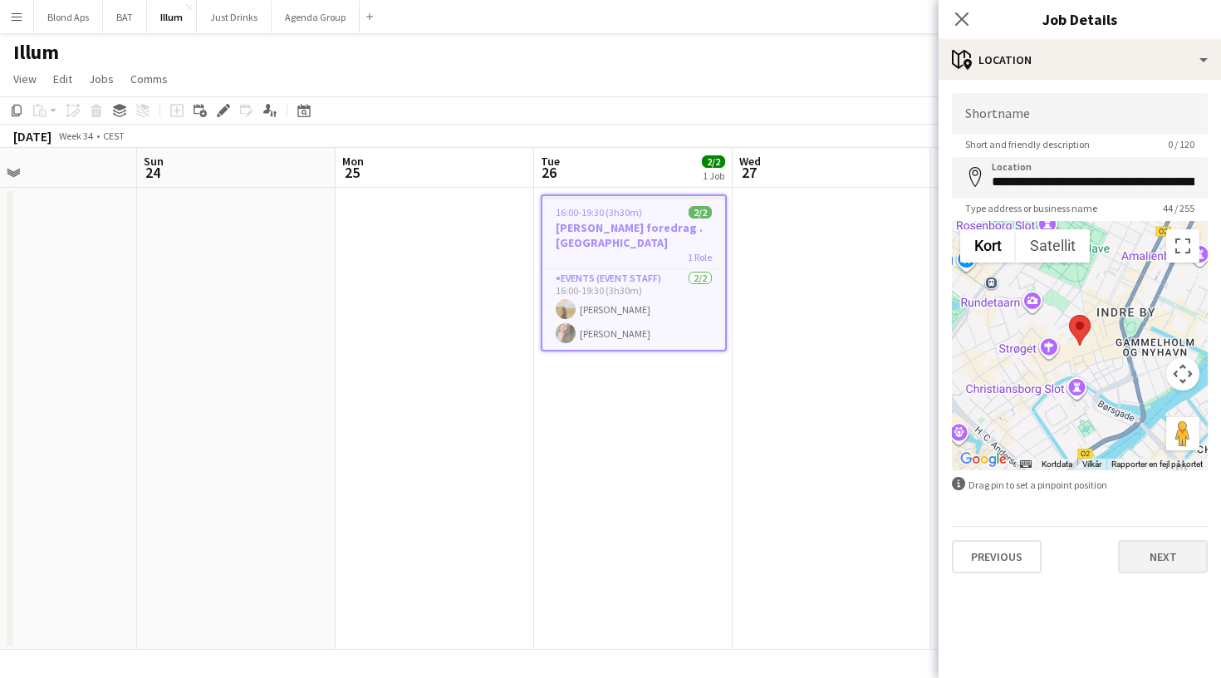
click at [1165, 557] on button "Next" at bounding box center [1163, 556] width 90 height 33
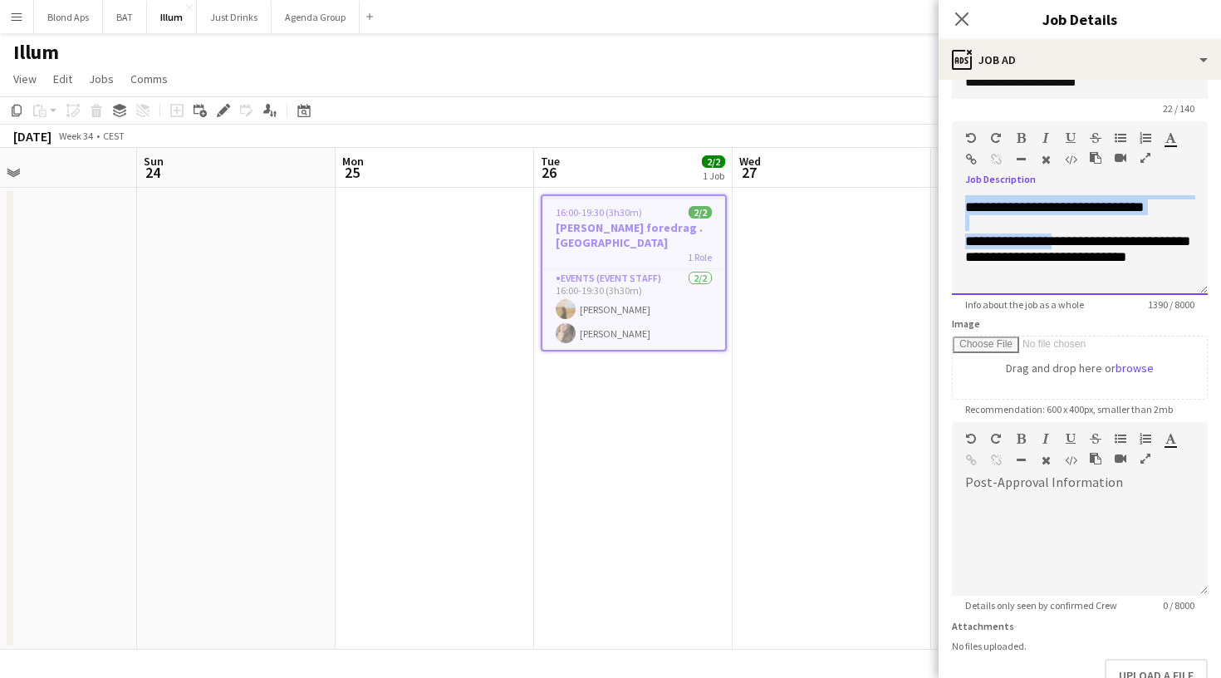
scroll to position [1084, 0]
drag, startPoint x: 962, startPoint y: 200, endPoint x: 1147, endPoint y: 280, distance: 200.8
click at [1145, 280] on div "**********" at bounding box center [1080, 245] width 256 height 100
copy div "**********"
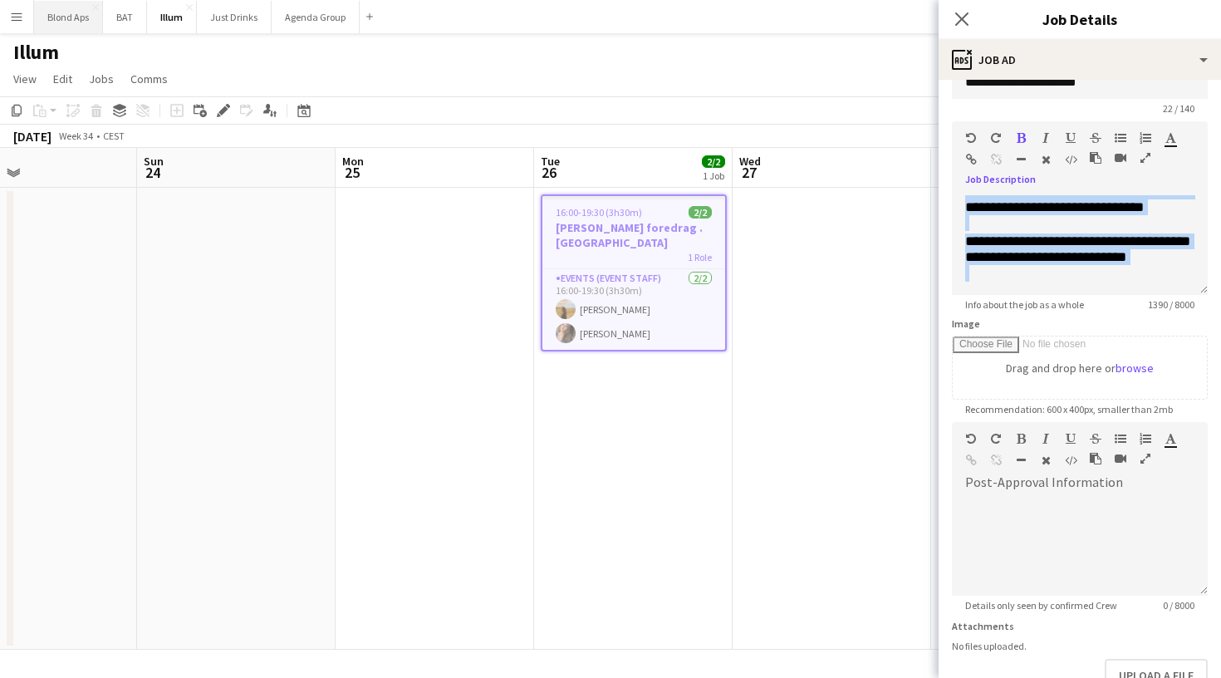
click at [81, 16] on button "Blond Aps Close" at bounding box center [68, 17] width 69 height 32
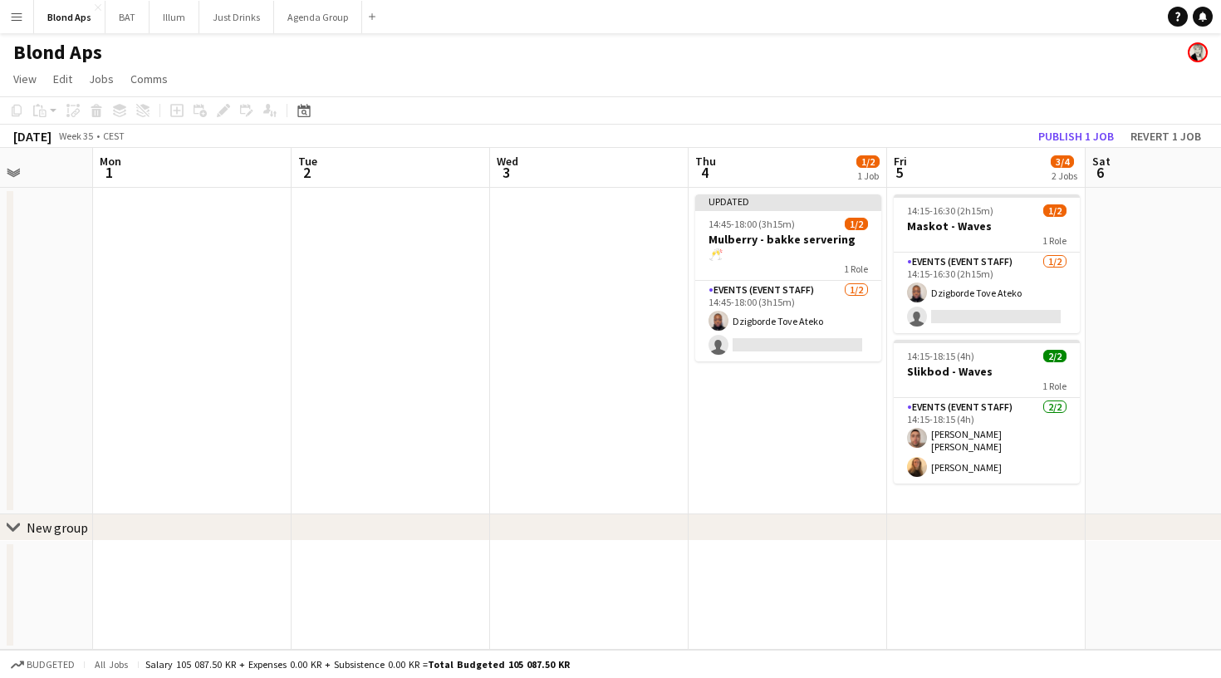
scroll to position [0, 739]
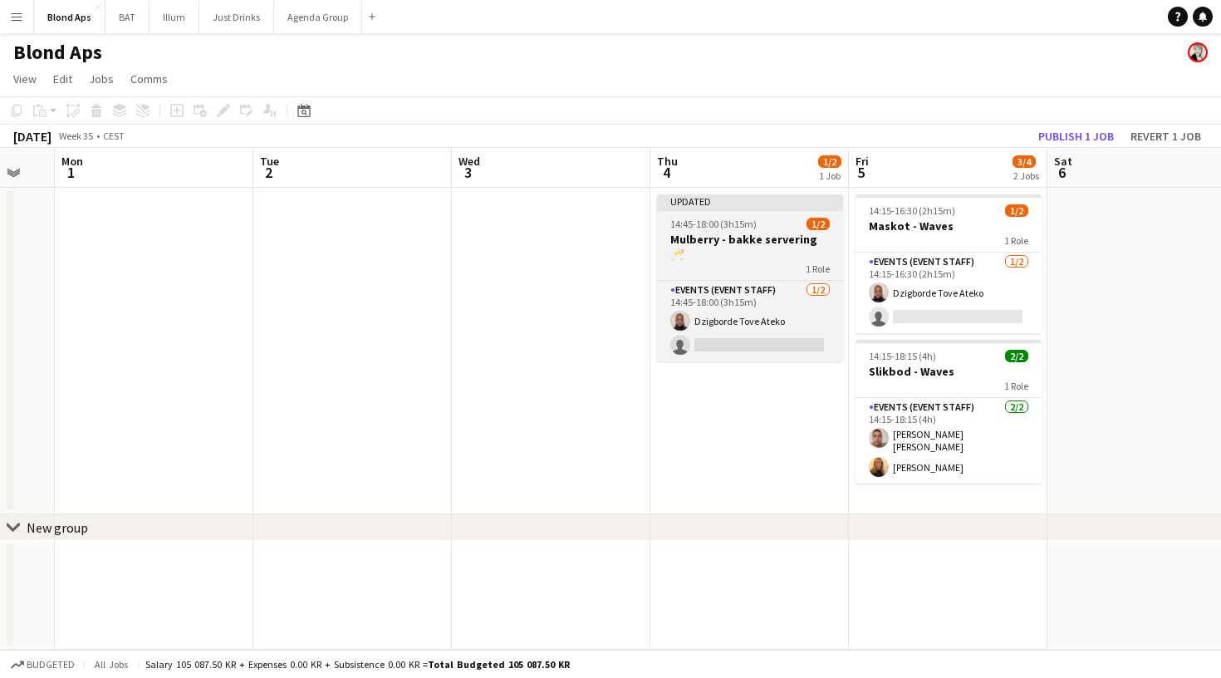
click at [737, 223] on span "14:45-18:00 (3h15m)" at bounding box center [713, 224] width 86 height 12
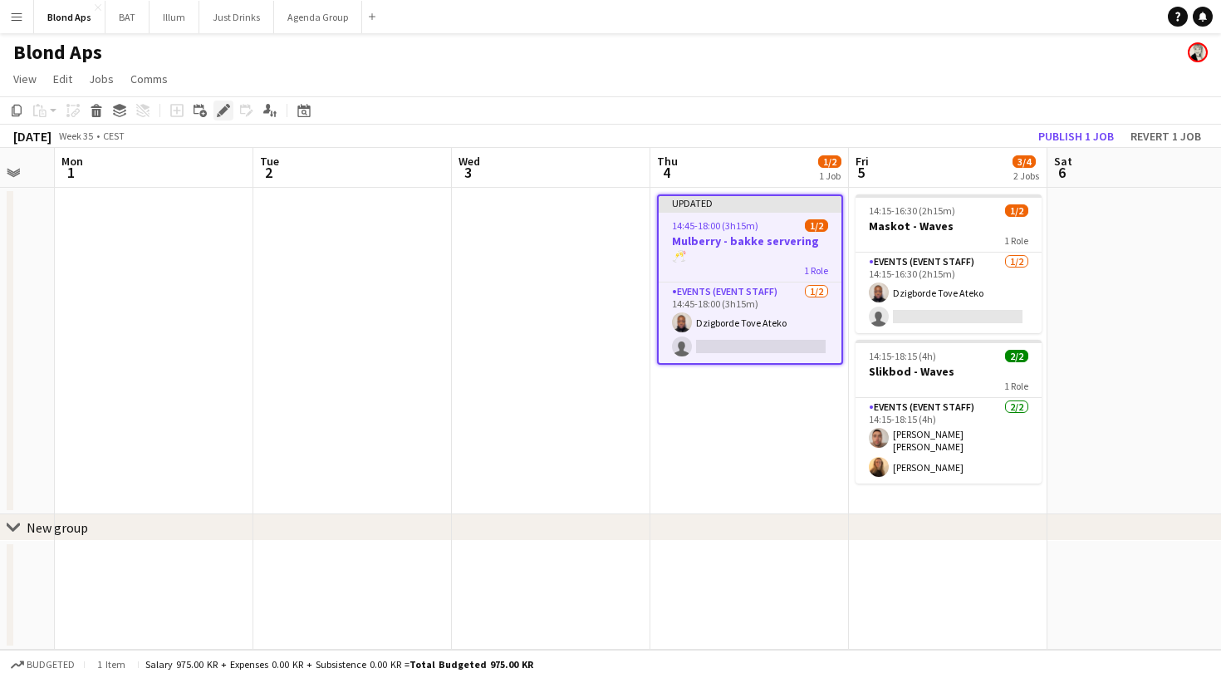
click at [228, 107] on icon at bounding box center [228, 106] width 4 height 4
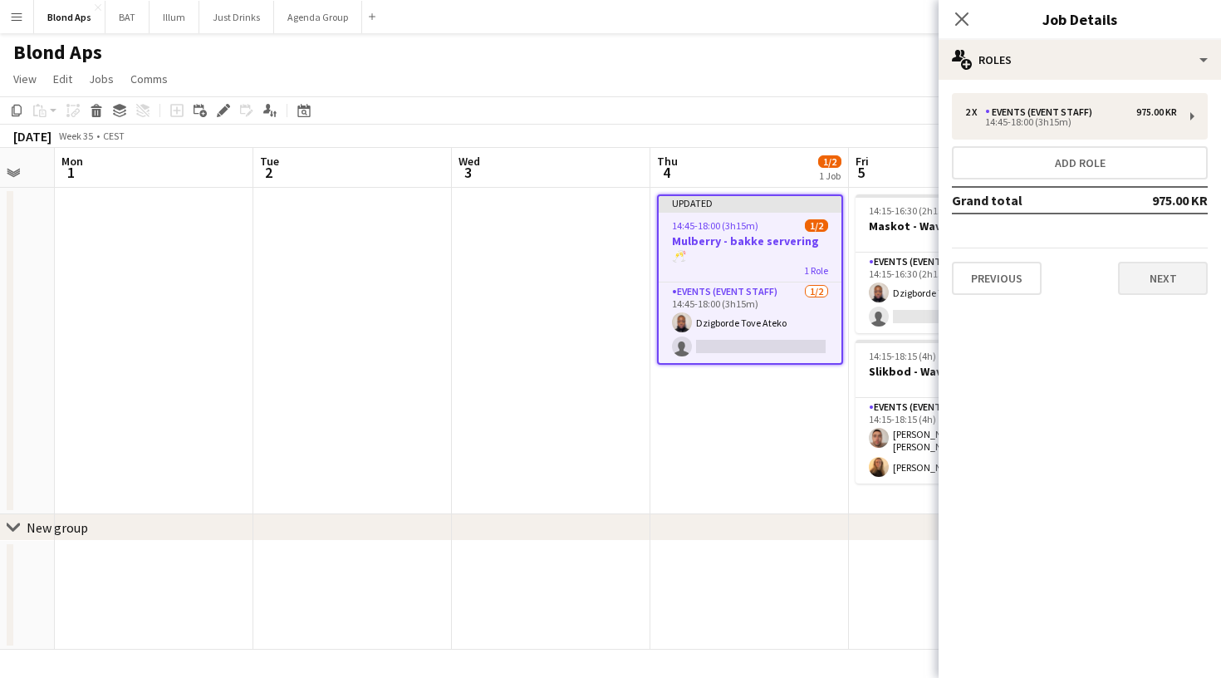
click at [1179, 266] on button "Next" at bounding box center [1163, 278] width 90 height 33
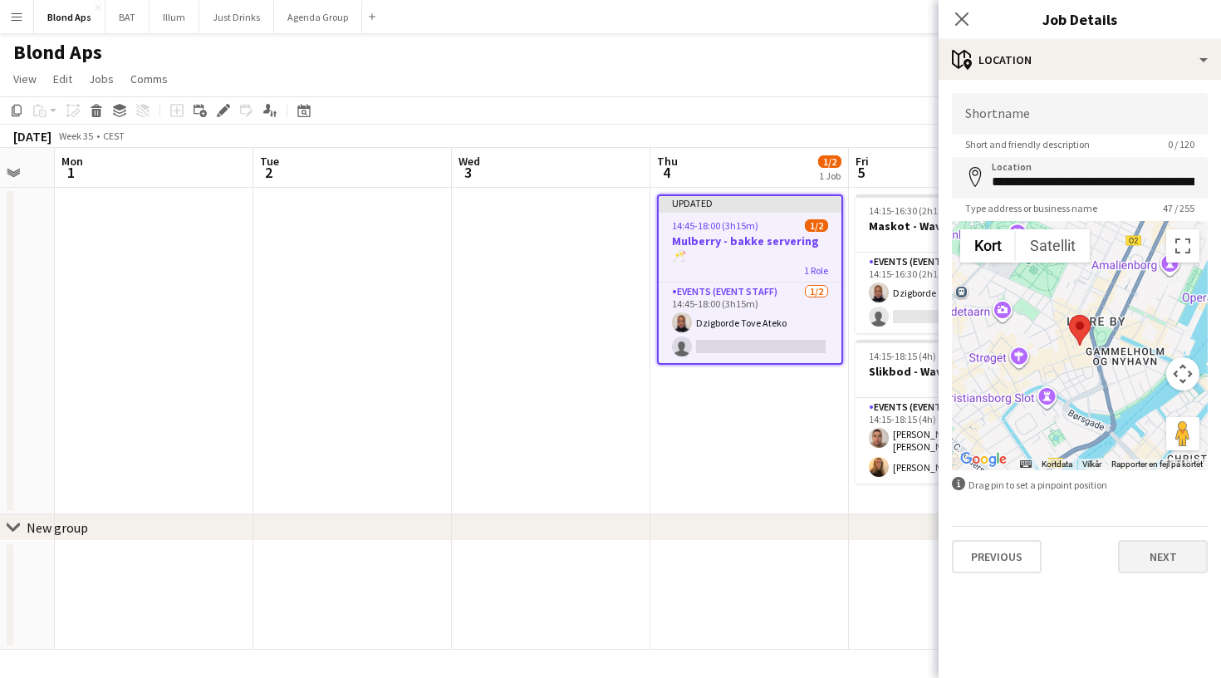
click at [1155, 569] on button "Next" at bounding box center [1163, 556] width 90 height 33
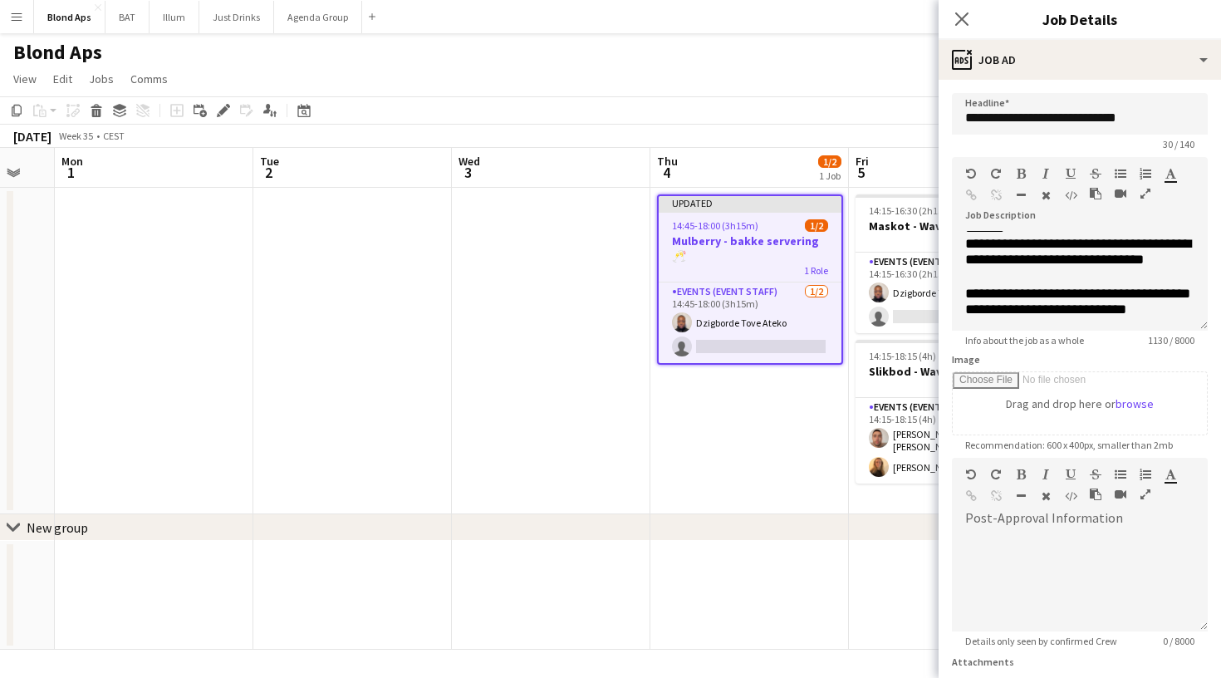
scroll to position [900, 0]
click at [962, 22] on icon "Close pop-in" at bounding box center [961, 19] width 16 height 16
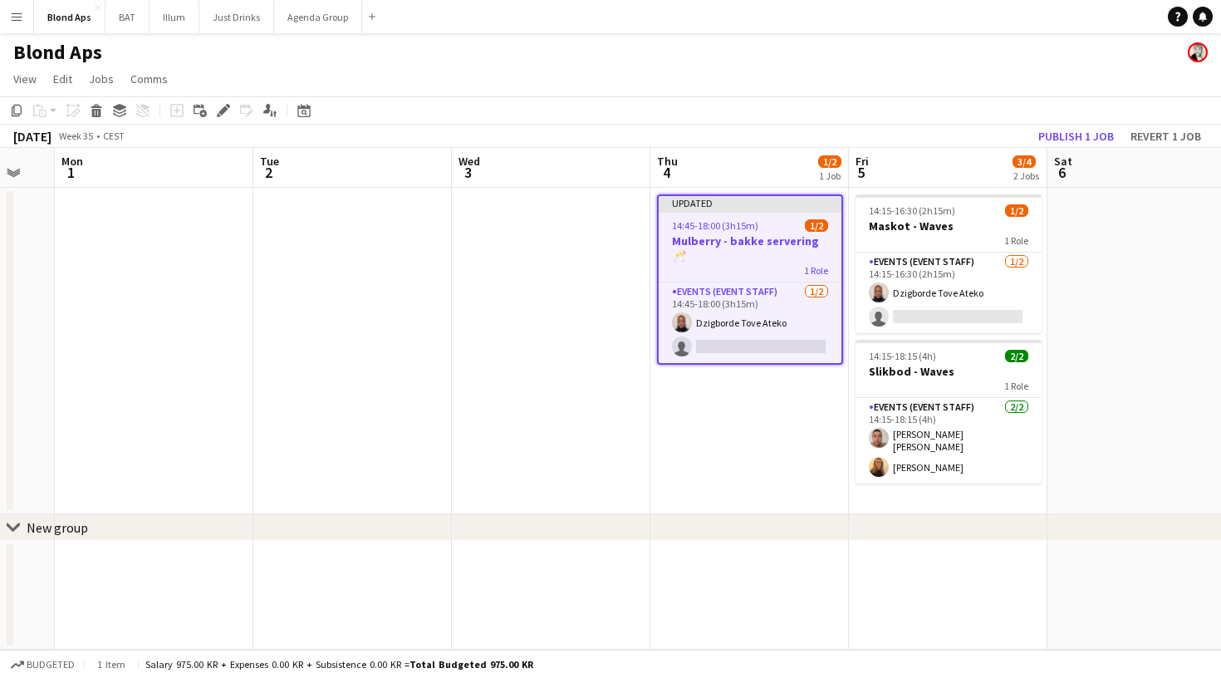
click at [816, 83] on app-page-menu "View Day view expanded Day view collapsed Month view Date picker Jump to [DATE]…" at bounding box center [610, 81] width 1221 height 32
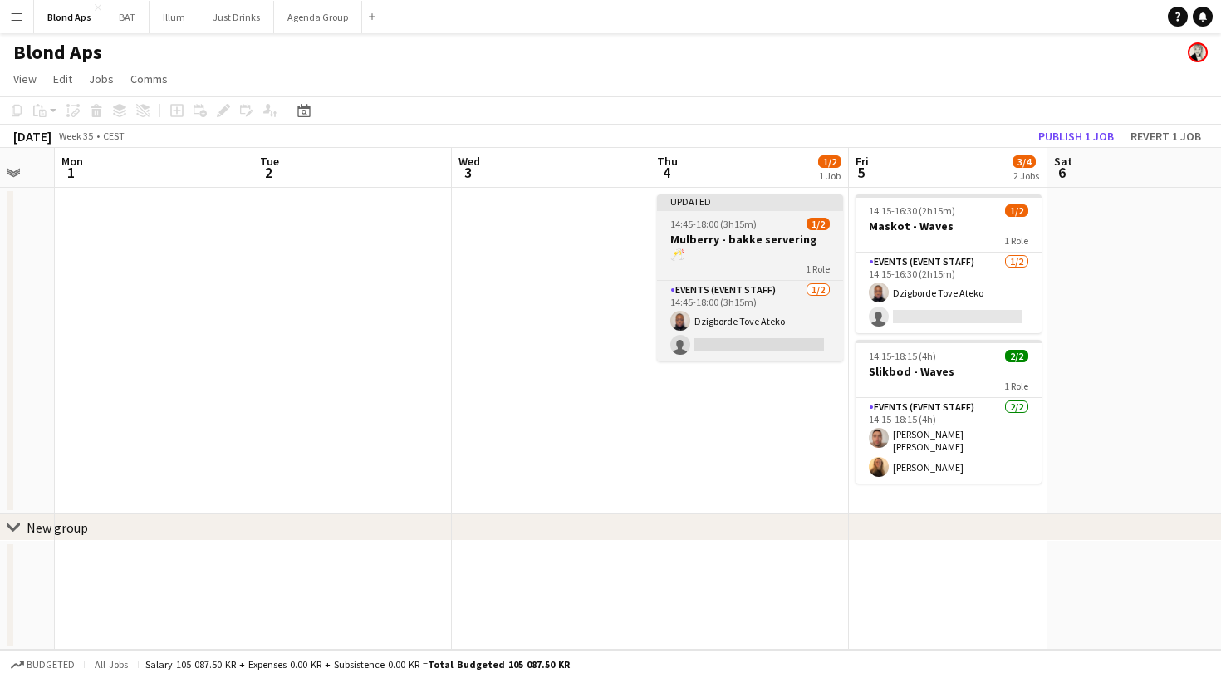
click at [758, 245] on h3 "Mulberry - bakke servering 🥂" at bounding box center [750, 247] width 186 height 30
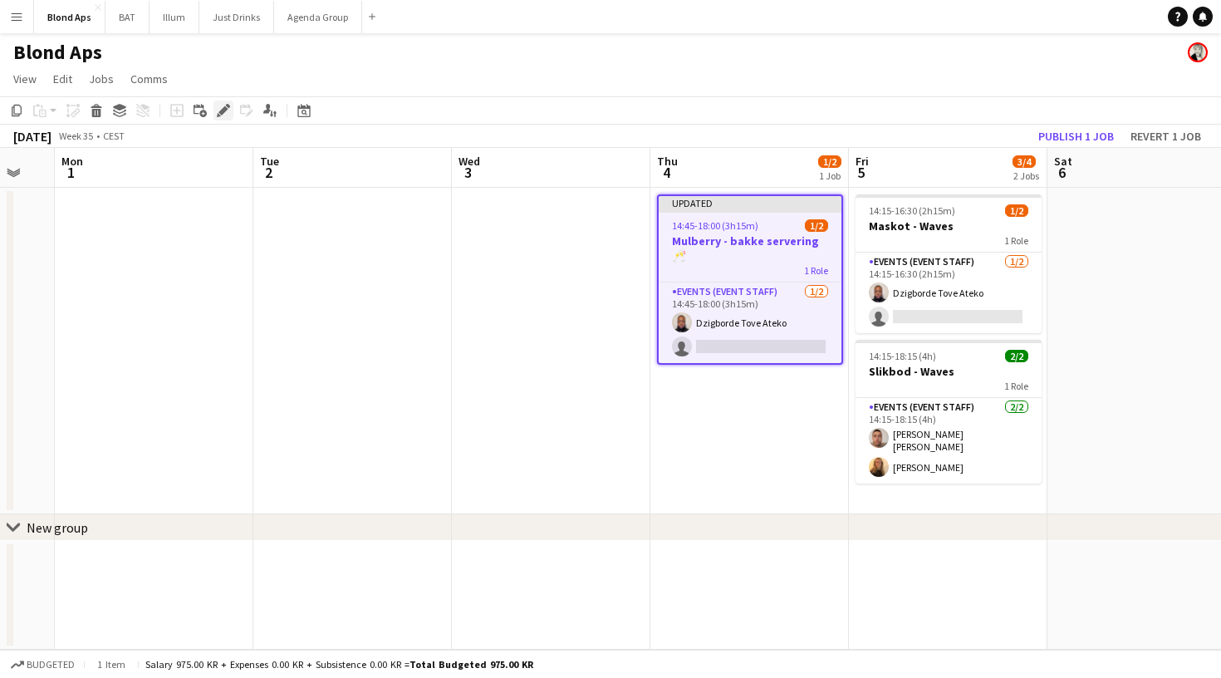
click at [219, 115] on icon at bounding box center [219, 115] width 4 height 4
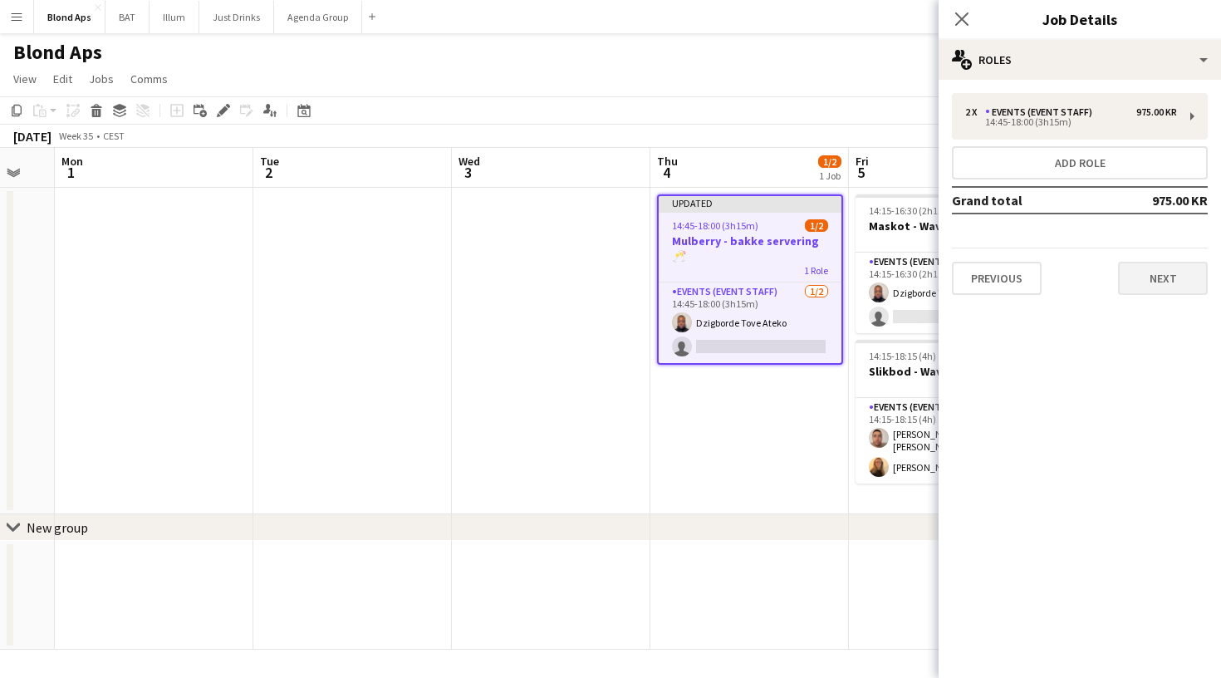
click at [1142, 274] on button "Next" at bounding box center [1163, 278] width 90 height 33
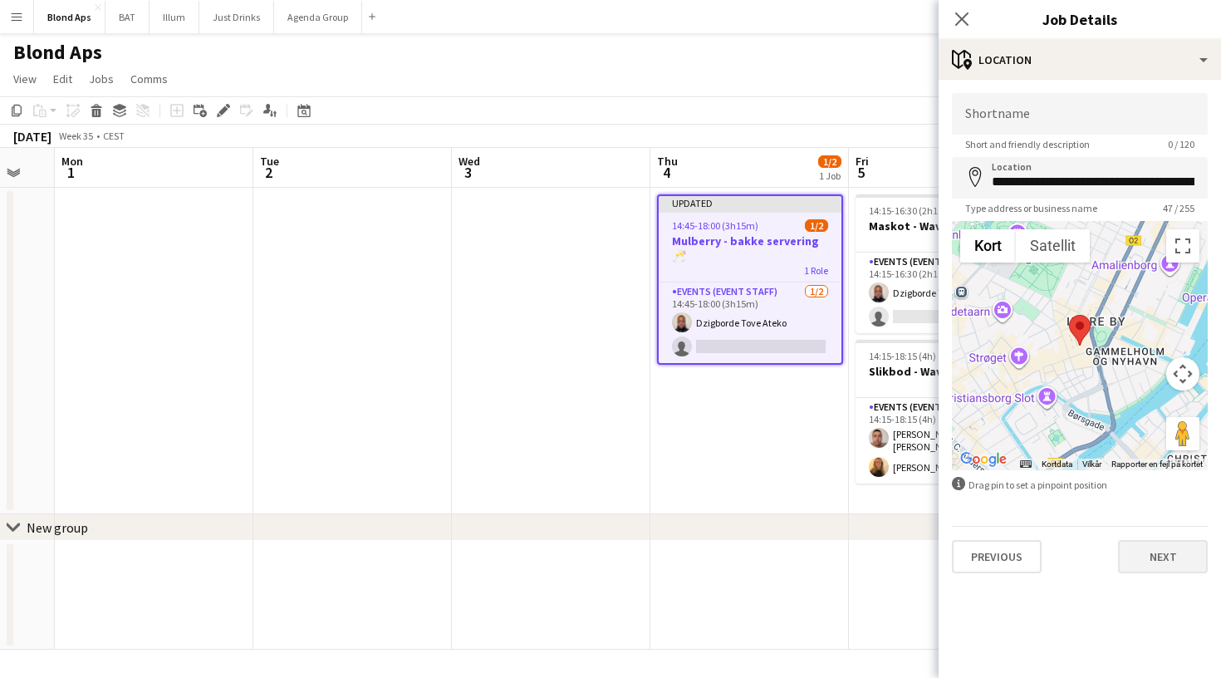
click at [1171, 545] on button "Next" at bounding box center [1163, 556] width 90 height 33
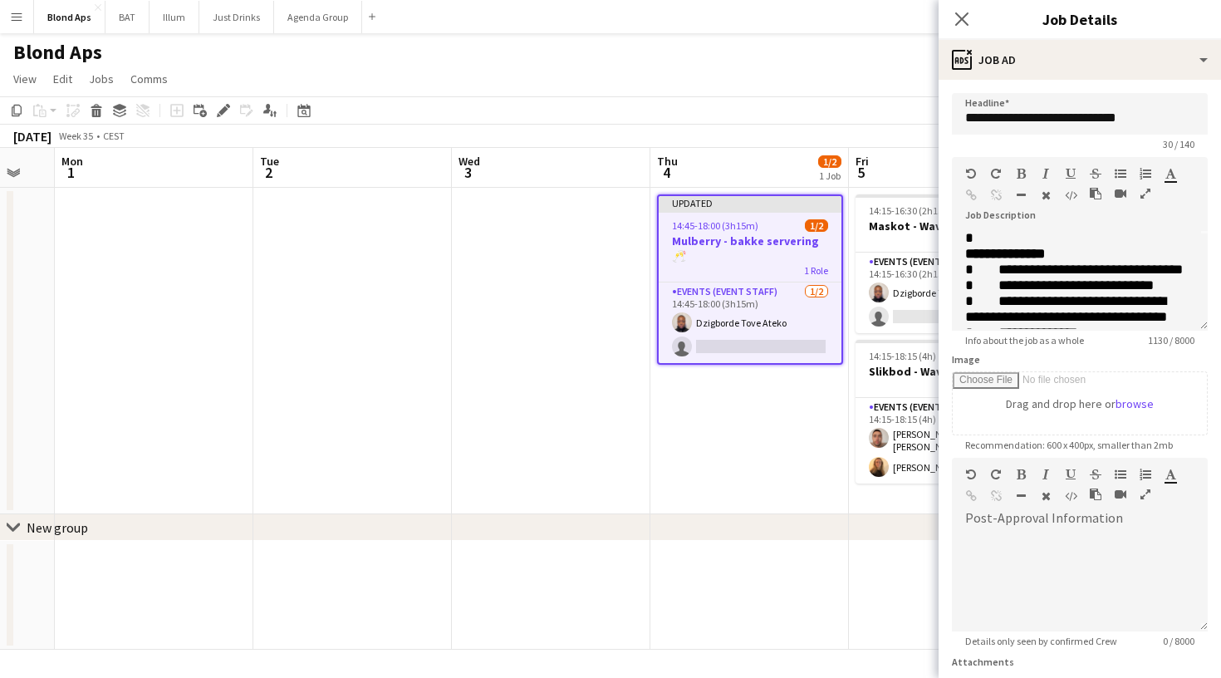
scroll to position [96, 0]
click at [1133, 229] on p "**********" at bounding box center [1079, 221] width 229 height 16
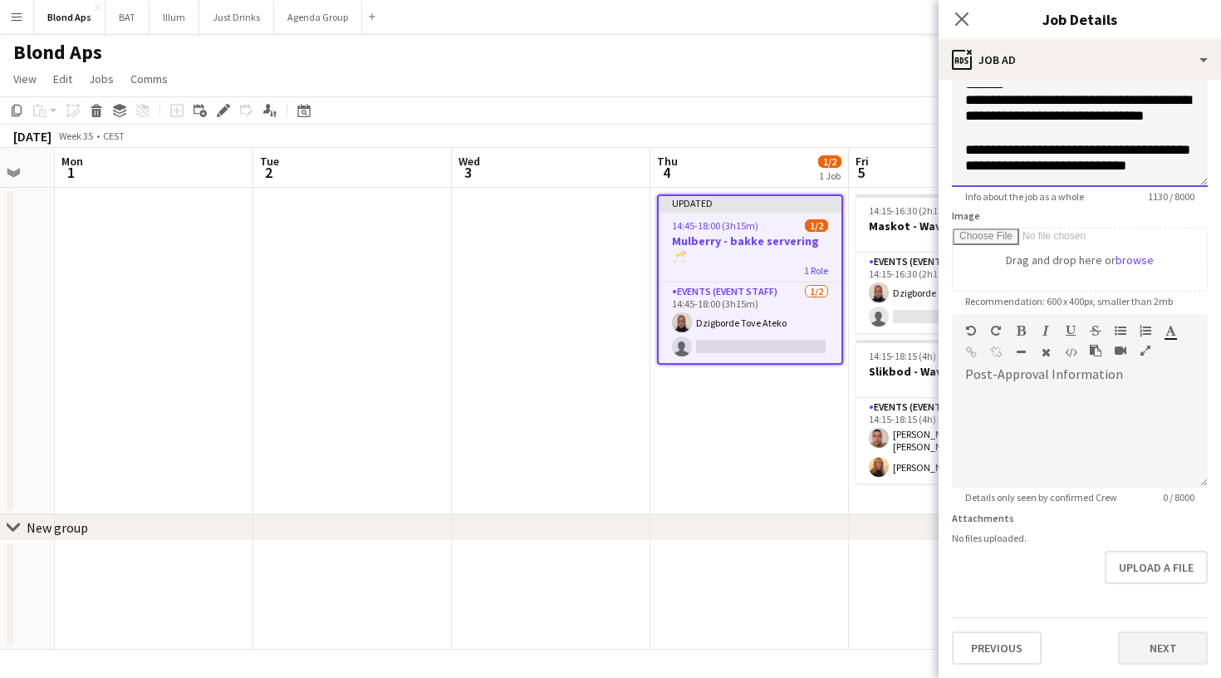
scroll to position [144, 0]
click at [960, 11] on app-icon "Close pop-in" at bounding box center [962, 19] width 24 height 24
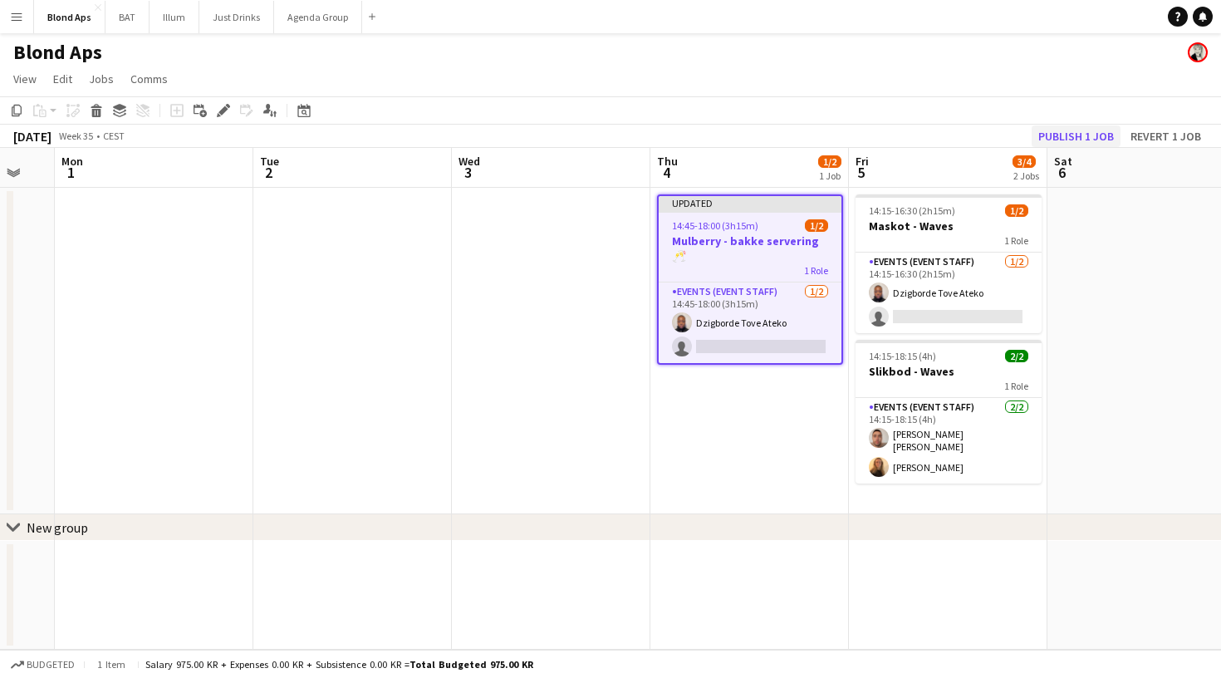
click at [1074, 129] on button "Publish 1 job" at bounding box center [1075, 136] width 89 height 22
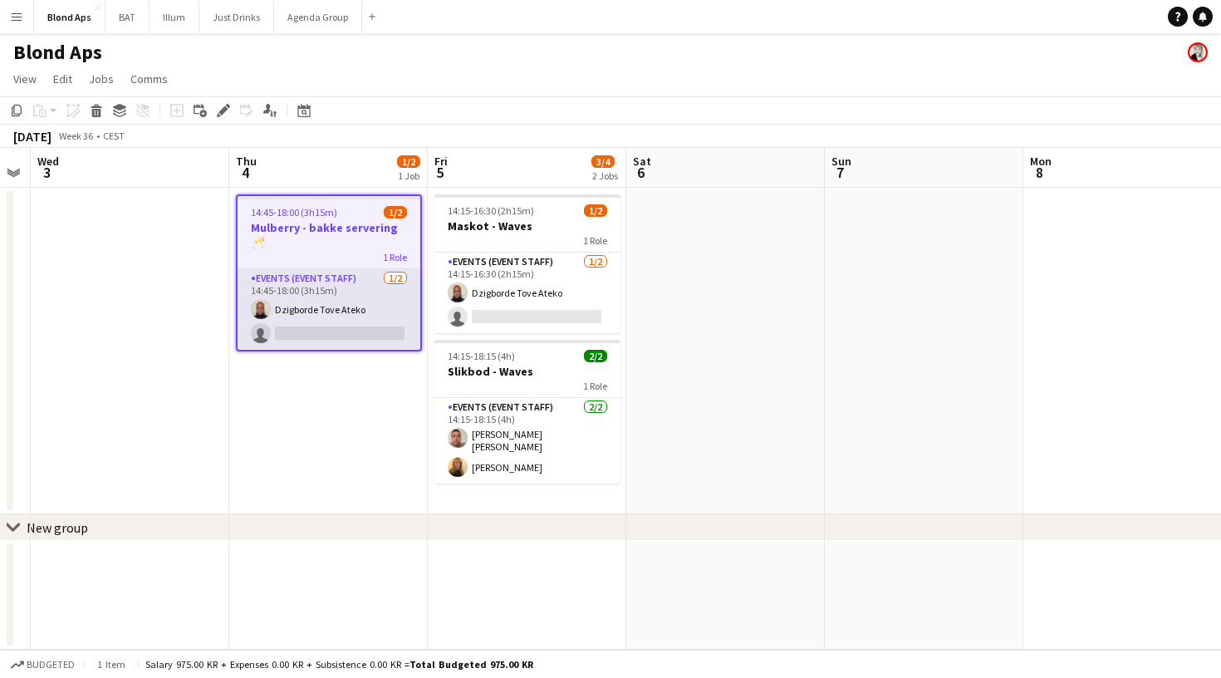
scroll to position [0, 341]
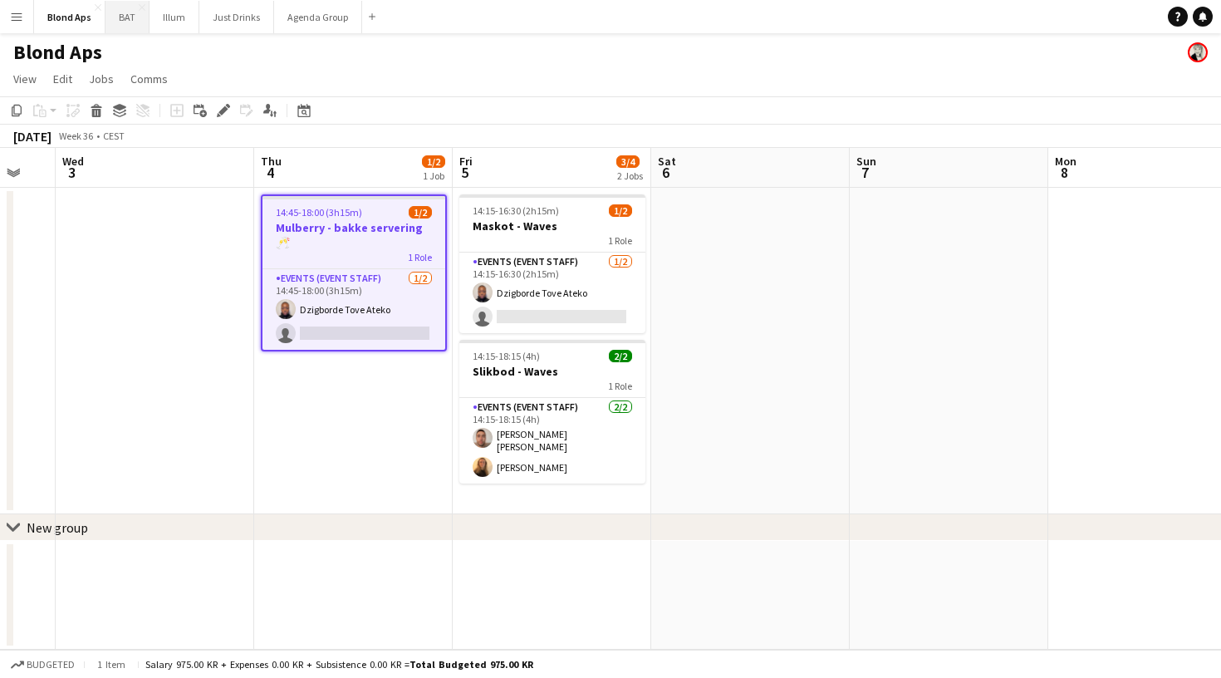
click at [126, 32] on button "BAT Close" at bounding box center [127, 17] width 44 height 32
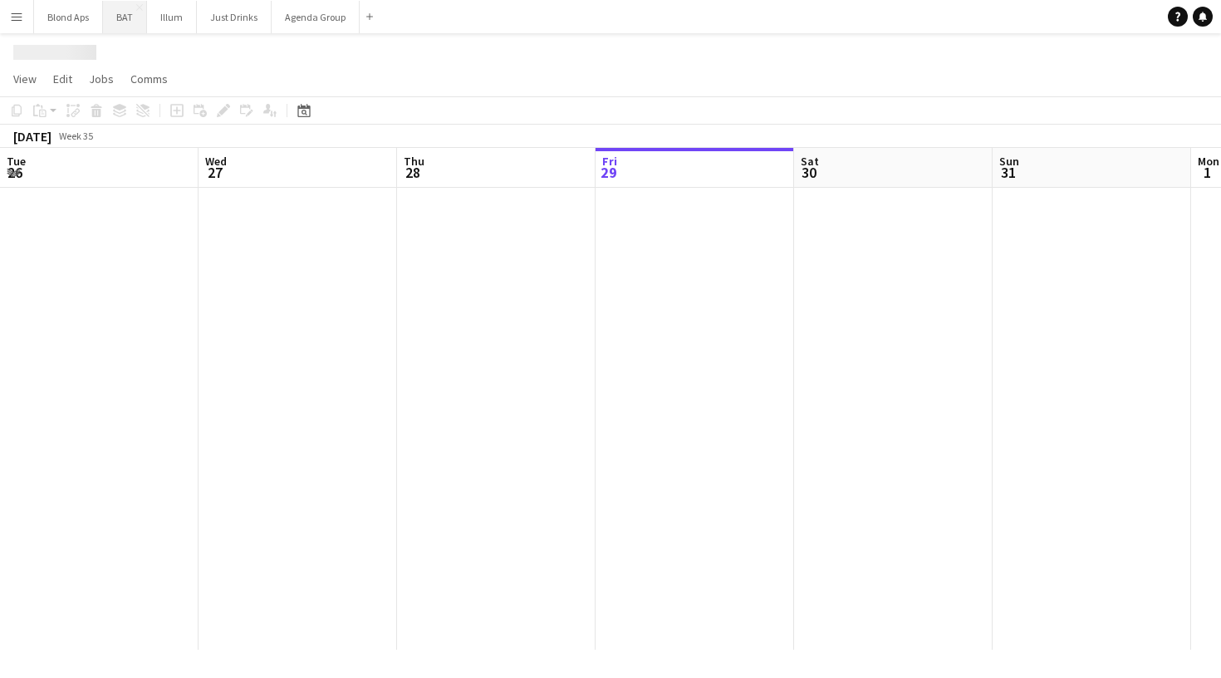
scroll to position [0, 397]
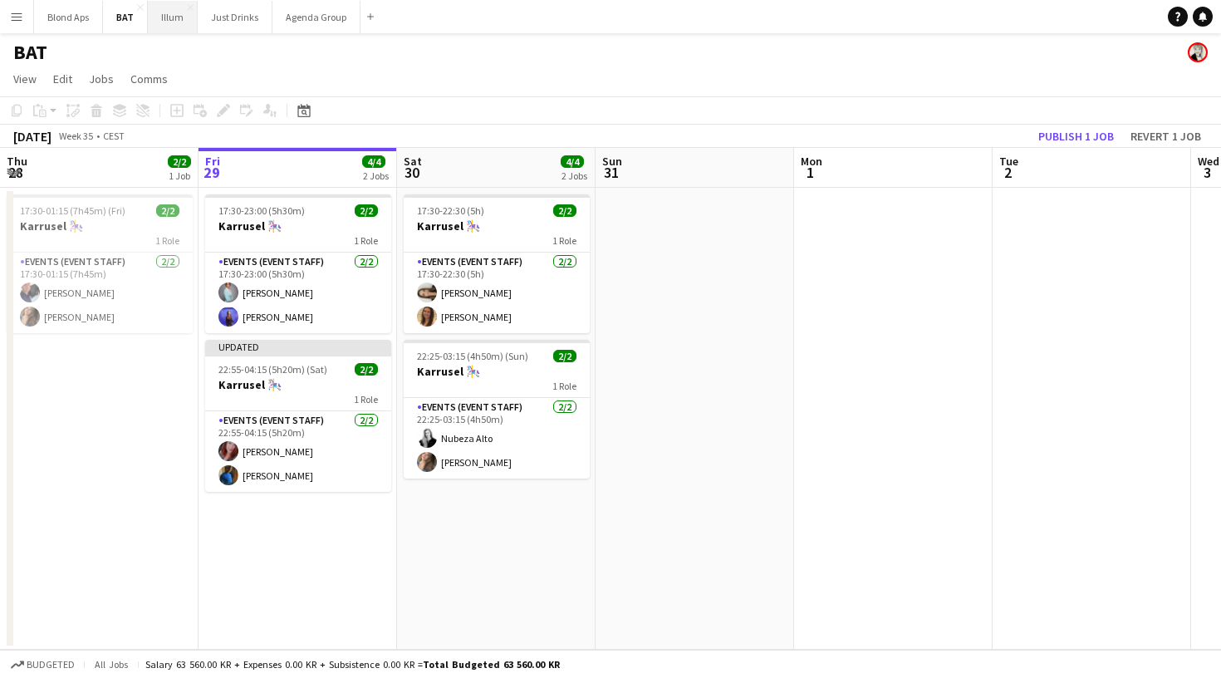
click at [177, 23] on button "Illum Close" at bounding box center [173, 17] width 50 height 32
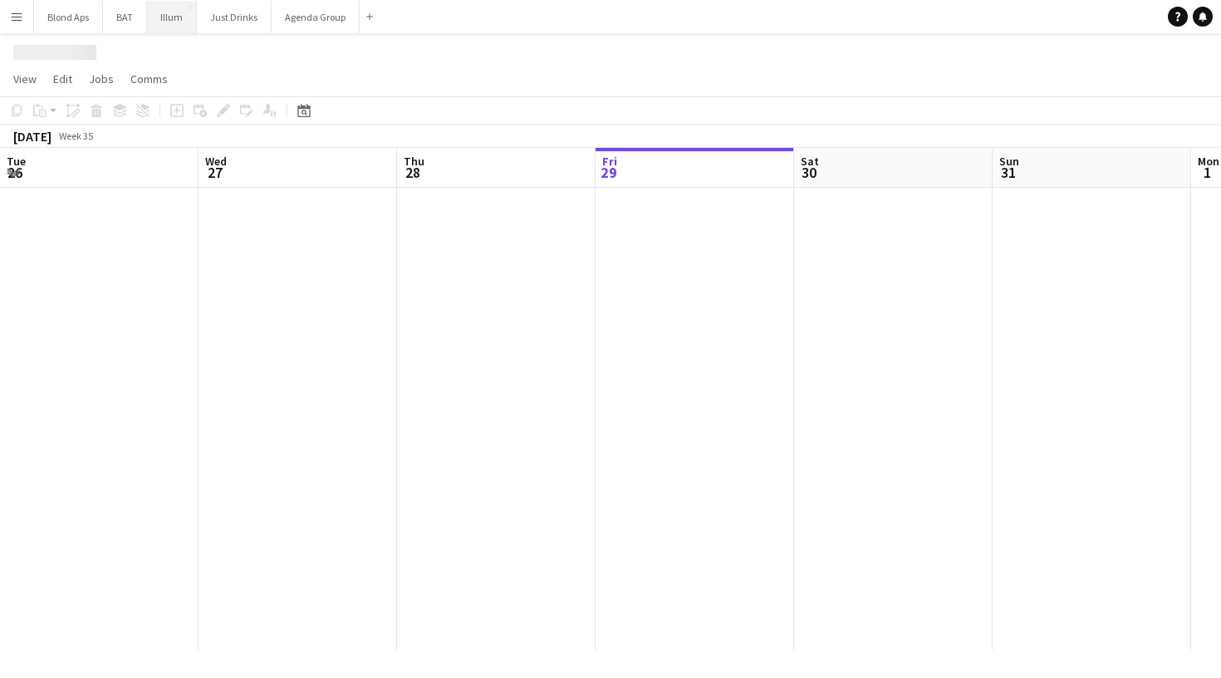
scroll to position [0, 397]
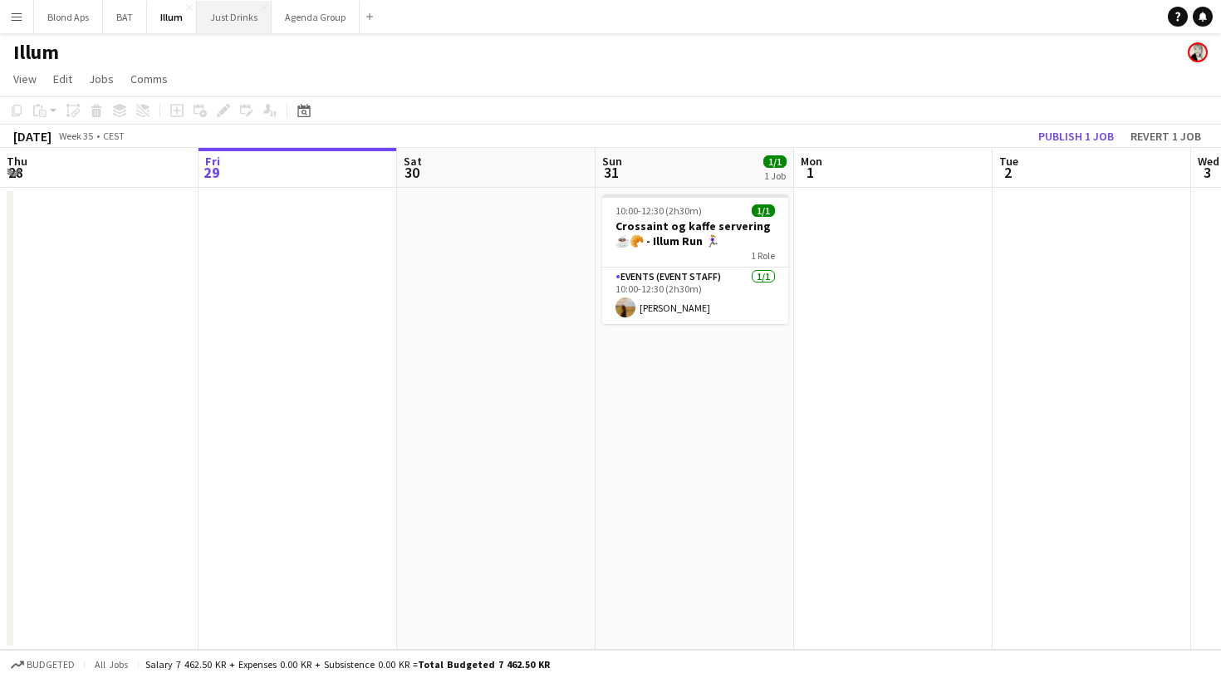
click at [219, 23] on button "Just Drinks Close" at bounding box center [234, 17] width 75 height 32
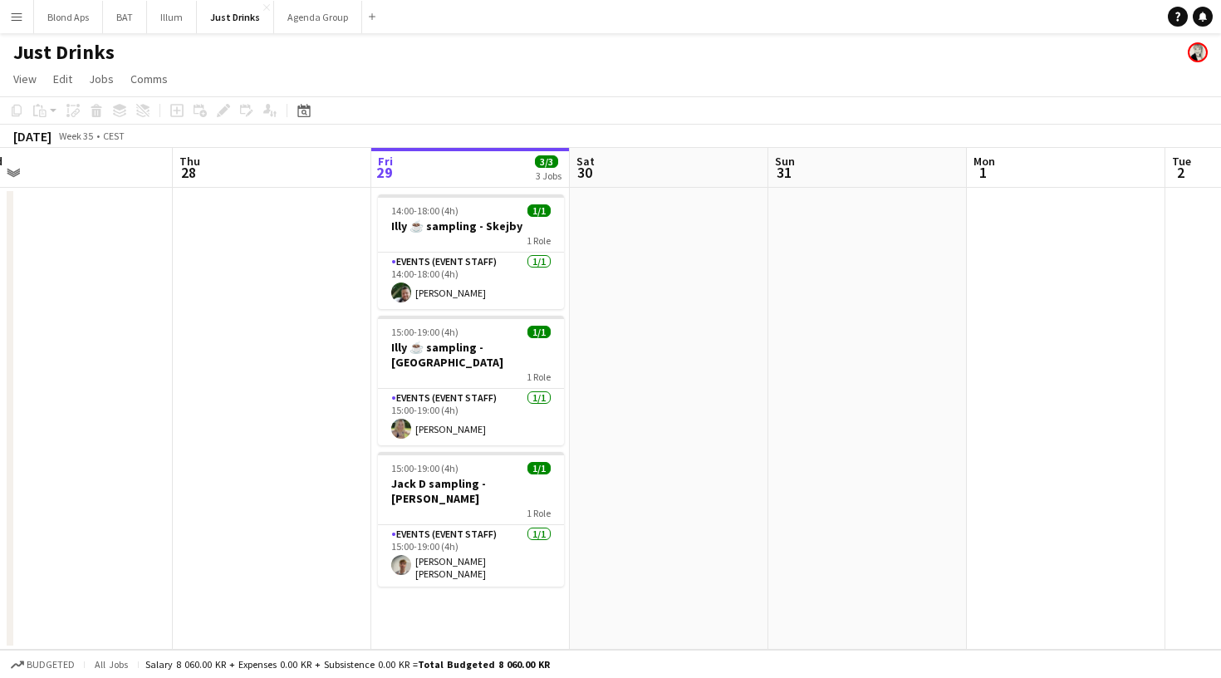
scroll to position [0, 622]
click at [300, 14] on button "Agenda Group Close" at bounding box center [318, 17] width 88 height 32
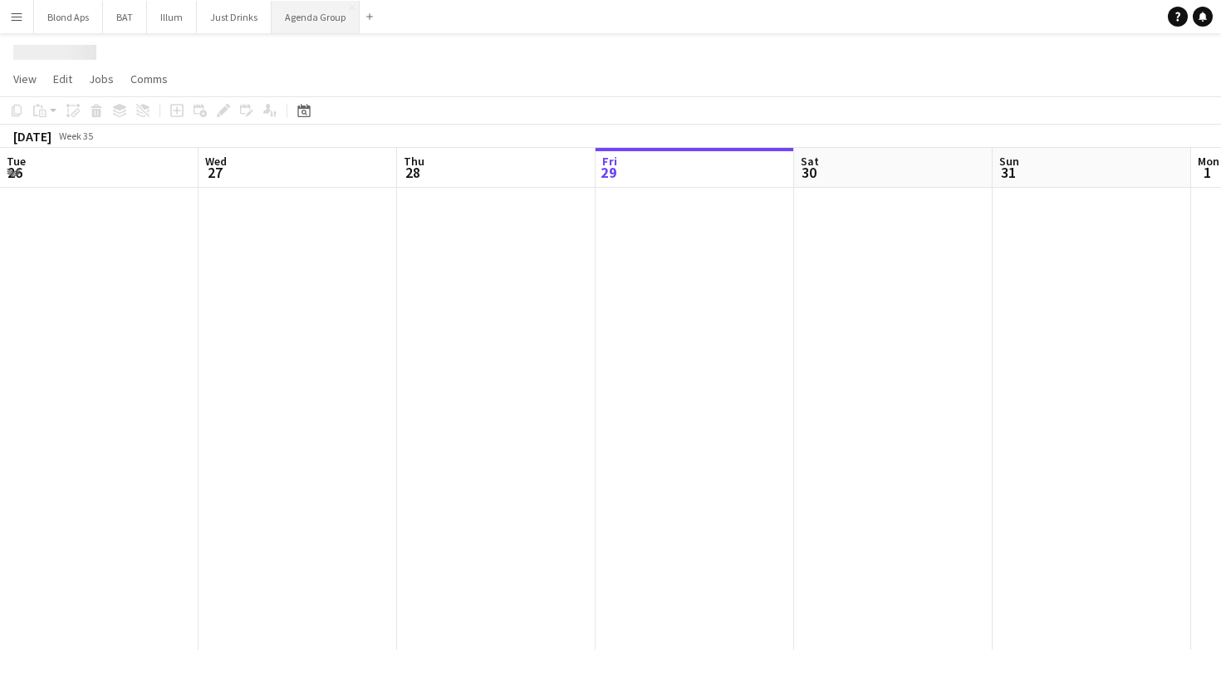
scroll to position [0, 397]
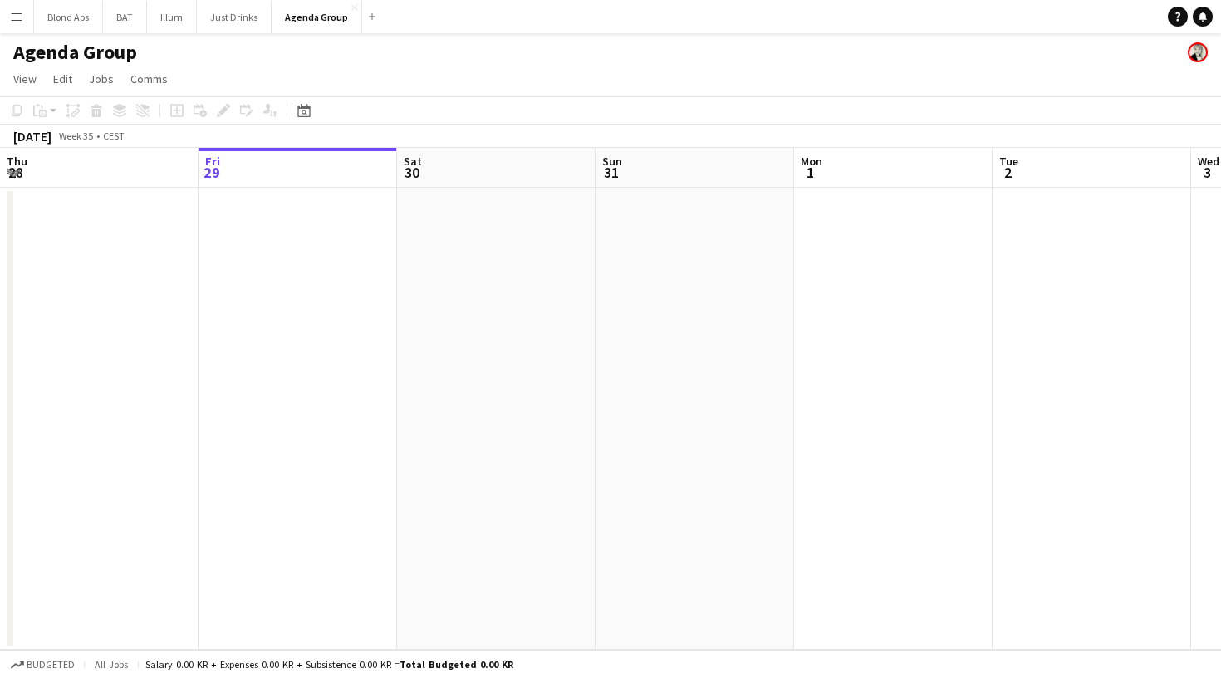
click at [13, 12] on app-icon "Menu" at bounding box center [16, 16] width 13 height 13
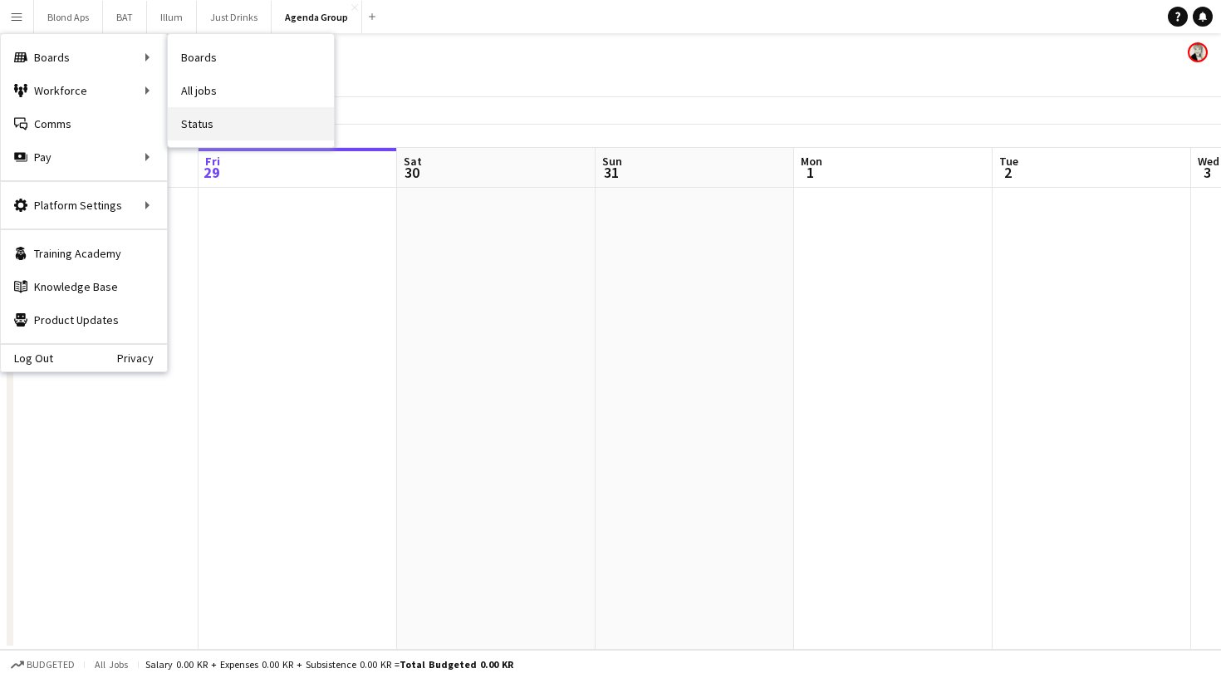
click at [232, 118] on link "Status" at bounding box center [251, 123] width 166 height 33
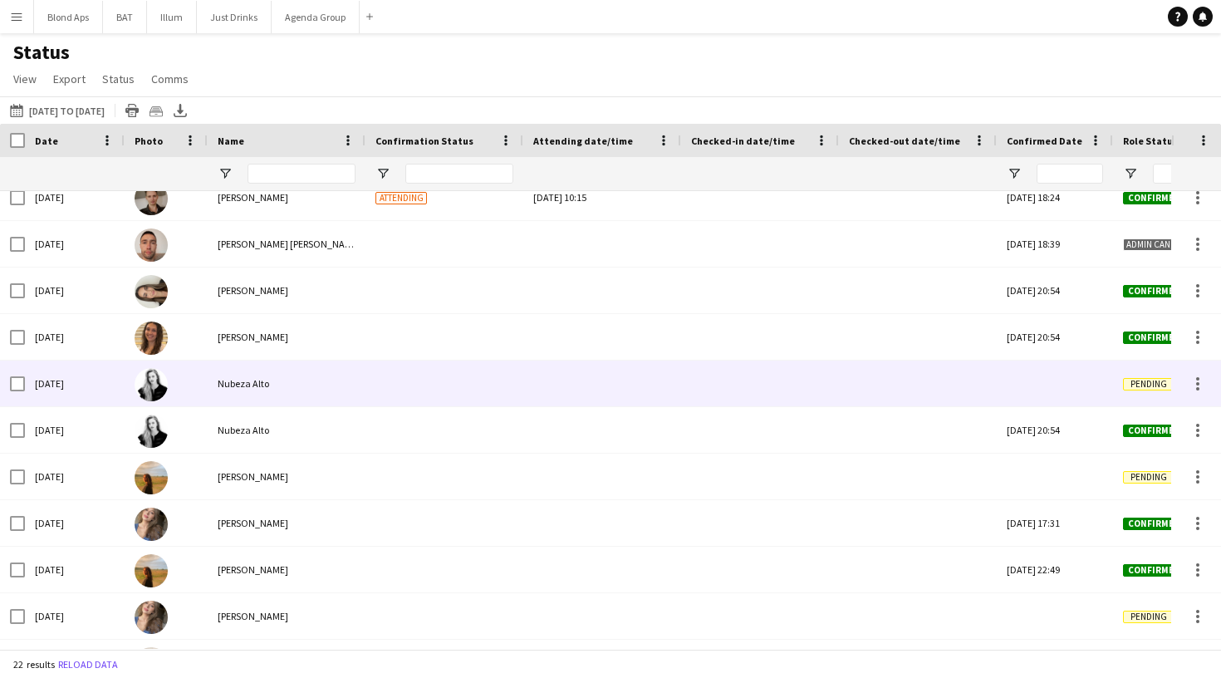
scroll to position [519, 0]
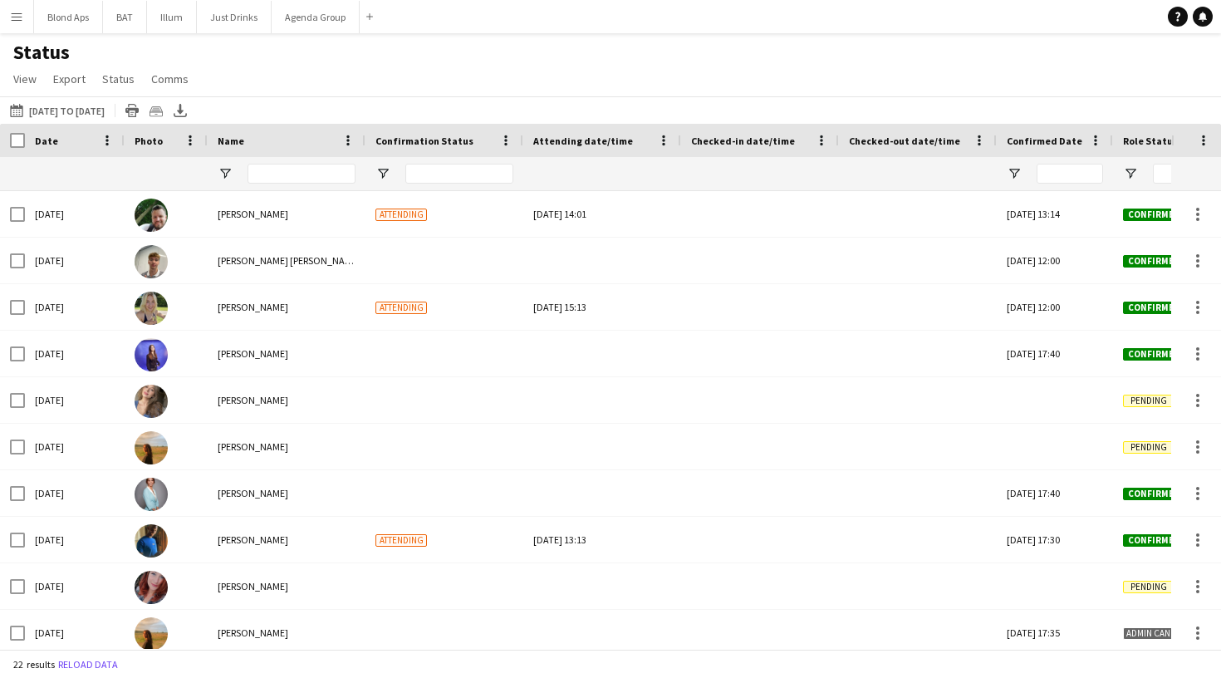
click at [23, 22] on button "Menu" at bounding box center [16, 16] width 33 height 33
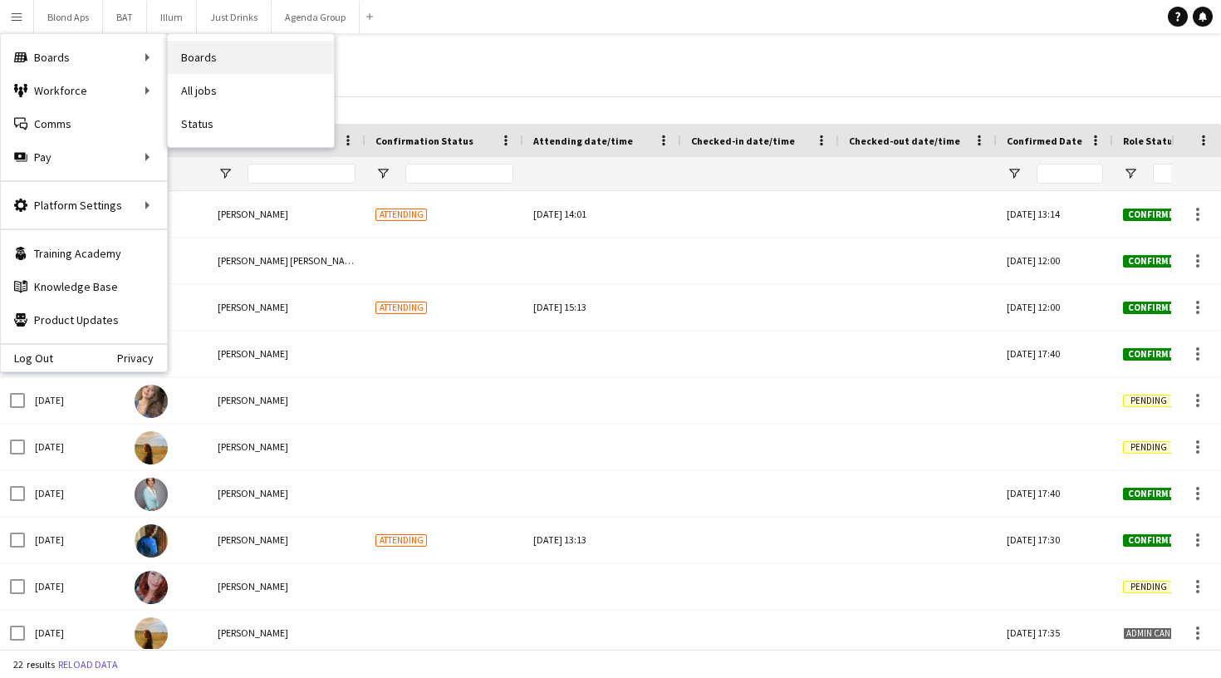
click at [212, 66] on link "Boards" at bounding box center [251, 57] width 166 height 33
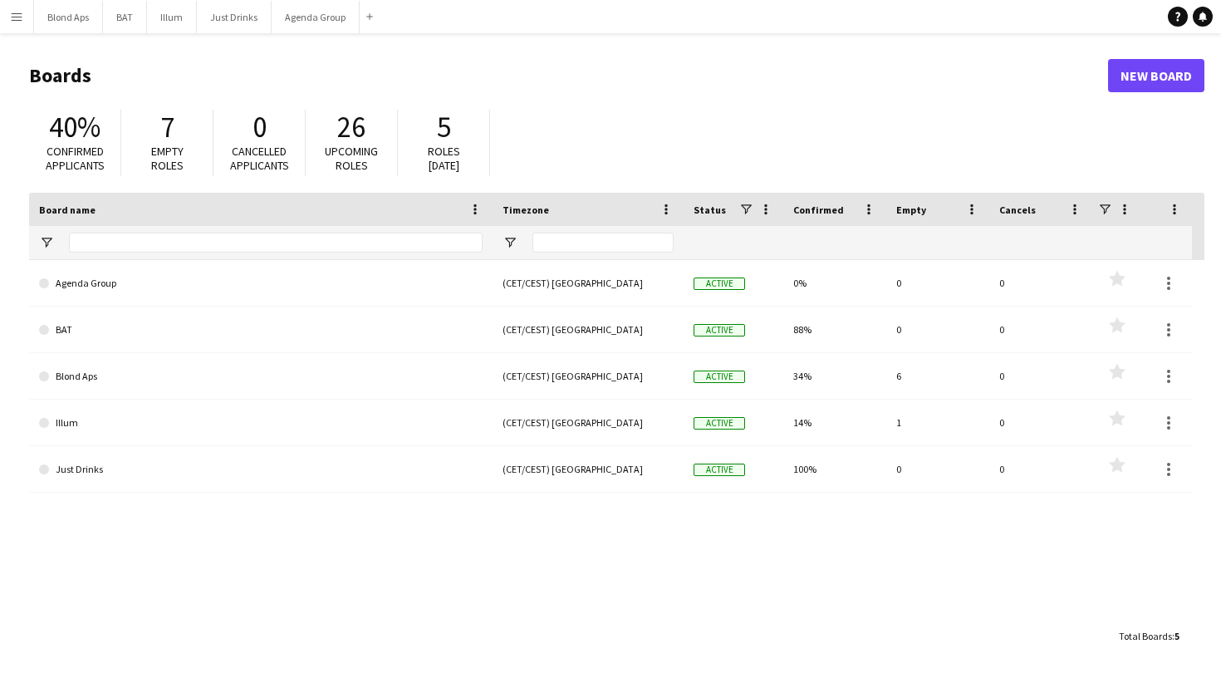
click at [15, 18] on app-icon "Menu" at bounding box center [16, 16] width 13 height 13
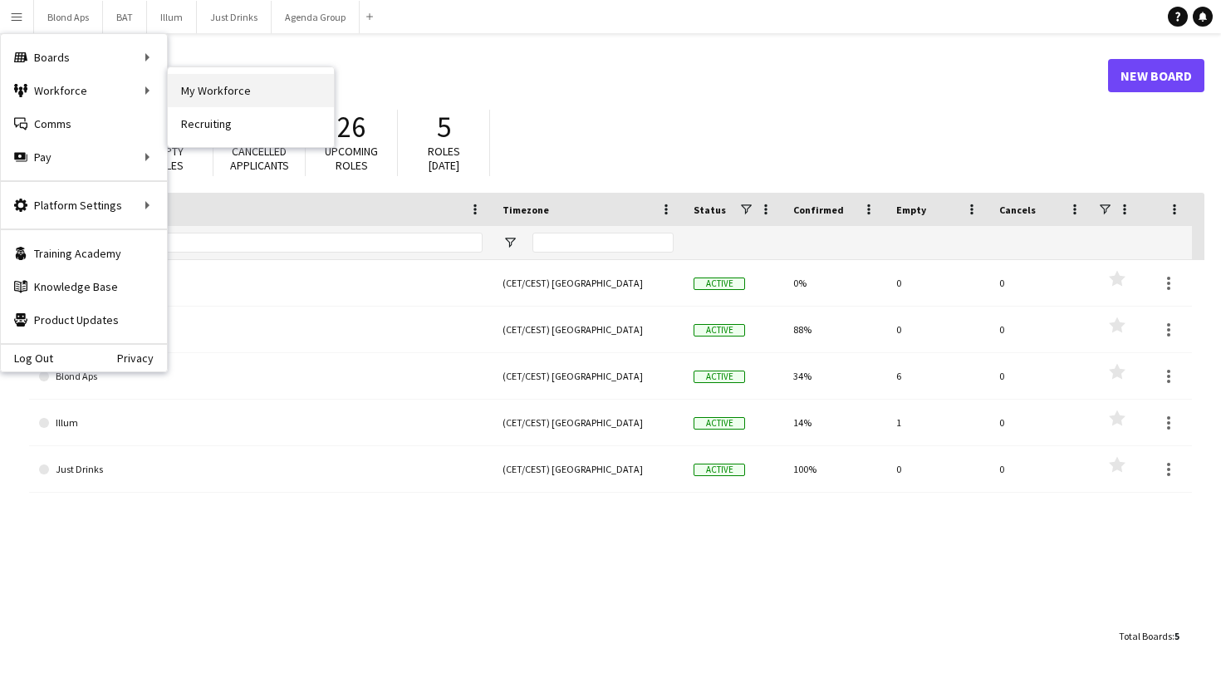
click at [185, 98] on link "My Workforce" at bounding box center [251, 90] width 166 height 33
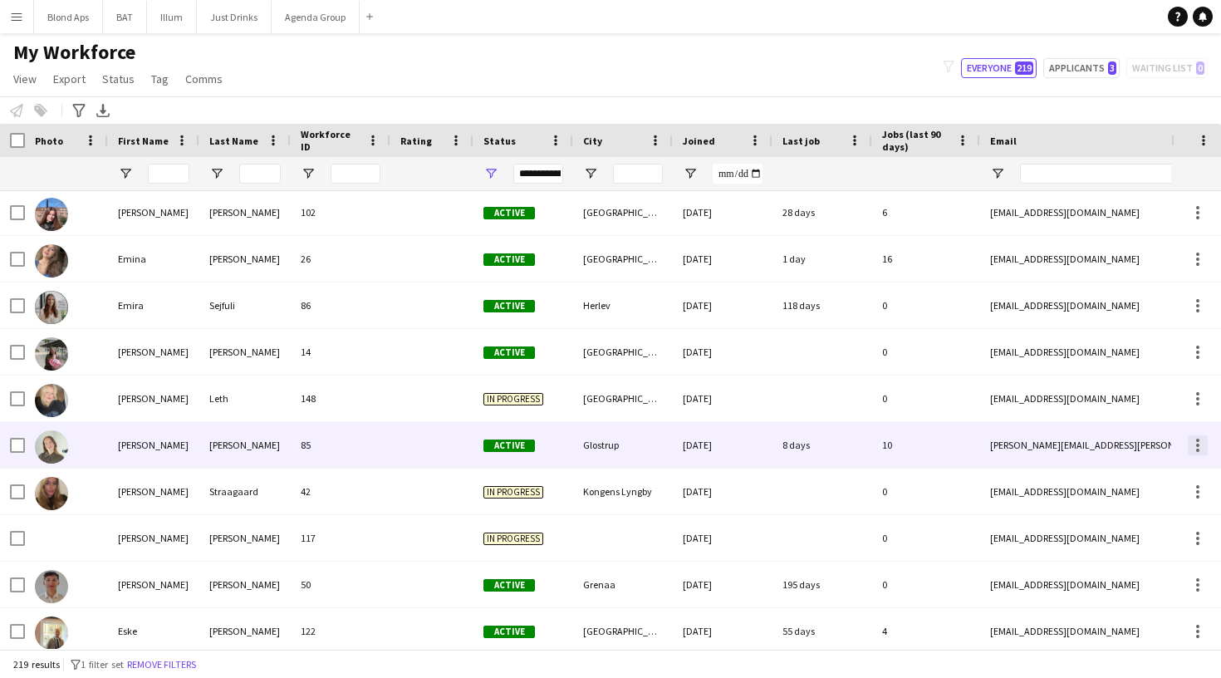
click at [1193, 444] on div at bounding box center [1197, 445] width 20 height 20
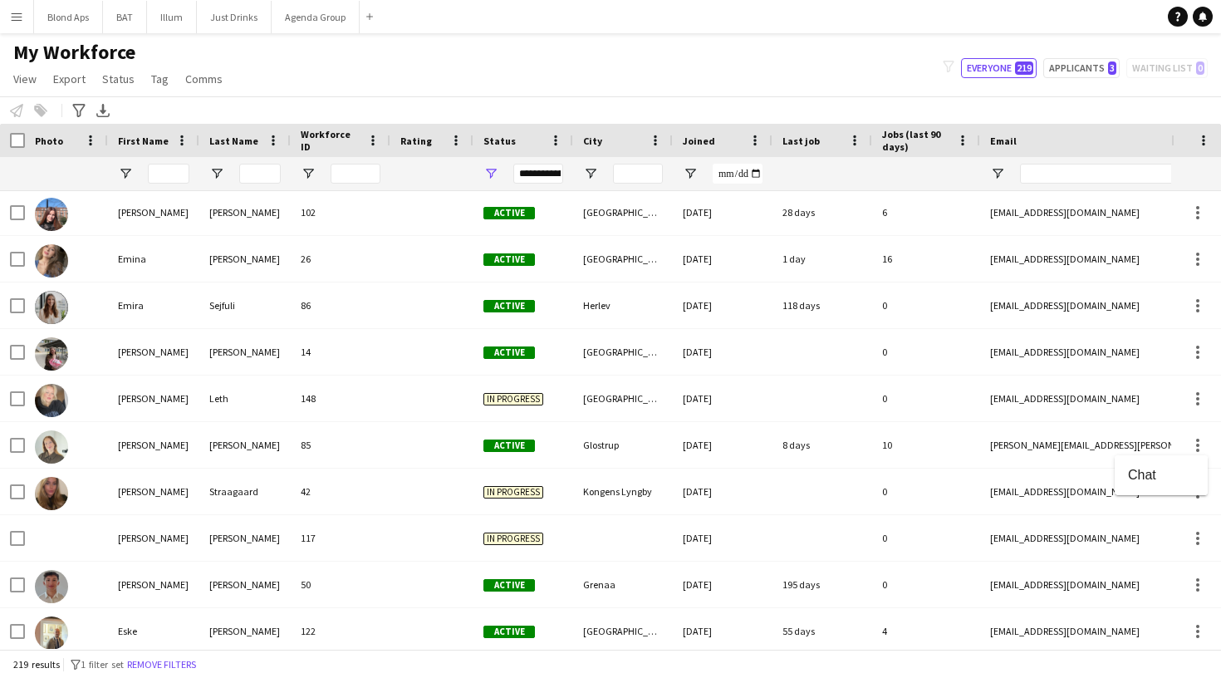
click at [1052, 423] on div at bounding box center [610, 339] width 1221 height 678
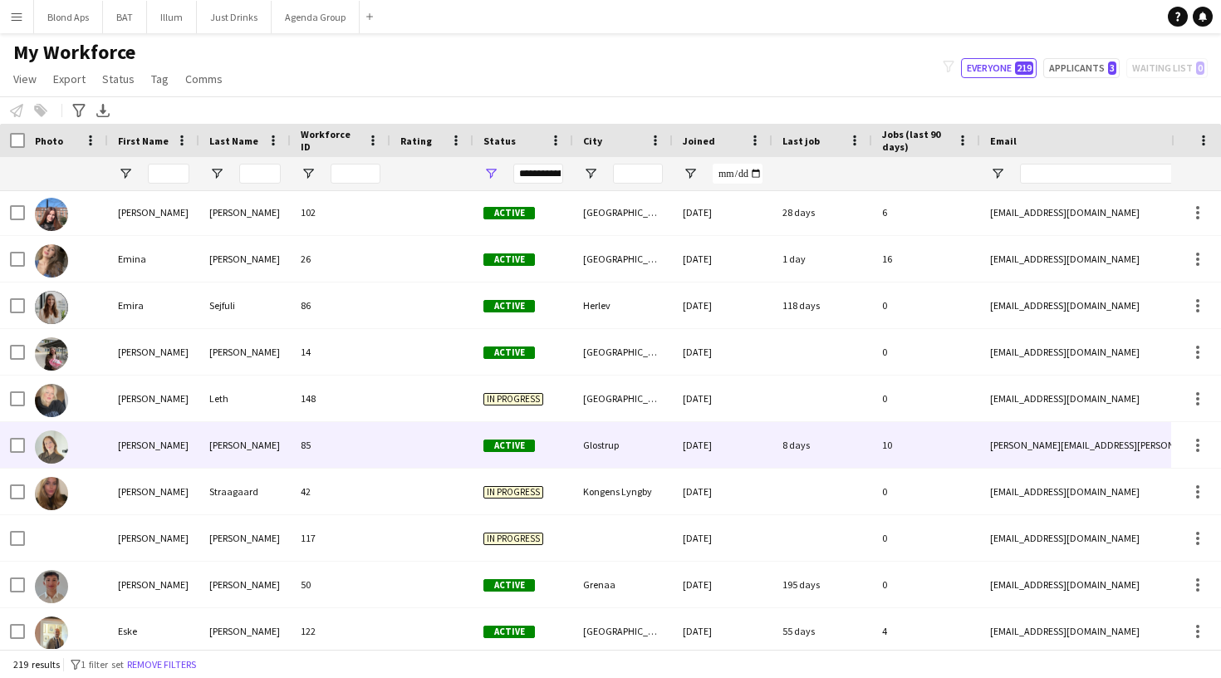
click at [764, 466] on div "[DATE]" at bounding box center [723, 445] width 100 height 46
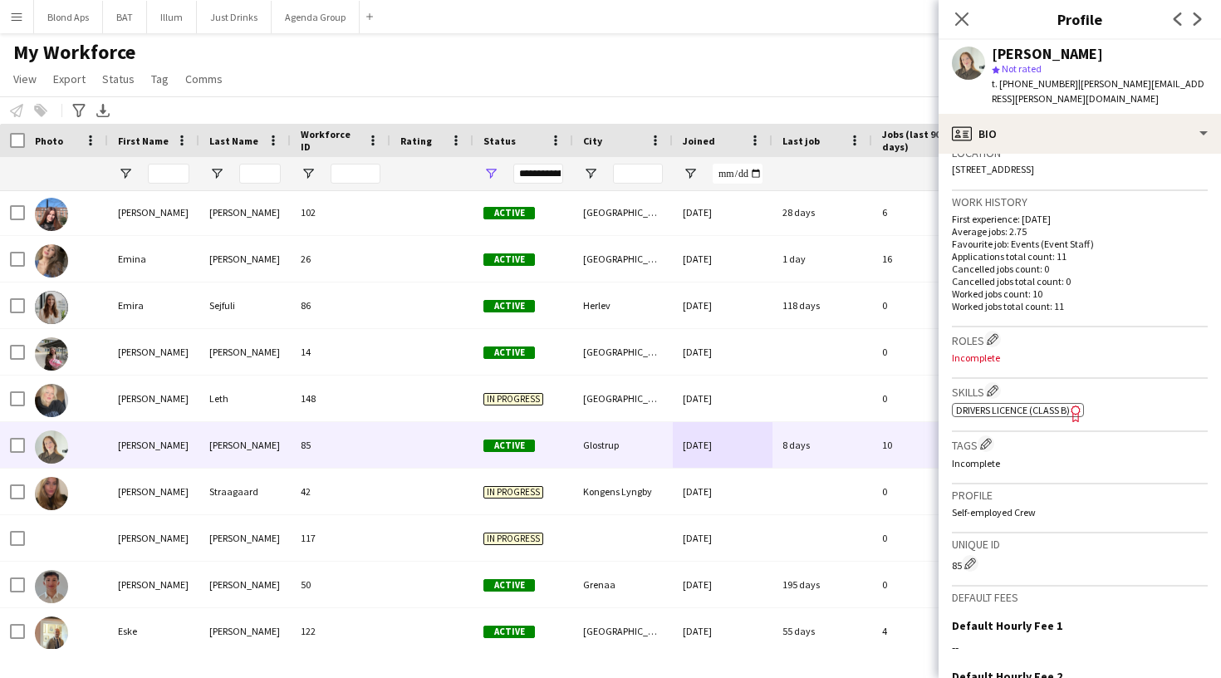
click at [948, 23] on div "Close pop-in" at bounding box center [961, 19] width 46 height 38
click at [955, 20] on icon "Close pop-in" at bounding box center [961, 19] width 16 height 16
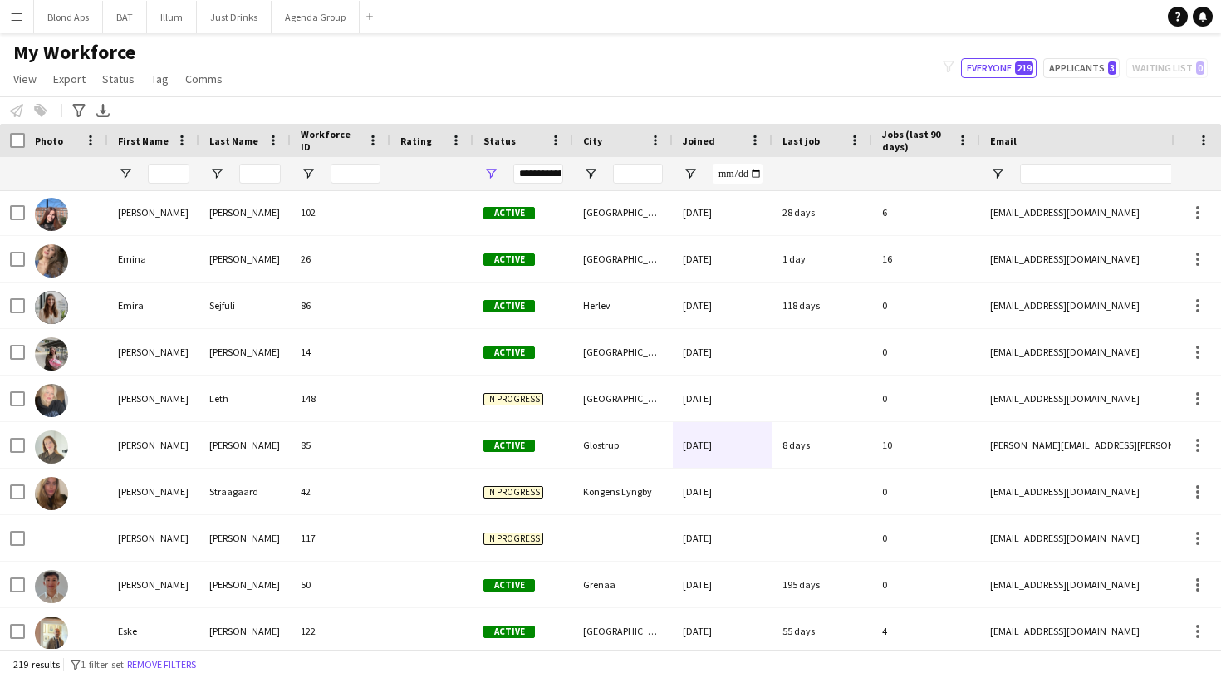
click at [19, 25] on button "Menu" at bounding box center [16, 16] width 33 height 33
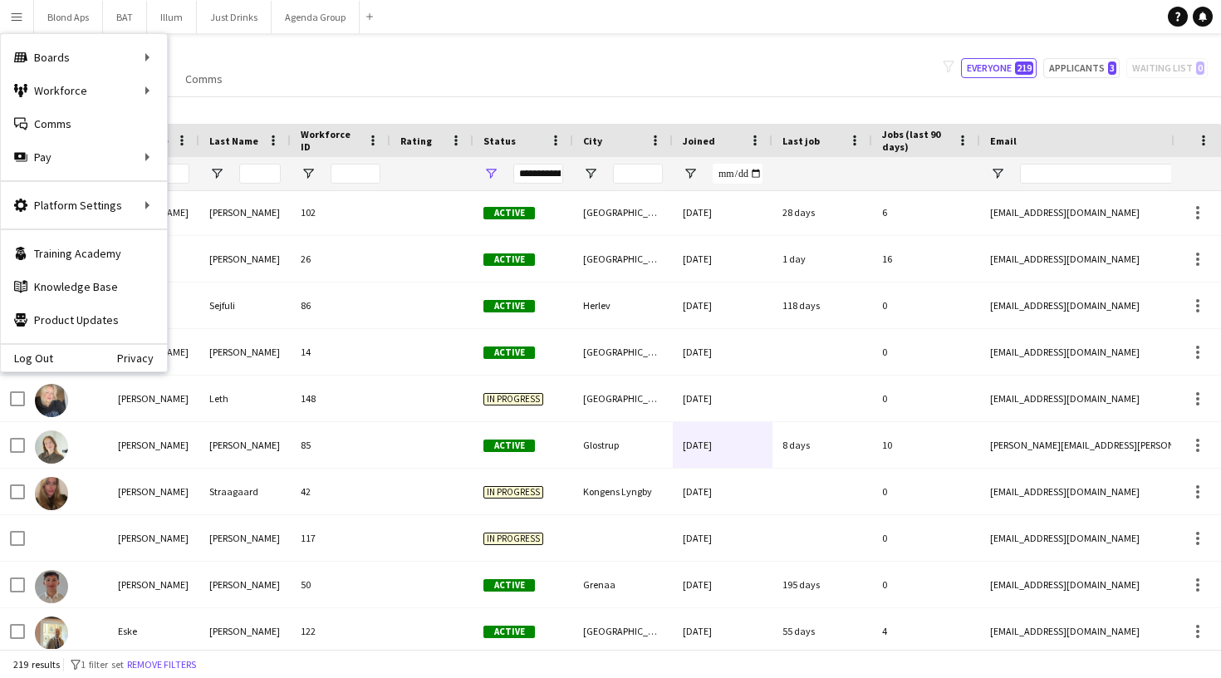
click at [27, 19] on button "Menu" at bounding box center [16, 16] width 33 height 33
click at [223, 19] on button "Just Drinks Close" at bounding box center [234, 17] width 75 height 32
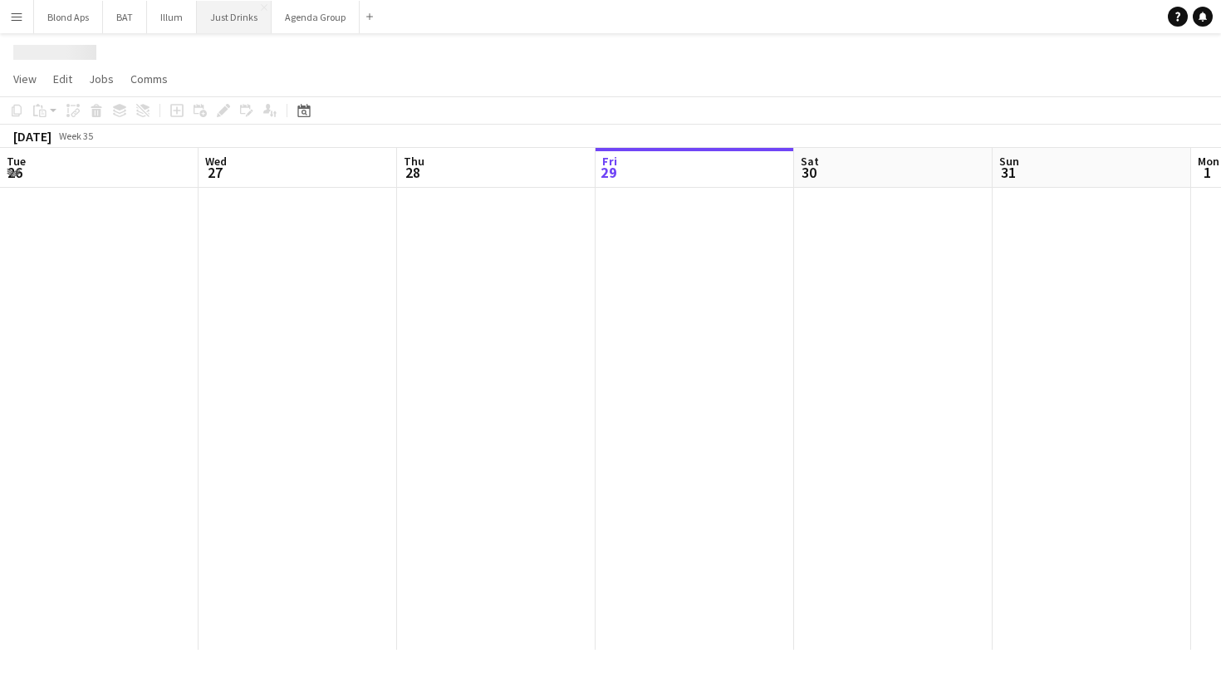
scroll to position [0, 397]
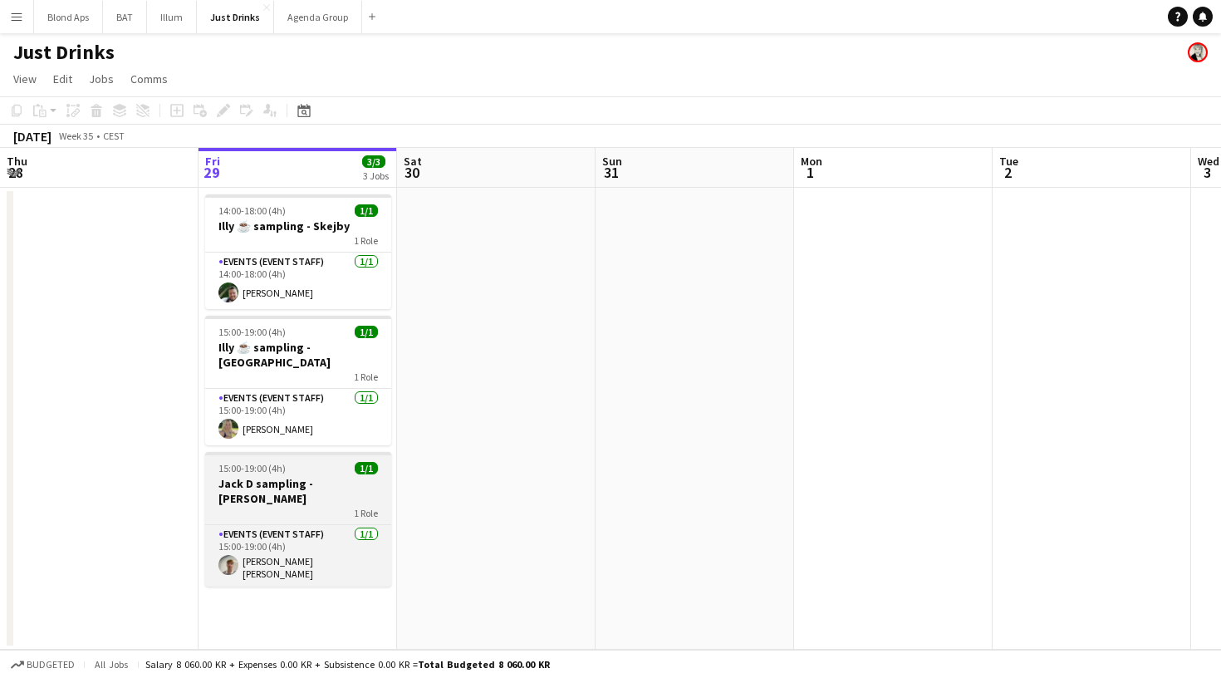
click at [260, 476] on h3 "Jack D sampling - [PERSON_NAME]" at bounding box center [298, 491] width 186 height 30
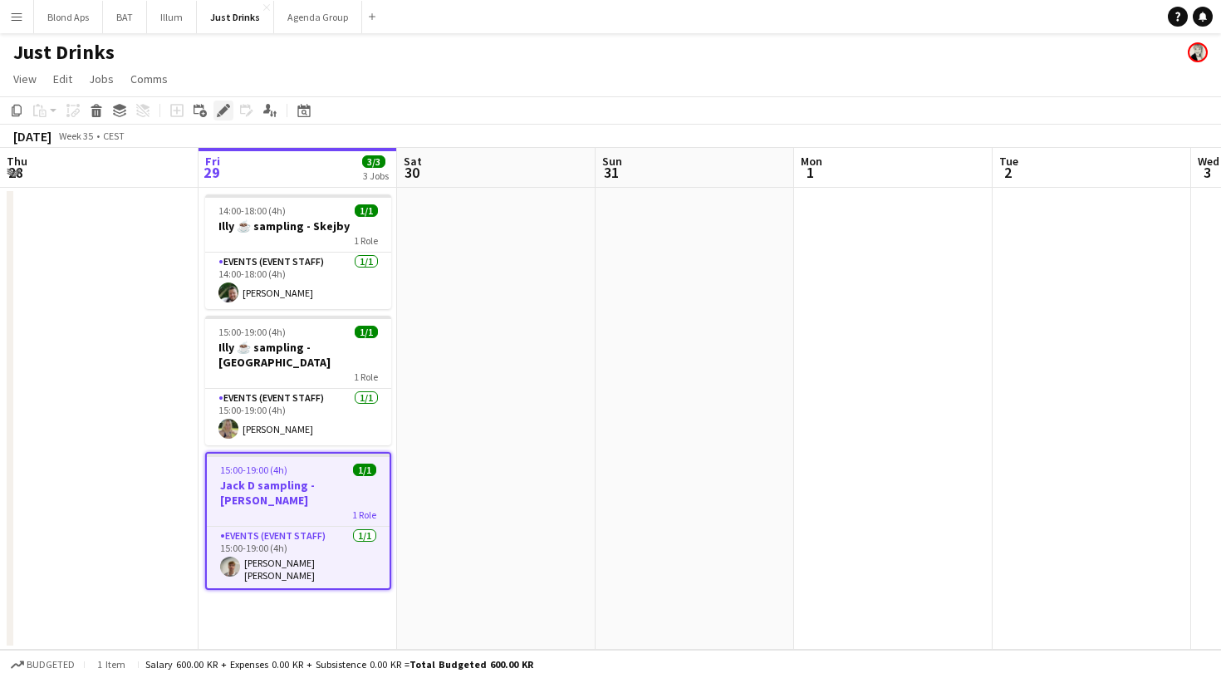
click at [222, 110] on icon at bounding box center [222, 110] width 9 height 9
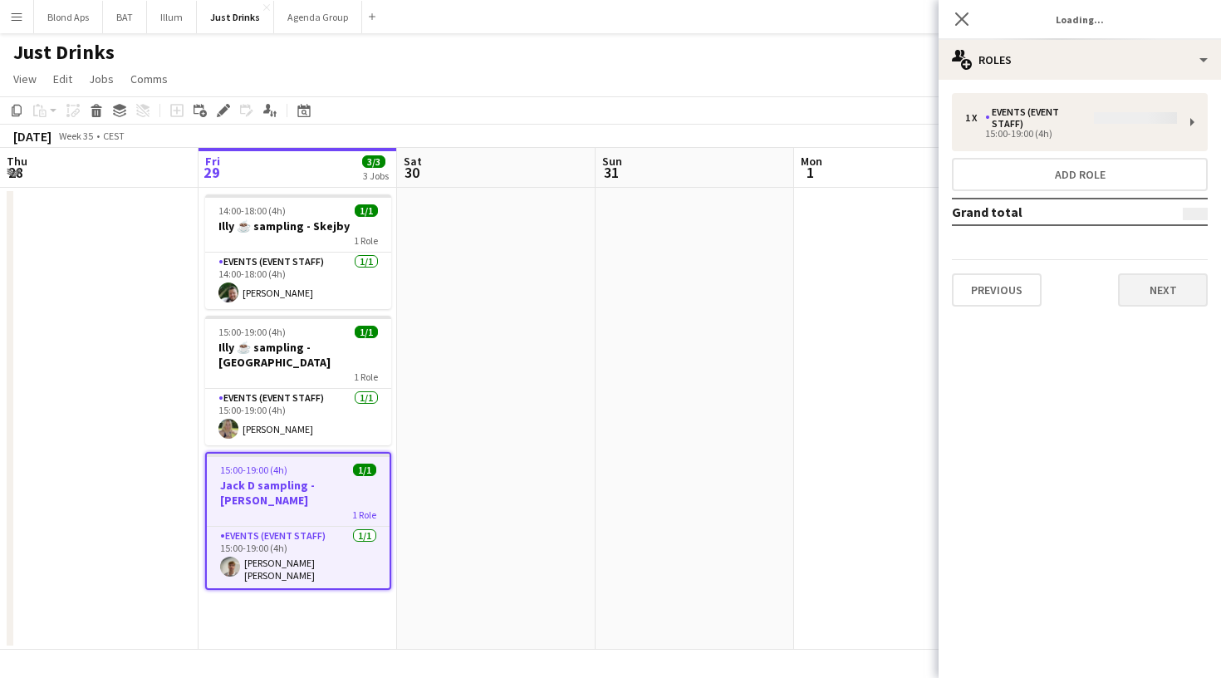
click at [1155, 298] on button "Next" at bounding box center [1163, 289] width 90 height 33
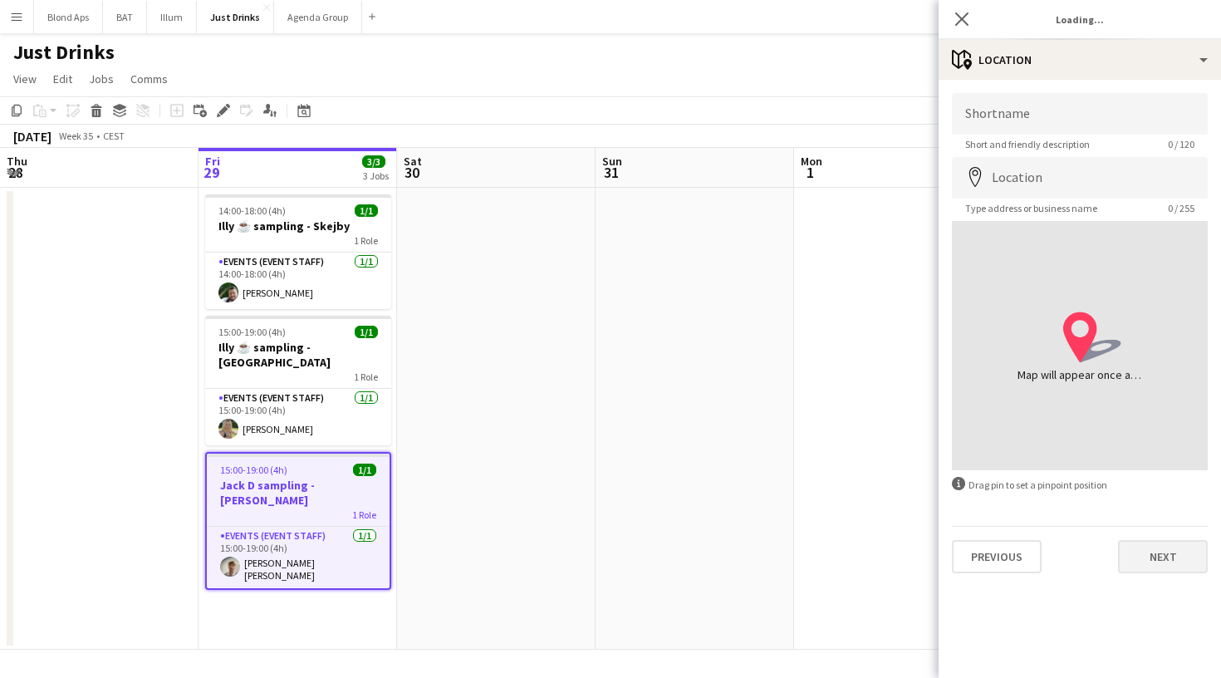
click at [1158, 550] on button "Next" at bounding box center [1163, 556] width 90 height 33
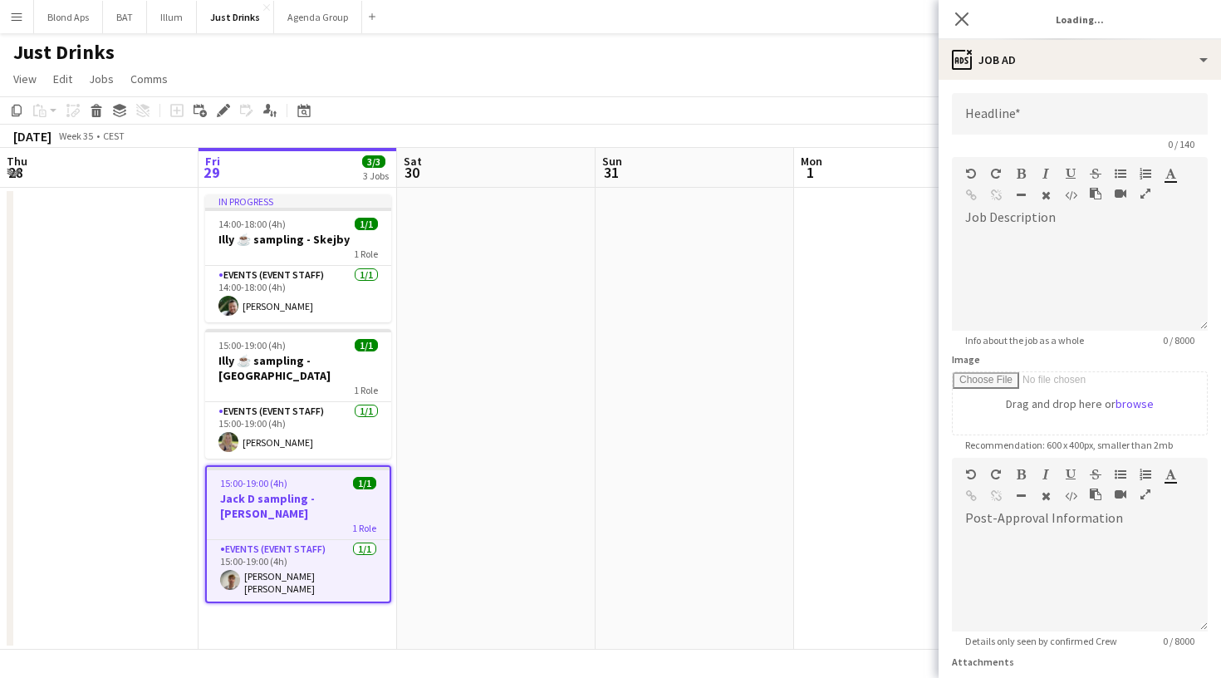
scroll to position [0, 0]
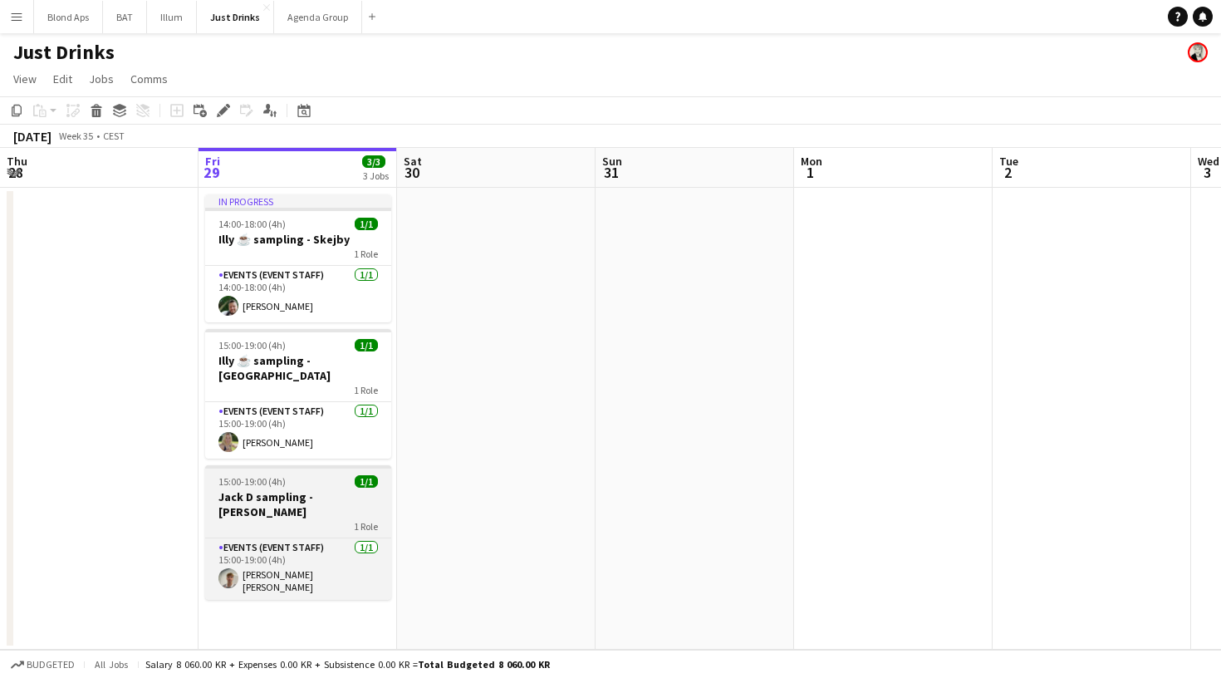
click at [296, 473] on app-job-card "15:00-19:00 (4h) 1/1 Jack D sampling - Haderslev 1 Role Events (Event Staff) [D…" at bounding box center [298, 532] width 186 height 135
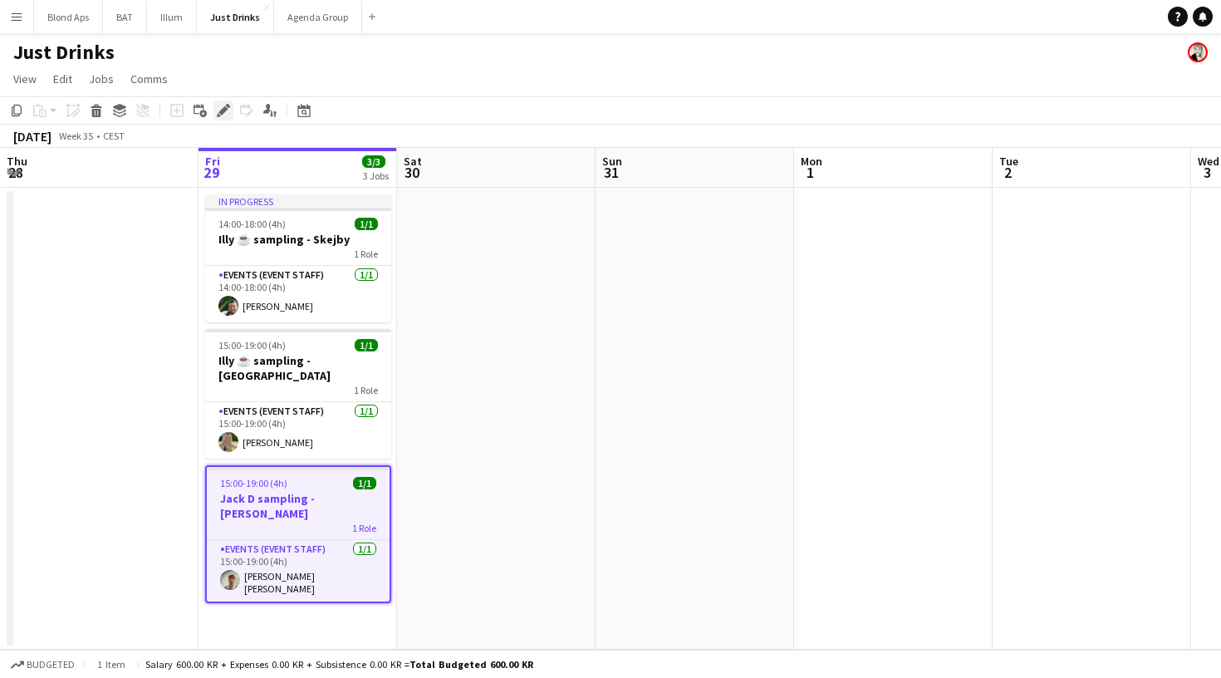
click at [221, 112] on icon at bounding box center [222, 110] width 9 height 9
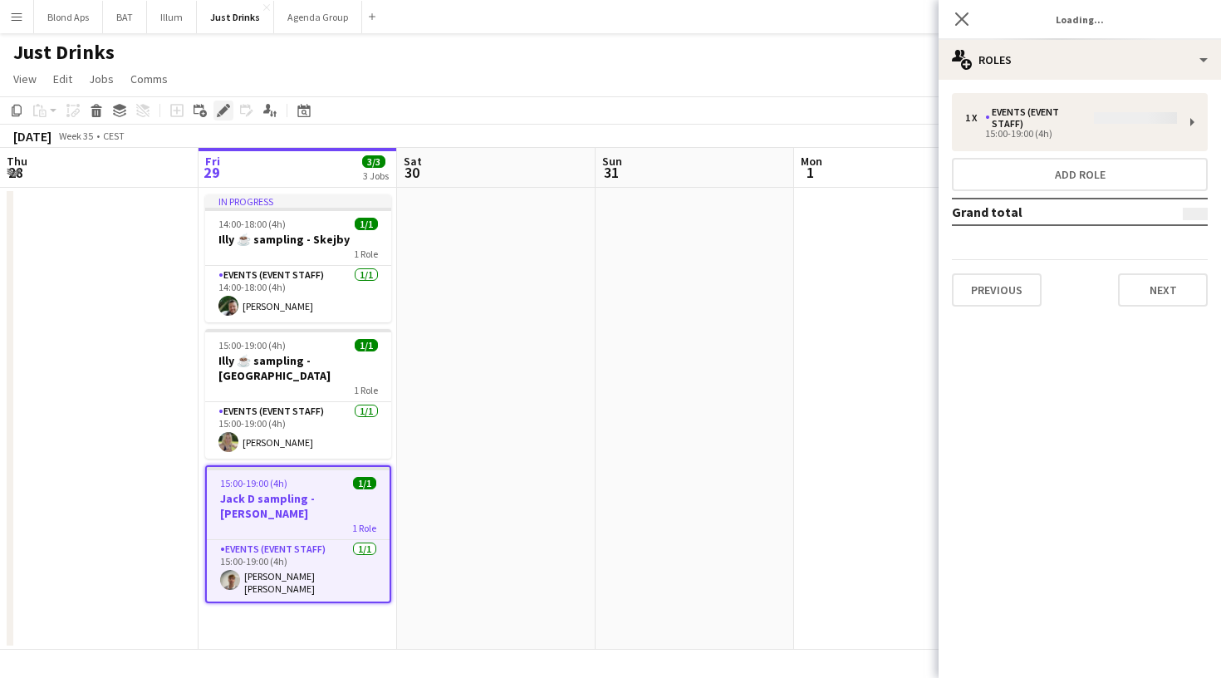
type input "**********"
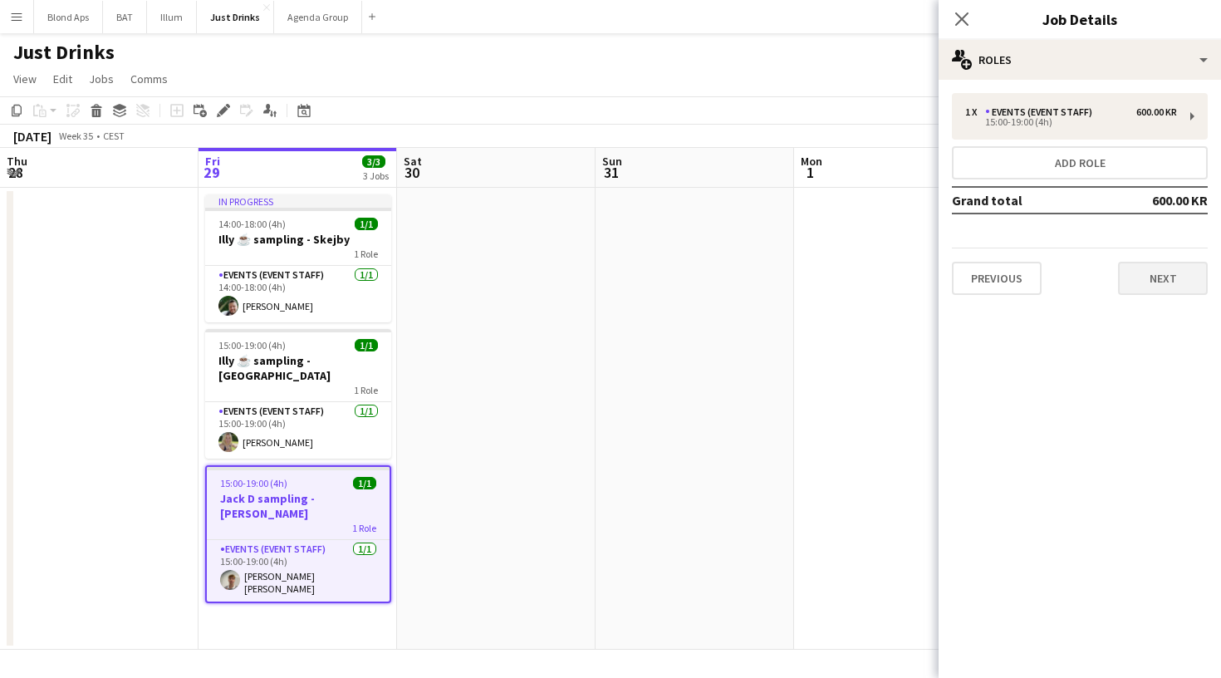
click at [1162, 269] on button "Next" at bounding box center [1163, 278] width 90 height 33
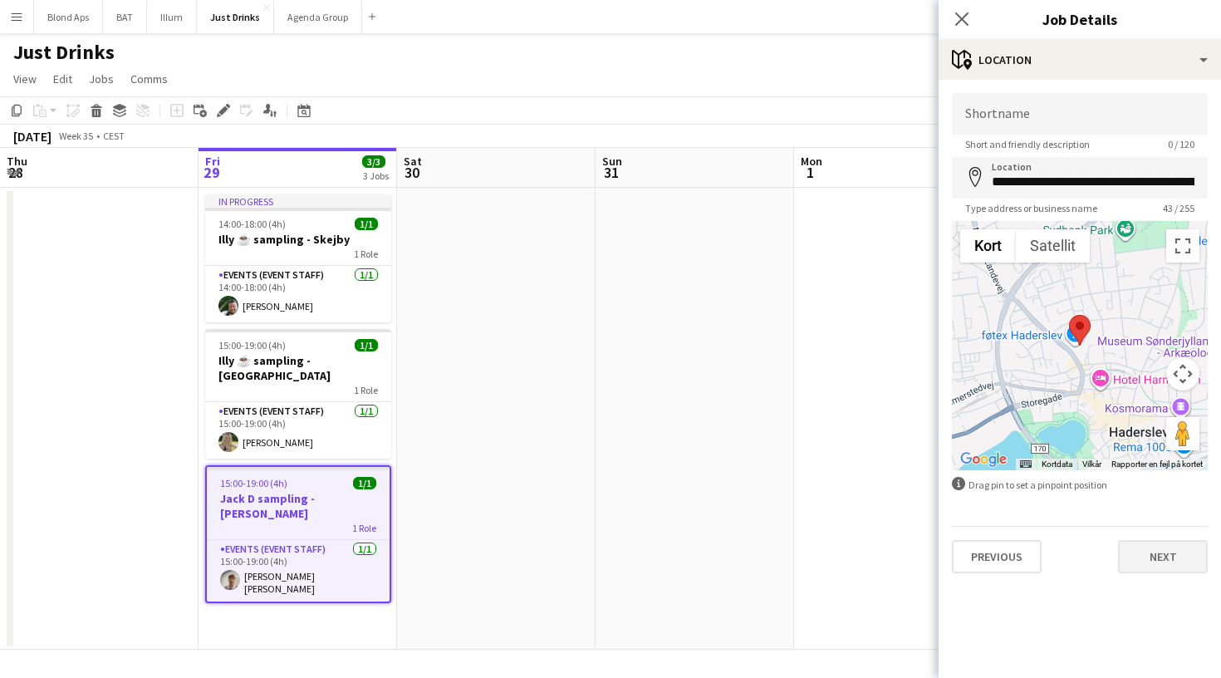
click at [1153, 561] on button "Next" at bounding box center [1163, 556] width 90 height 33
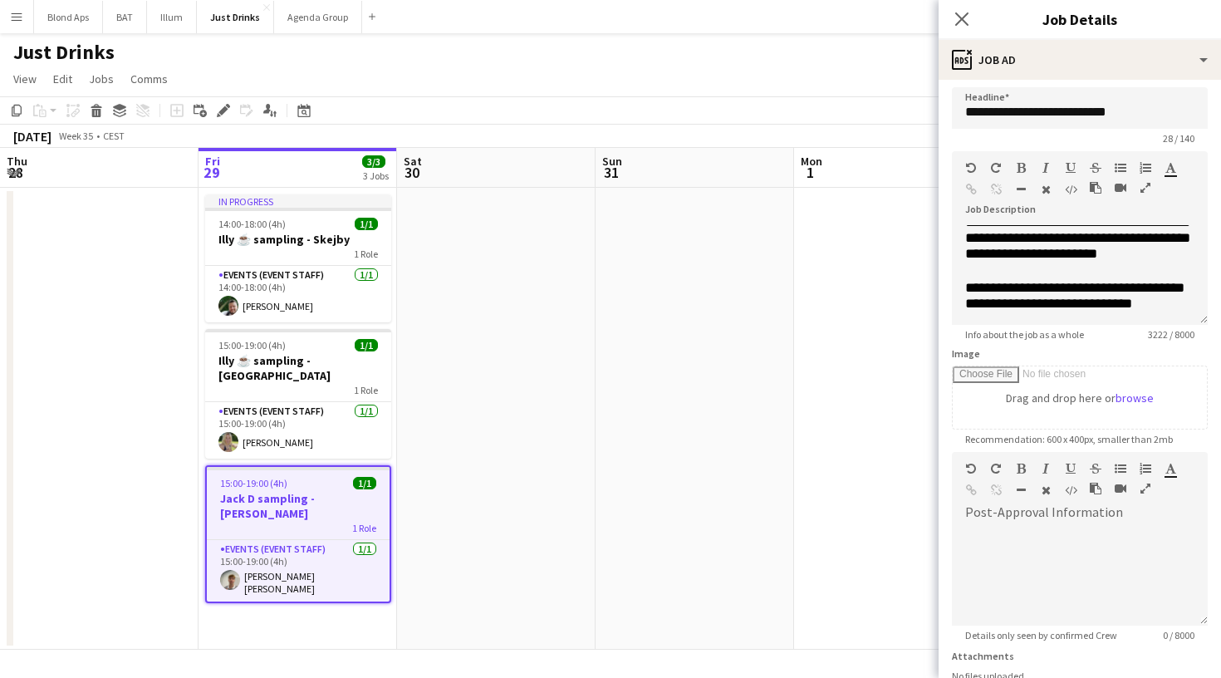
scroll to position [7, 0]
